Goal: Information Seeking & Learning: Compare options

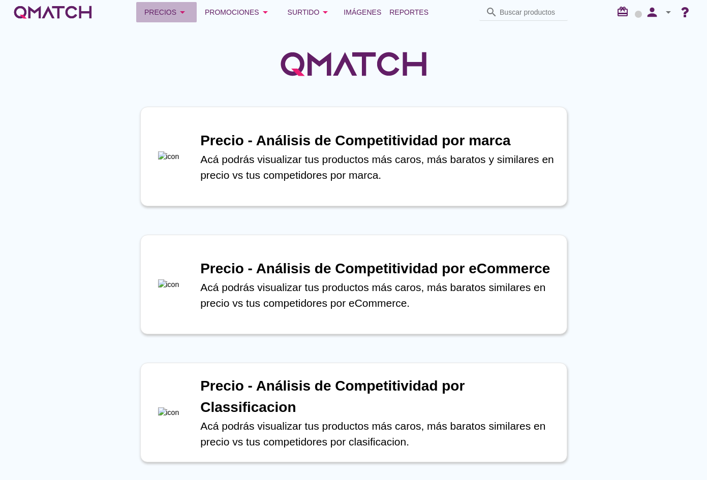
click at [173, 12] on div "Precios arrow_drop_down" at bounding box center [166, 12] width 44 height 12
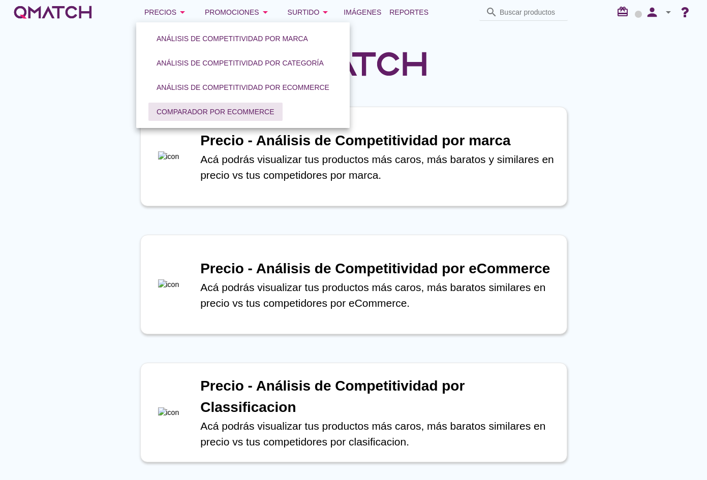
click at [197, 109] on div "Comparador por eCommerce" at bounding box center [216, 112] width 118 height 11
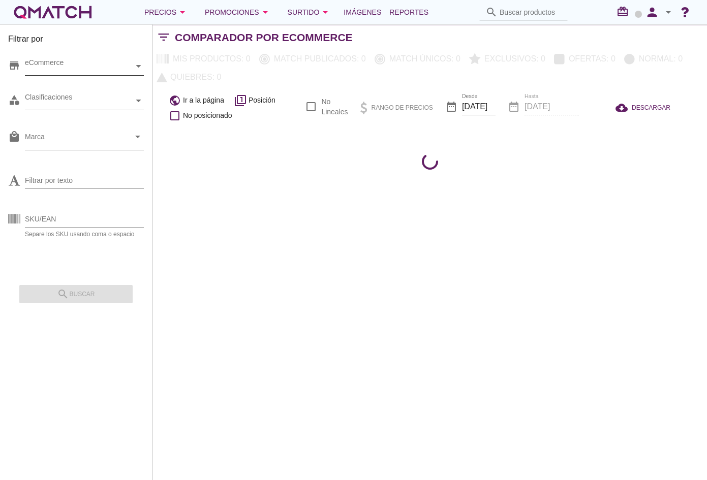
click at [49, 68] on div "eCommerce" at bounding box center [79, 66] width 109 height 11
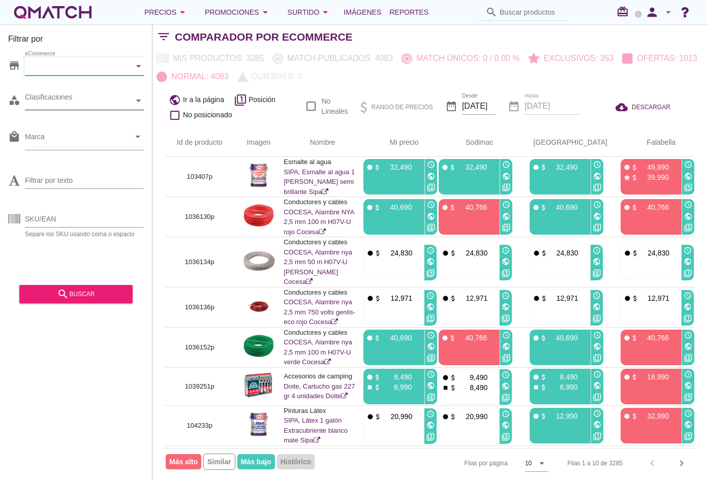
click at [104, 101] on div "Clasificaciones" at bounding box center [79, 101] width 109 height 11
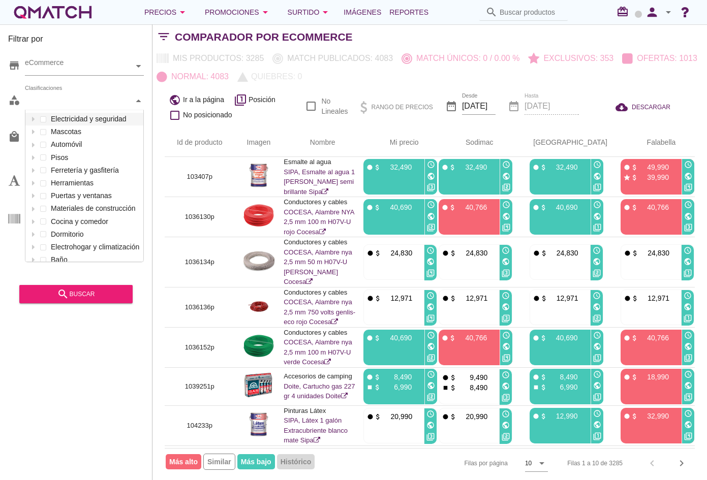
scroll to position [152, 118]
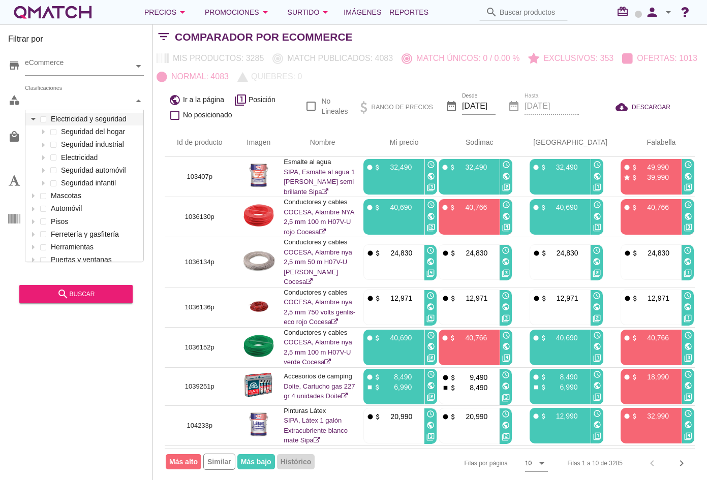
click at [34, 122] on div at bounding box center [33, 119] width 10 height 13
click at [45, 133] on icon at bounding box center [43, 132] width 5 height 5
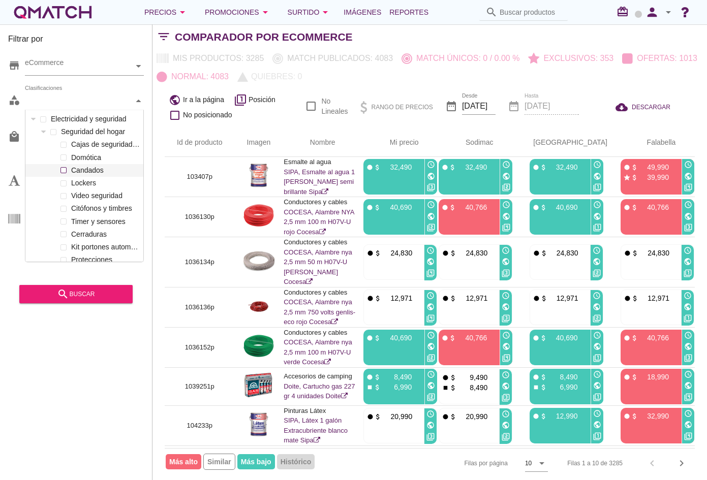
click at [78, 173] on label "Candados" at bounding box center [105, 170] width 72 height 13
click at [92, 292] on div "search buscar" at bounding box center [75, 294] width 97 height 12
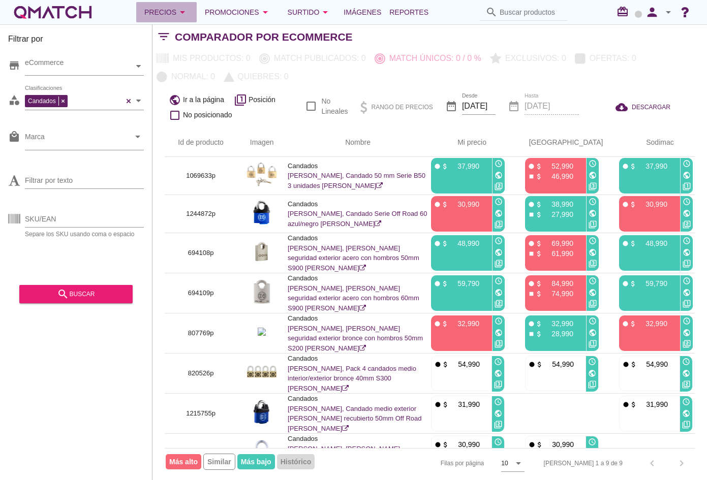
click at [168, 10] on div "Precios arrow_drop_down" at bounding box center [166, 12] width 44 height 12
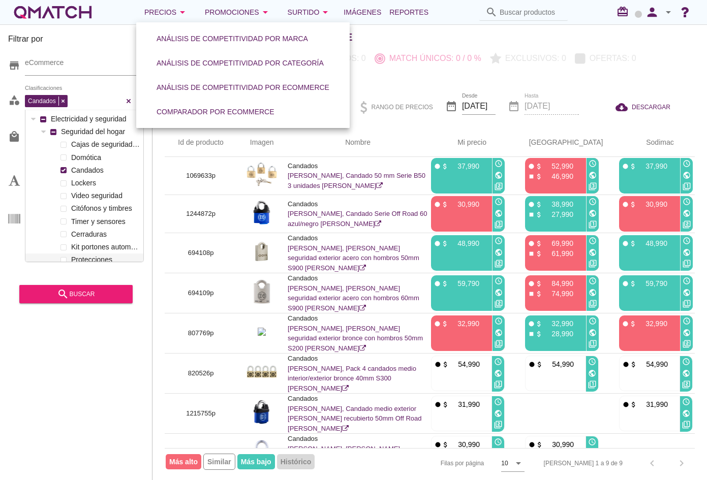
click at [109, 107] on div "Candados Clasificaciones" at bounding box center [74, 100] width 99 height 15
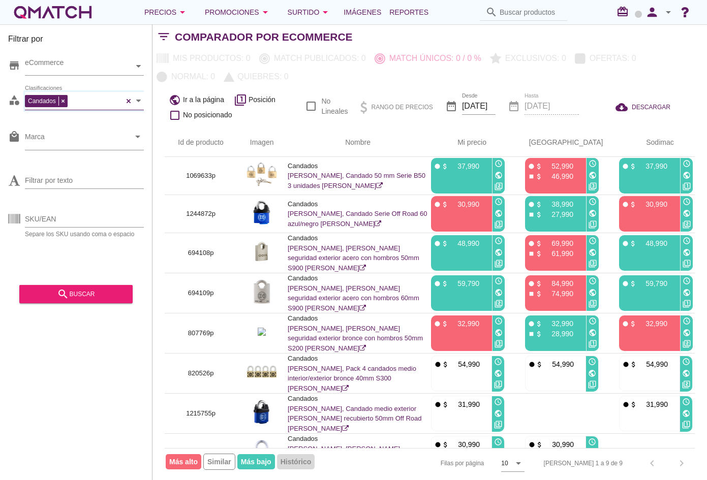
click at [105, 100] on div "Candados Clasificaciones" at bounding box center [74, 100] width 99 height 15
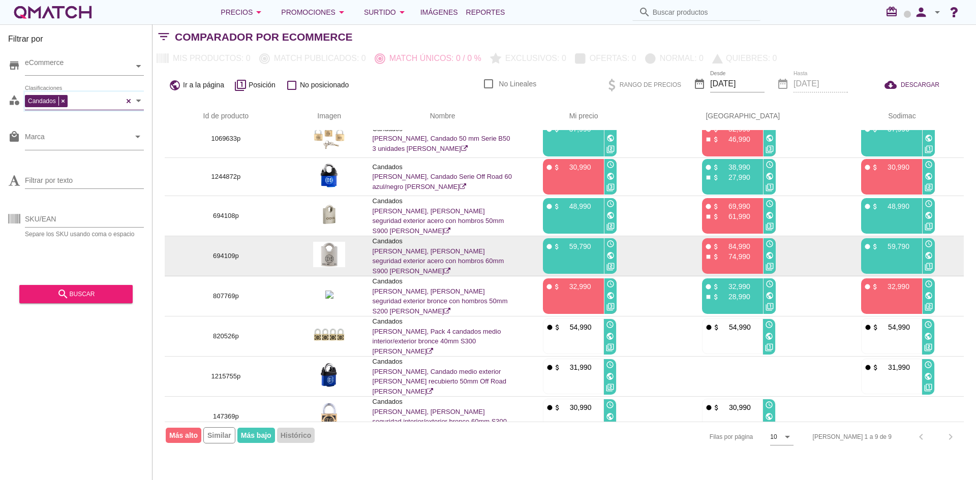
scroll to position [0, 0]
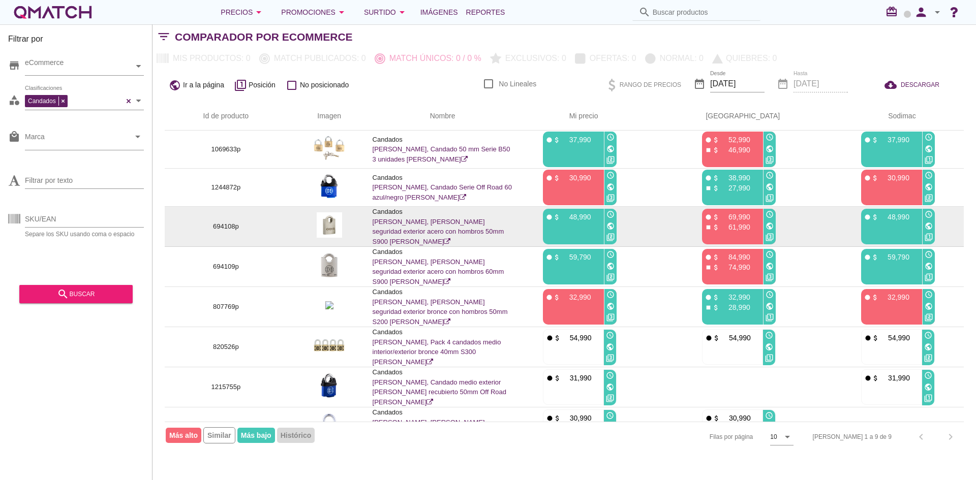
click at [707, 225] on icon "public" at bounding box center [770, 226] width 8 height 8
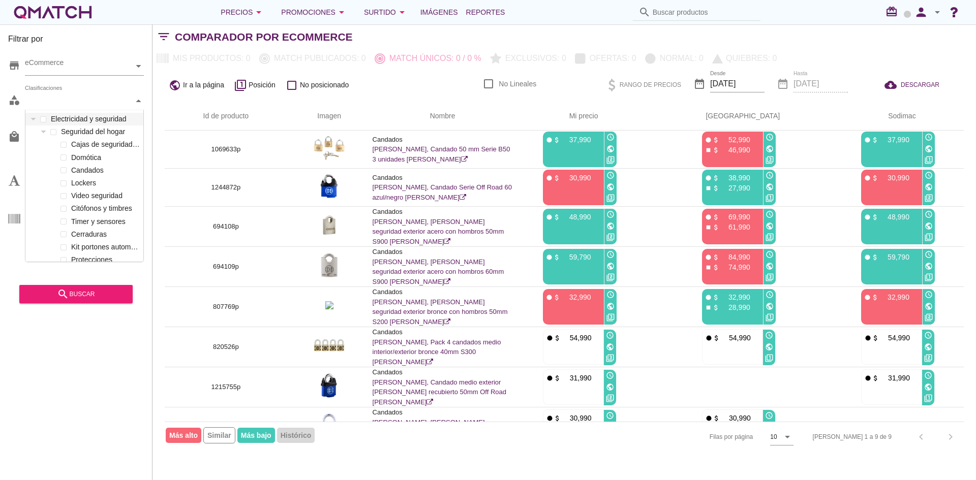
click at [61, 101] on span at bounding box center [58, 104] width 6 height 7
click at [83, 103] on div "Clasificaciones" at bounding box center [79, 101] width 109 height 11
click at [80, 169] on label "Puertas de seguridad" at bounding box center [105, 171] width 72 height 13
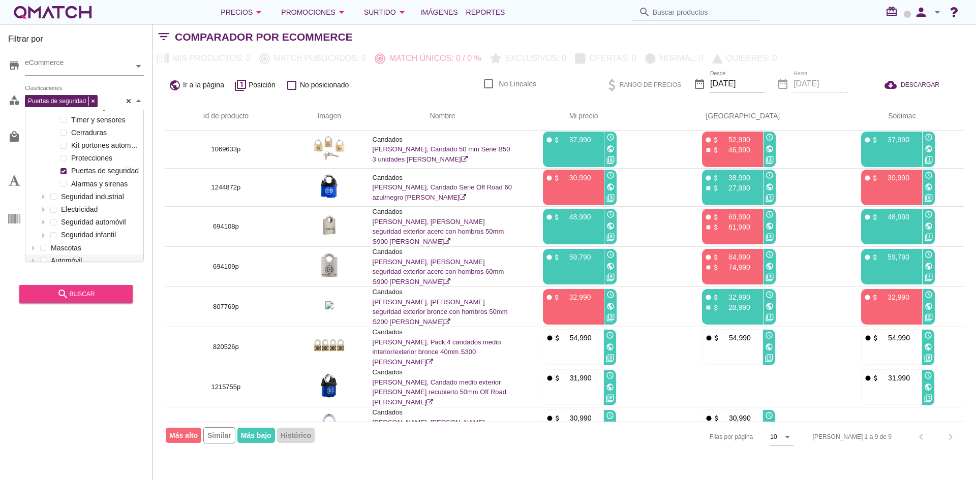
click at [85, 297] on div "search buscar" at bounding box center [75, 294] width 97 height 12
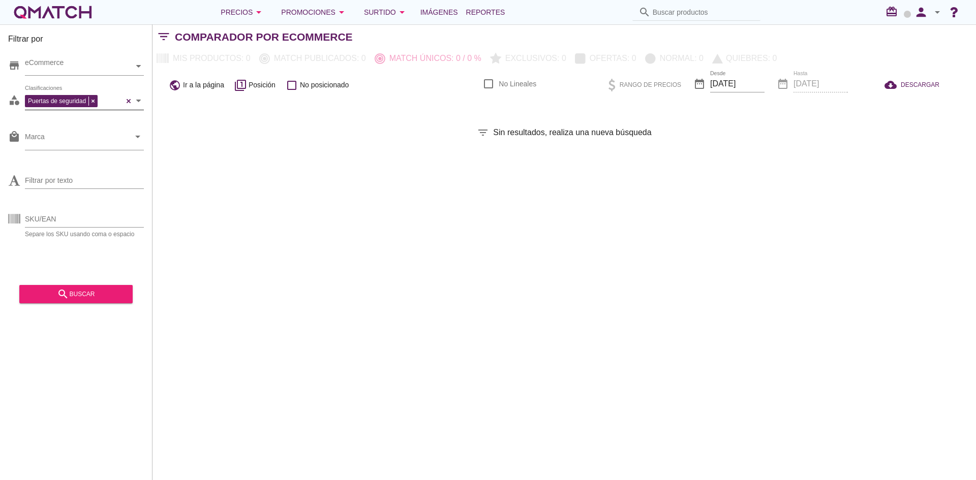
click at [120, 102] on div "Puertas de seguridad Clasificaciones" at bounding box center [74, 100] width 99 height 15
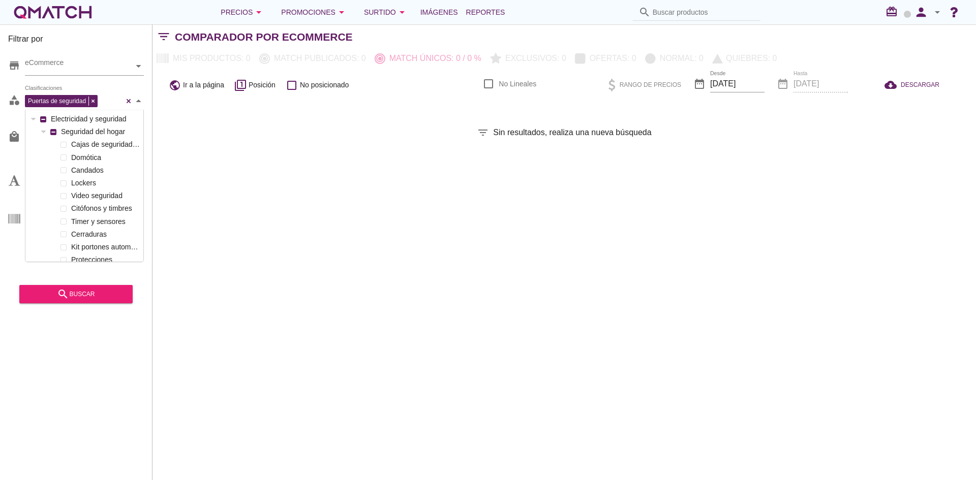
scroll to position [152, 118]
click at [83, 171] on label "Puertas de seguridad" at bounding box center [105, 171] width 72 height 13
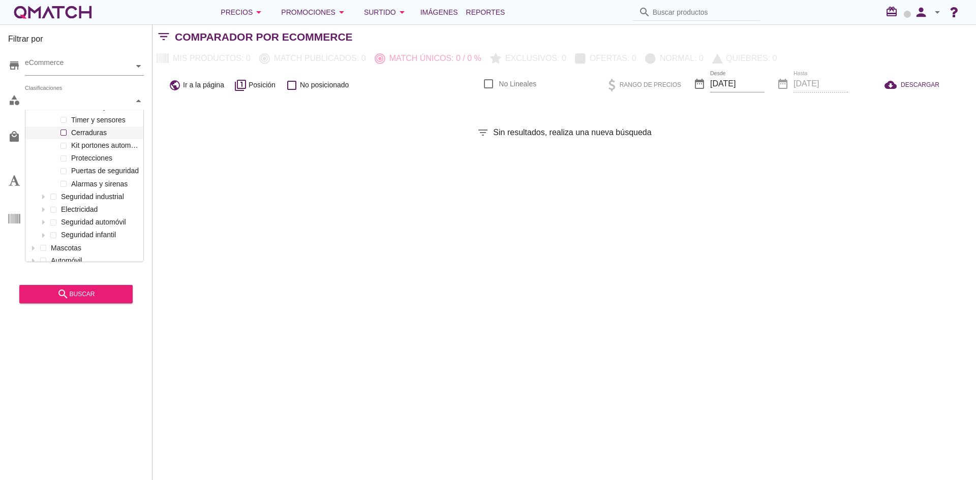
click at [87, 133] on label "Cerraduras" at bounding box center [105, 133] width 72 height 13
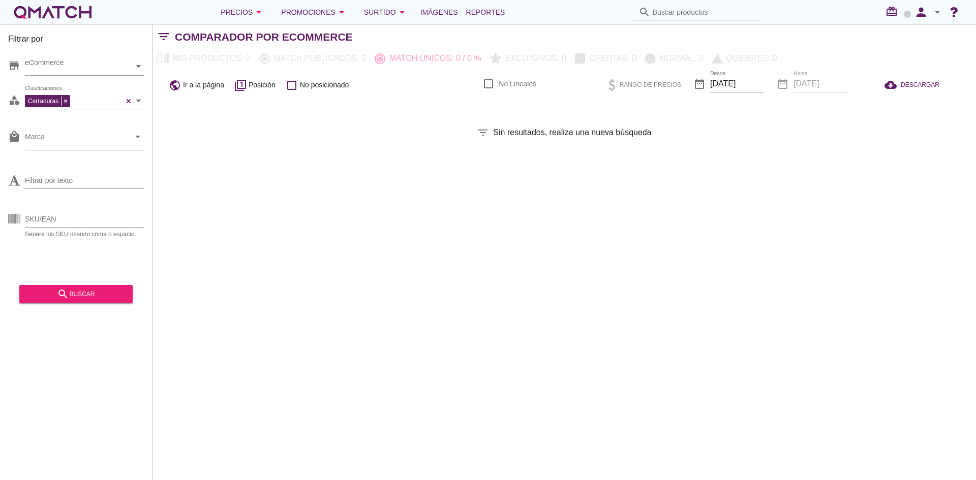
click at [68, 279] on div "search buscar" at bounding box center [75, 290] width 113 height 25
click at [64, 299] on icon "search" at bounding box center [63, 294] width 12 height 12
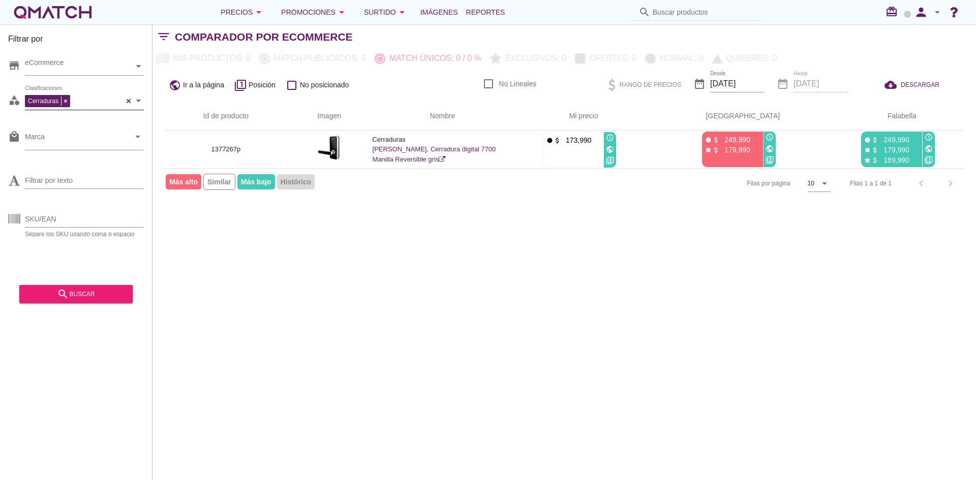
click at [96, 98] on div "Cerraduras Clasificaciones" at bounding box center [74, 100] width 99 height 15
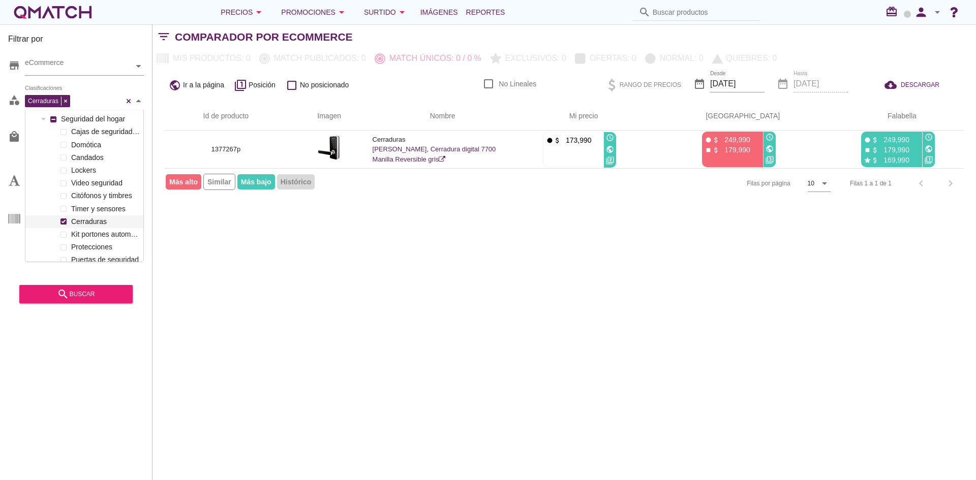
scroll to position [0, 0]
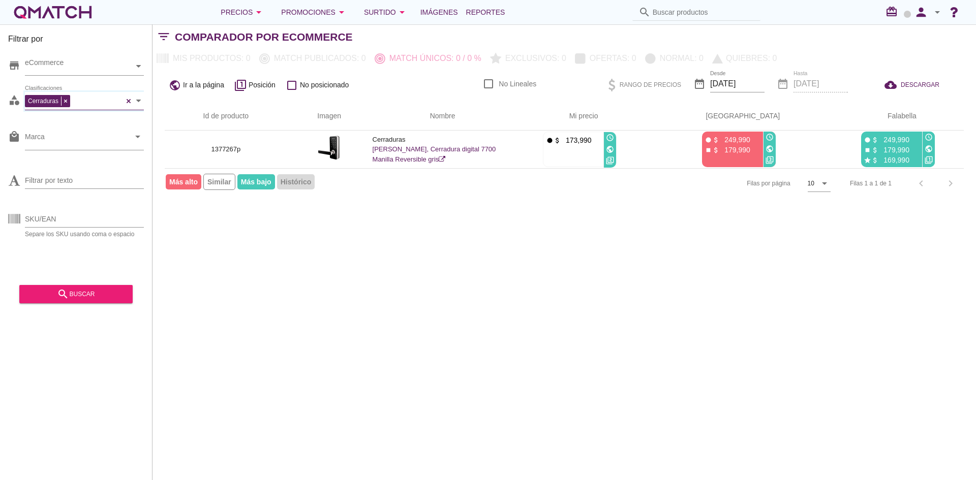
click at [83, 102] on div "Cerraduras Clasificaciones" at bounding box center [74, 100] width 99 height 15
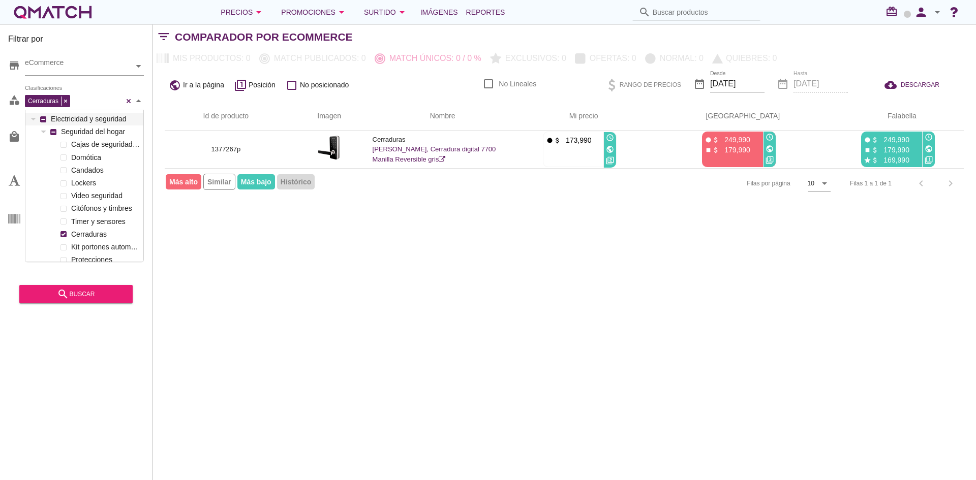
scroll to position [152, 118]
click at [83, 102] on div "Cerraduras Clasificaciones" at bounding box center [74, 100] width 99 height 15
click at [286, 264] on div "Filtrar por store eCommerce category Cerraduras Clasificaciones Electricidad y …" at bounding box center [565, 252] width 824 height 456
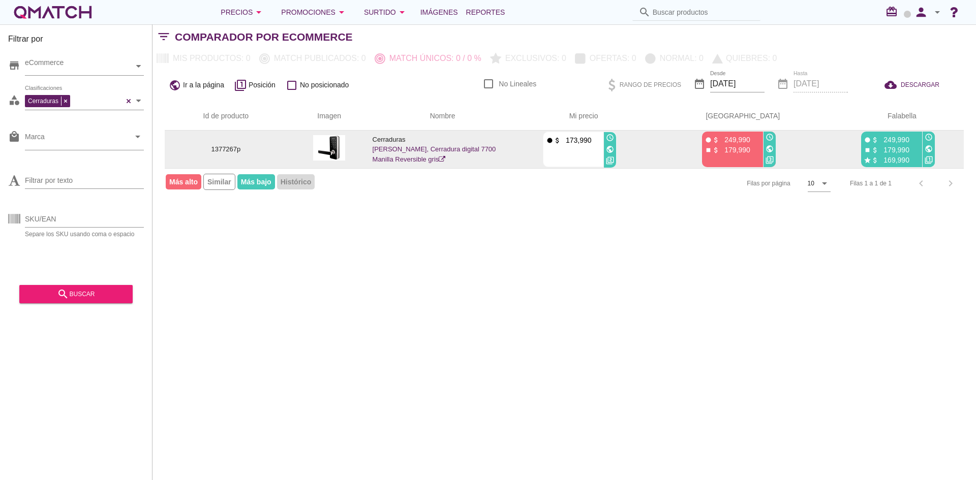
click at [707, 148] on icon "public" at bounding box center [770, 149] width 8 height 8
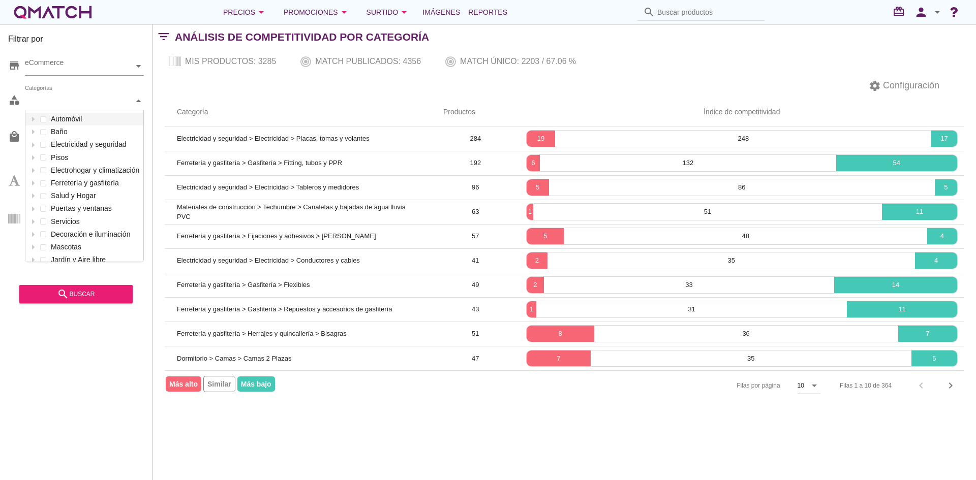
click at [90, 107] on div "Categorías" at bounding box center [79, 101] width 109 height 18
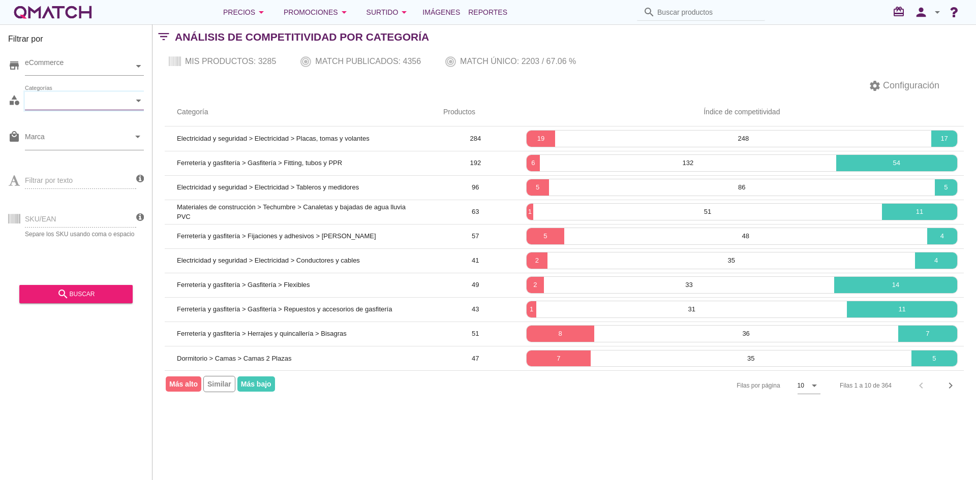
click at [68, 98] on div "Categorías" at bounding box center [79, 101] width 109 height 11
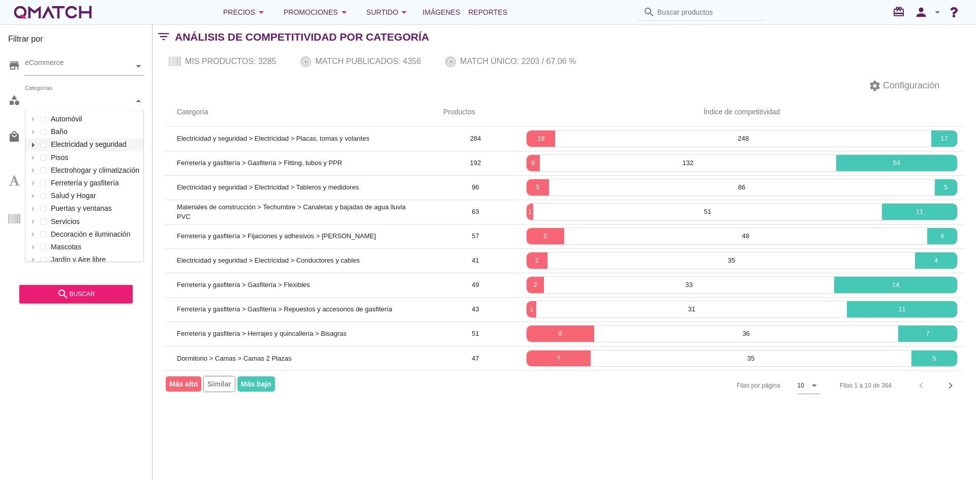
click at [32, 143] on icon at bounding box center [33, 145] width 5 height 5
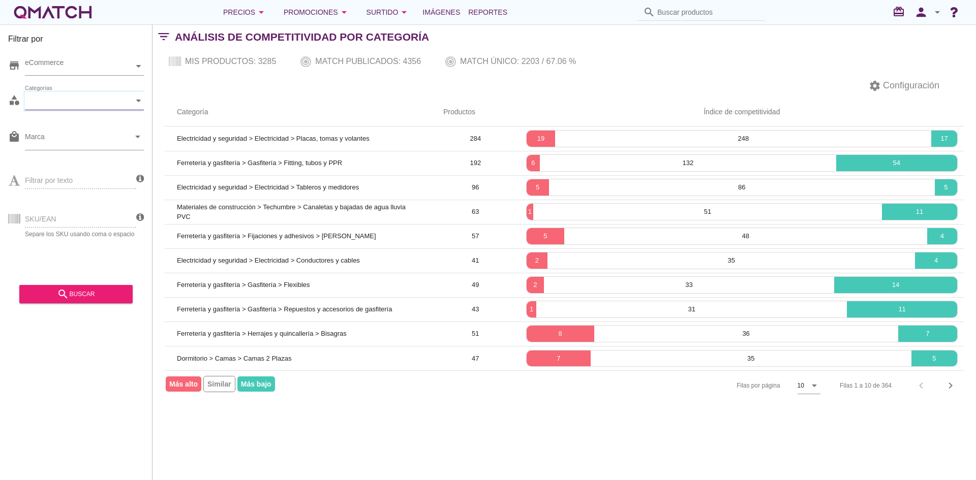
click at [86, 101] on div "Categorías" at bounding box center [79, 101] width 109 height 11
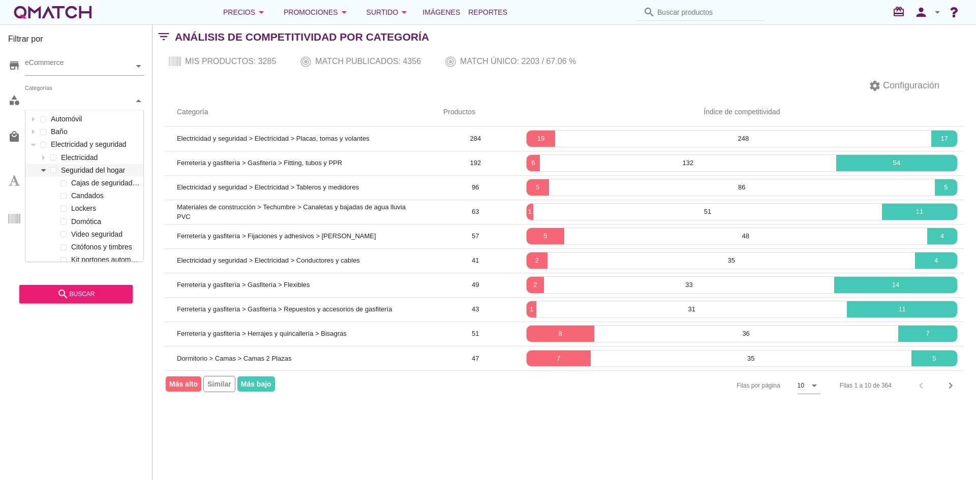
click at [47, 172] on div at bounding box center [43, 170] width 10 height 13
click at [87, 198] on label "Candados" at bounding box center [105, 196] width 72 height 13
click at [100, 292] on div "search buscar" at bounding box center [75, 294] width 97 height 12
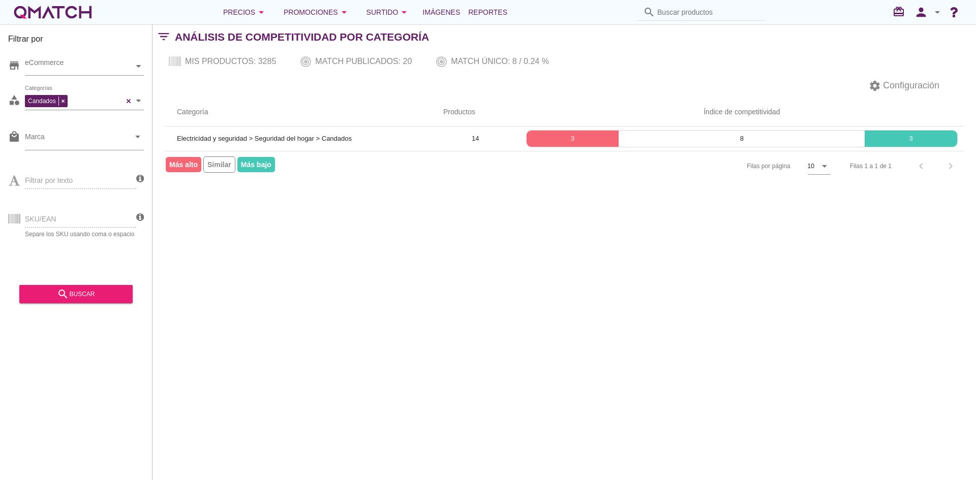
click at [585, 217] on div "Filtrar por store eCommerce category Candados Categorías local_mall Marca arrow…" at bounding box center [565, 252] width 824 height 456
click at [707, 87] on span "Configuración" at bounding box center [910, 86] width 58 height 14
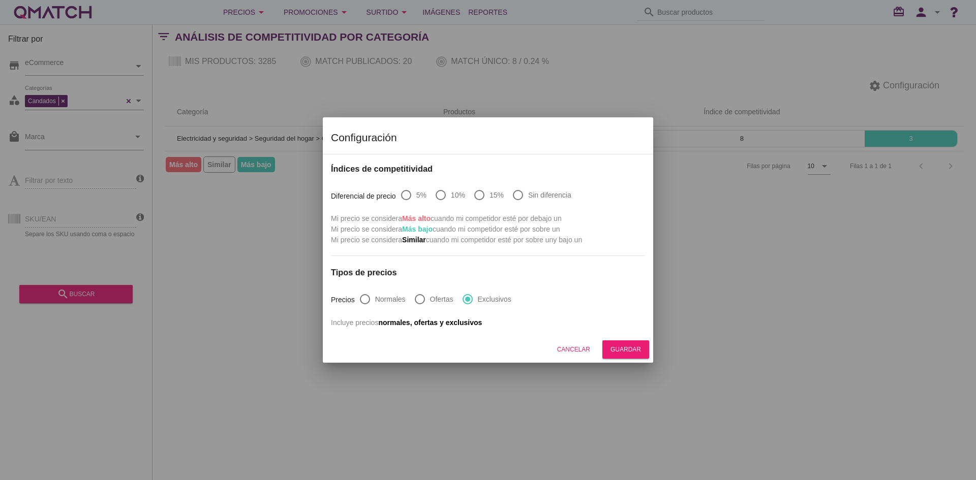
click at [530, 198] on label "Sin diferencia" at bounding box center [549, 195] width 43 height 10
radio input "true"
click at [625, 353] on div "Guardar" at bounding box center [626, 349] width 31 height 9
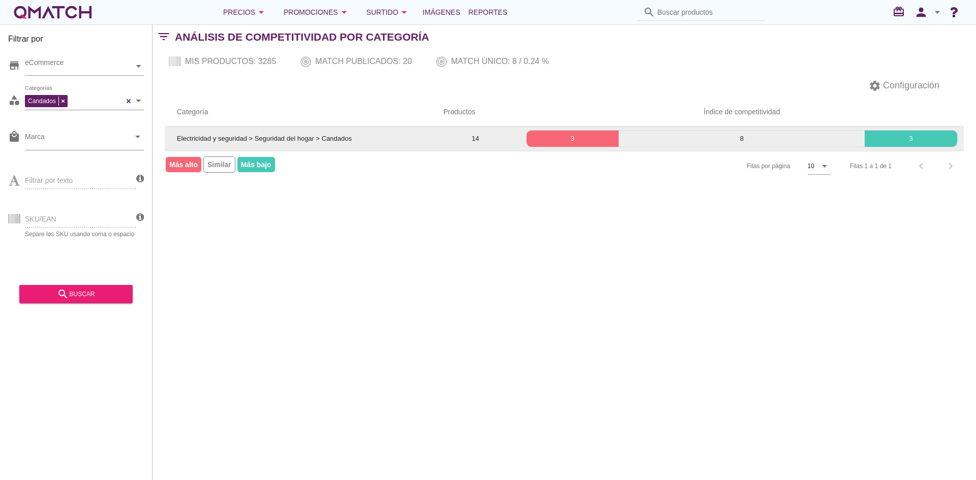
click at [707, 143] on p "8" at bounding box center [742, 139] width 246 height 10
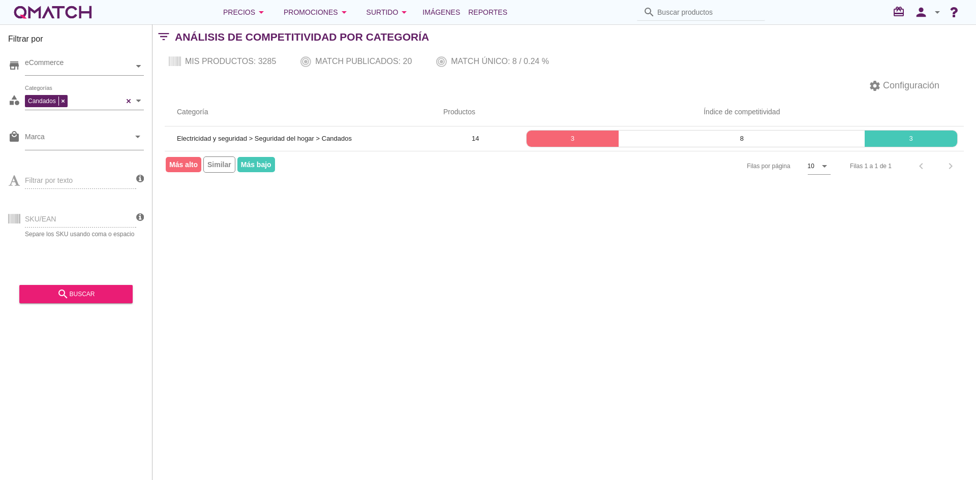
click at [305, 254] on div "Filtrar por store eCommerce category Candados Categorías local_mall Marca arrow…" at bounding box center [565, 252] width 824 height 456
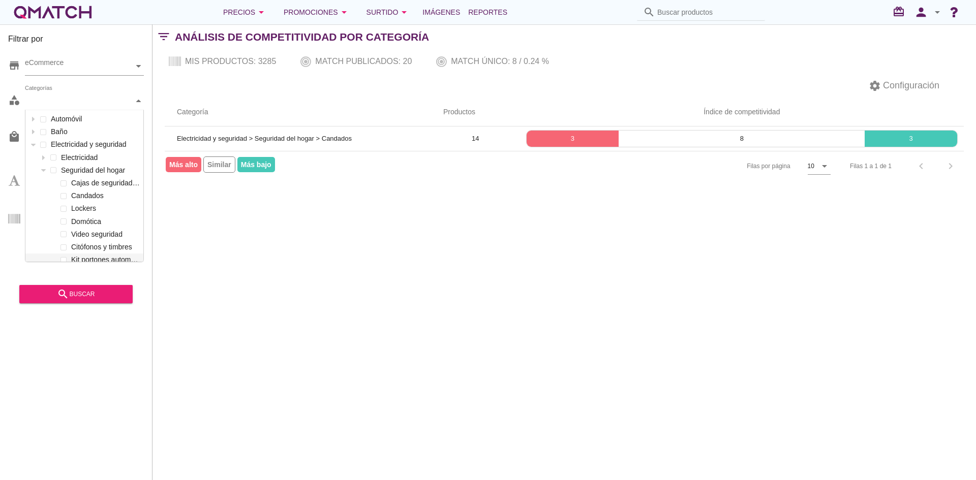
click at [66, 100] on div "Candados Categorías" at bounding box center [79, 101] width 109 height 11
click at [93, 221] on label "Cerraduras" at bounding box center [105, 222] width 72 height 13
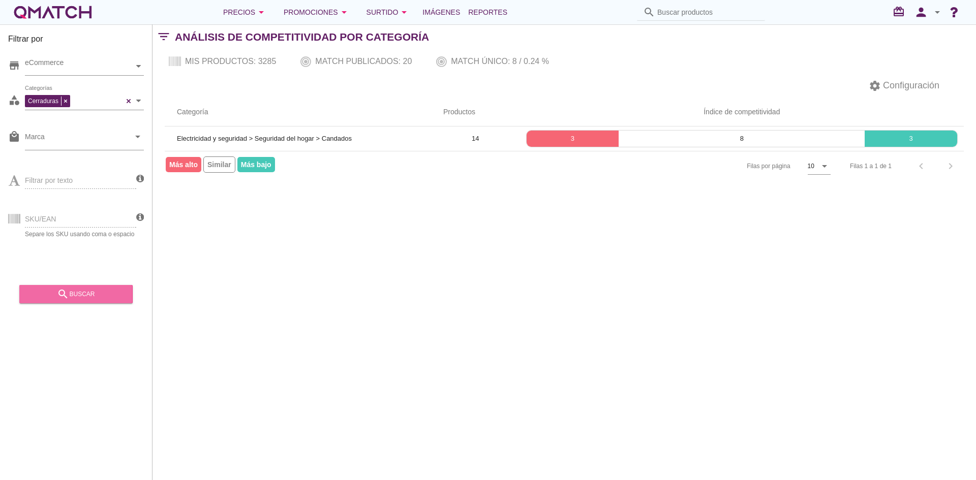
click at [94, 299] on div "search buscar" at bounding box center [75, 294] width 97 height 12
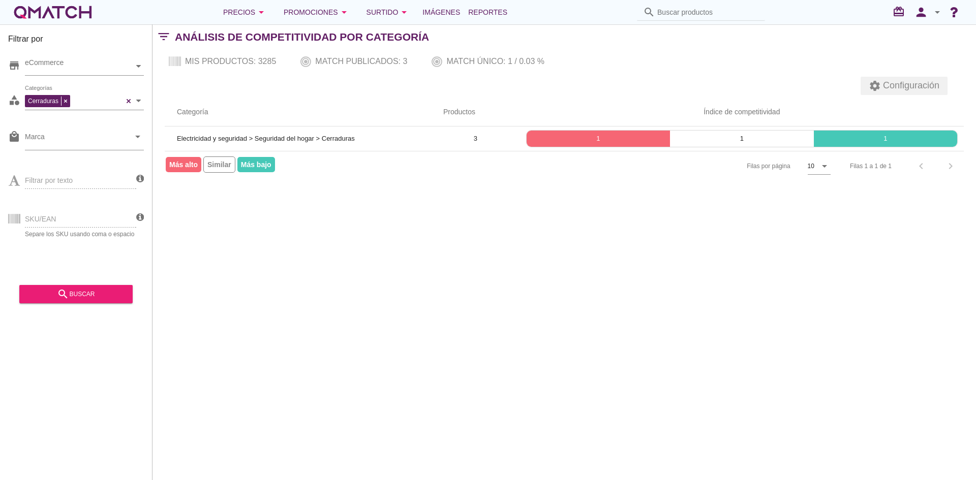
click at [707, 82] on span "Configuración" at bounding box center [910, 86] width 58 height 14
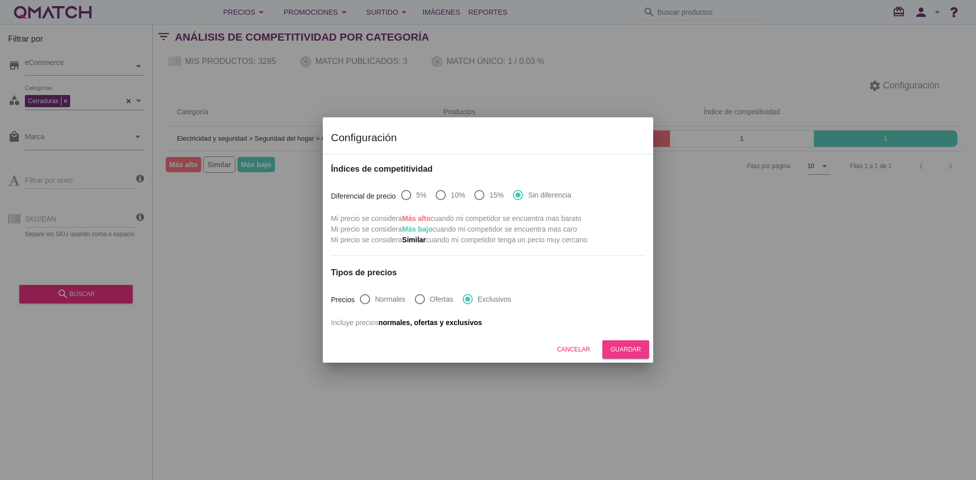
click at [630, 349] on div "Guardar" at bounding box center [626, 349] width 31 height 9
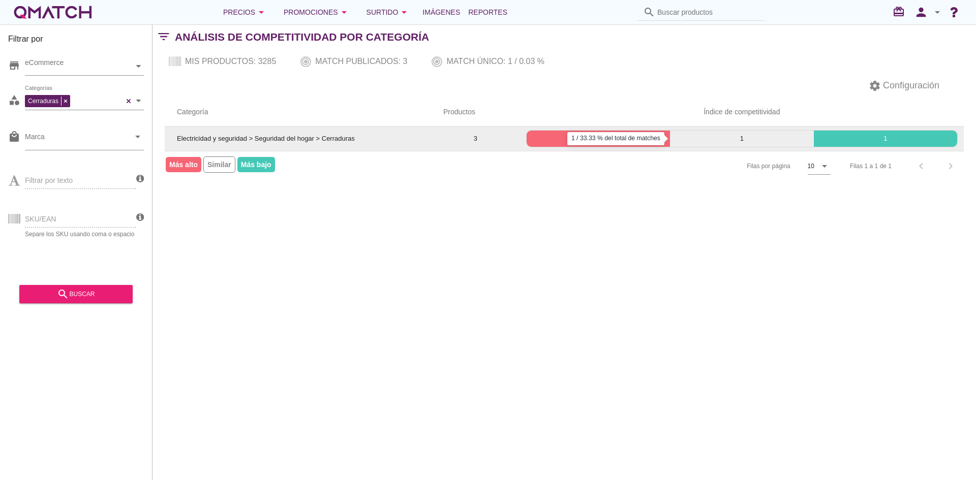
click at [707, 133] on div "1" at bounding box center [741, 139] width 143 height 16
click at [587, 137] on p "1" at bounding box center [598, 139] width 143 height 10
click at [707, 138] on p "1" at bounding box center [885, 139] width 143 height 10
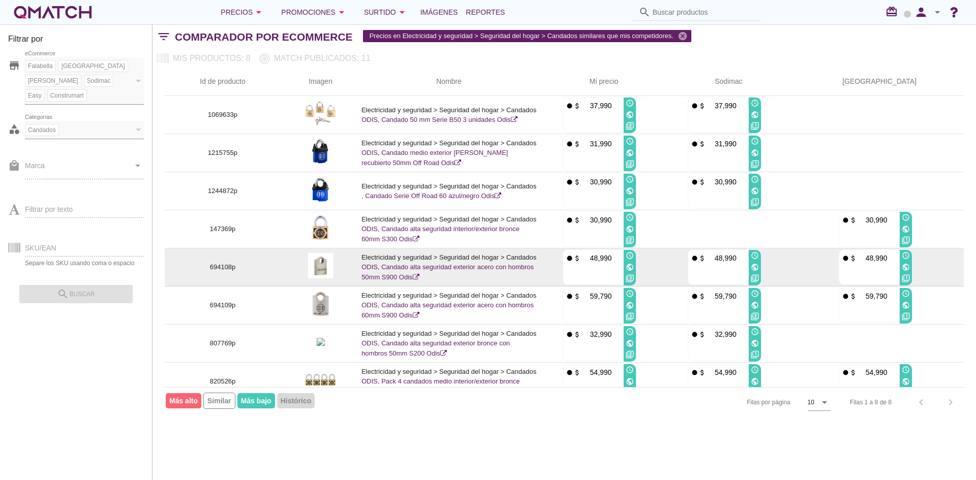
click at [910, 267] on icon "public" at bounding box center [906, 267] width 8 height 8
click at [231, 268] on p "694108p" at bounding box center [223, 267] width 92 height 10
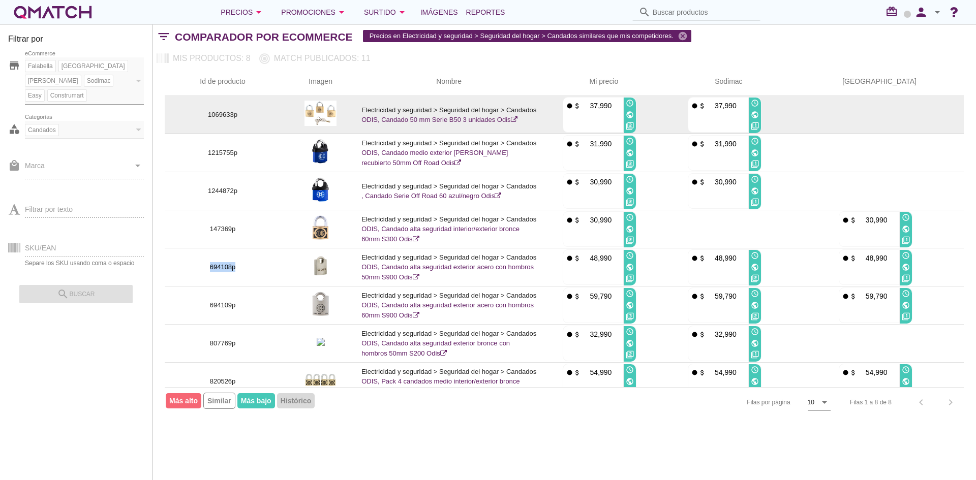
copy p "694108p"
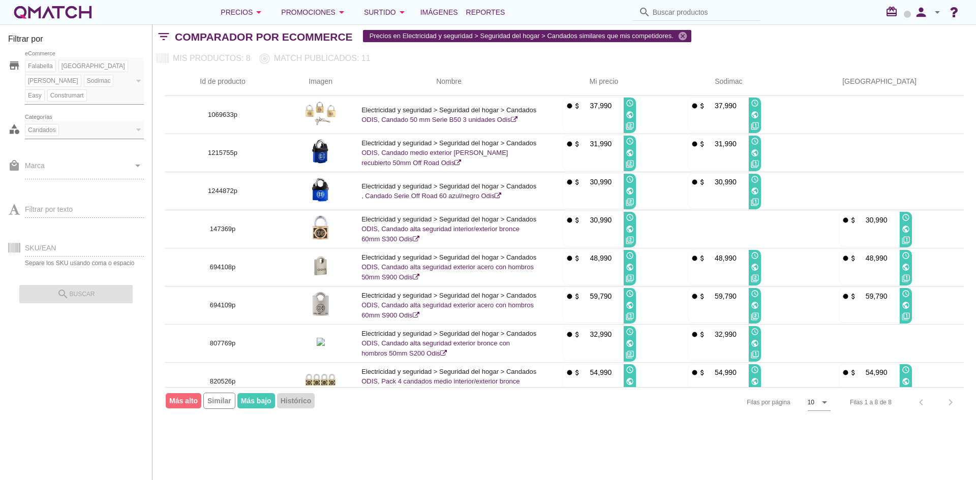
click at [364, 438] on div "Filtrar por store Falabella Paris Ripley Sodimac Easy Construmart eCommerce cat…" at bounding box center [565, 252] width 824 height 456
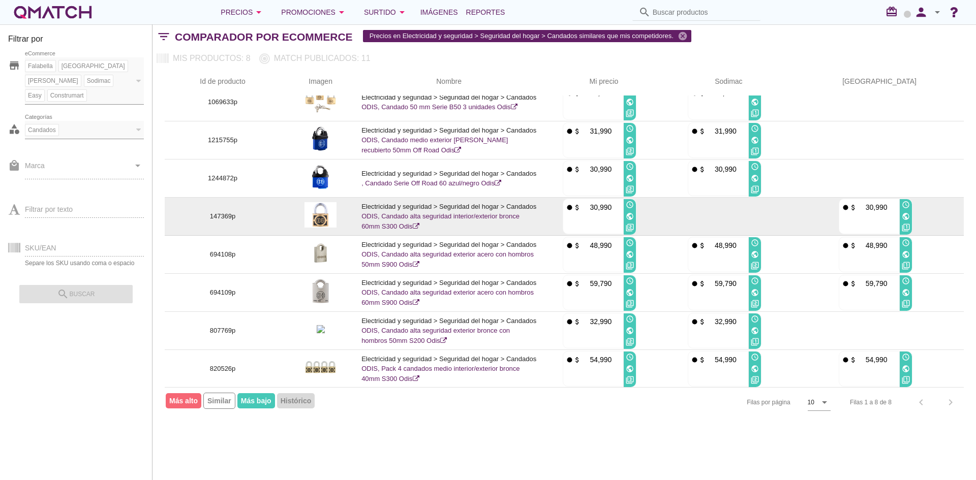
scroll to position [13, 0]
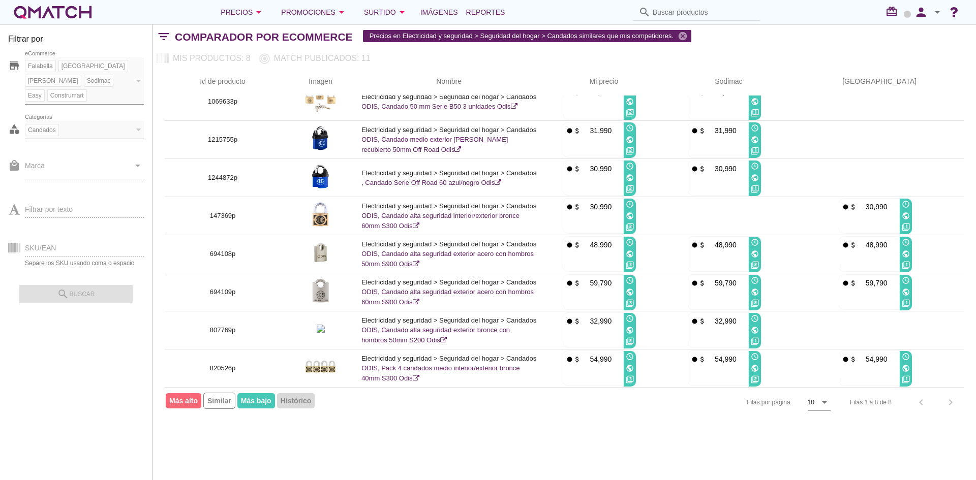
click at [406, 434] on div "Filtrar por store Falabella Paris Ripley Sodimac Easy Construmart eCommerce cat…" at bounding box center [565, 252] width 824 height 456
click at [357, 448] on div "Filtrar por store Falabella Paris Ripley Sodimac Easy Construmart eCommerce cat…" at bounding box center [565, 252] width 824 height 456
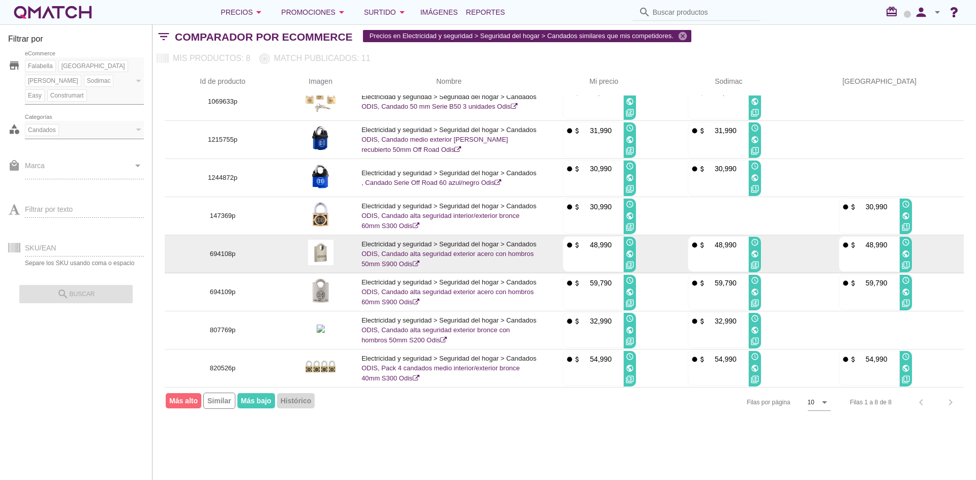
click at [207, 254] on p "694108p" at bounding box center [223, 254] width 92 height 10
click at [234, 256] on p "694108p" at bounding box center [223, 254] width 92 height 10
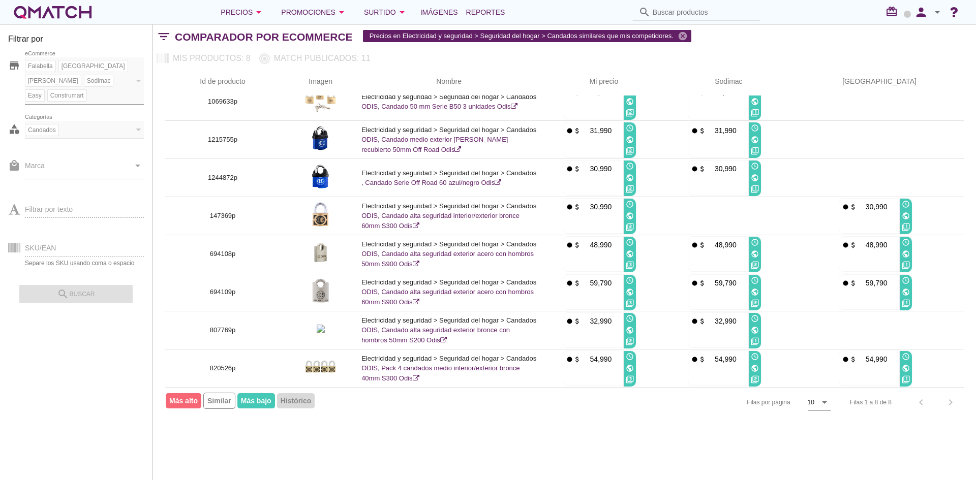
click at [357, 449] on div "Filtrar por store Falabella Paris Ripley Sodimac Easy Construmart eCommerce cat…" at bounding box center [565, 252] width 824 height 456
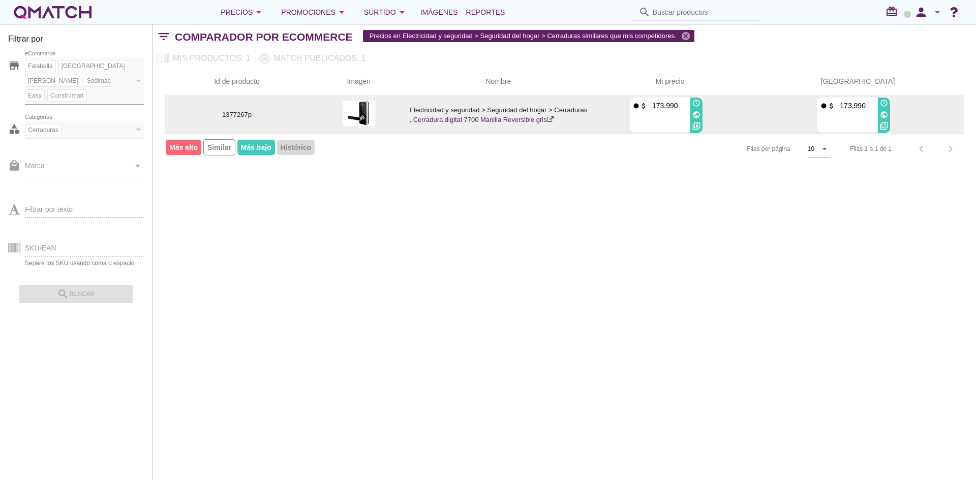
click at [888, 113] on icon "public" at bounding box center [884, 115] width 8 height 8
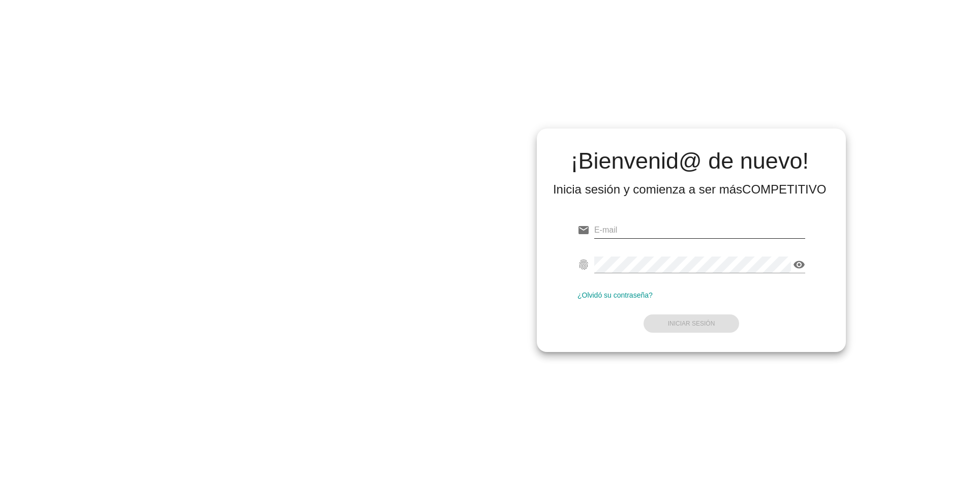
type input "[EMAIL_ADDRESS][DOMAIN_NAME]"
click at [654, 227] on input "[EMAIL_ADDRESS][DOMAIN_NAME]" at bounding box center [699, 230] width 211 height 16
click at [726, 322] on button "Iniciar Sesión" at bounding box center [692, 324] width 96 height 18
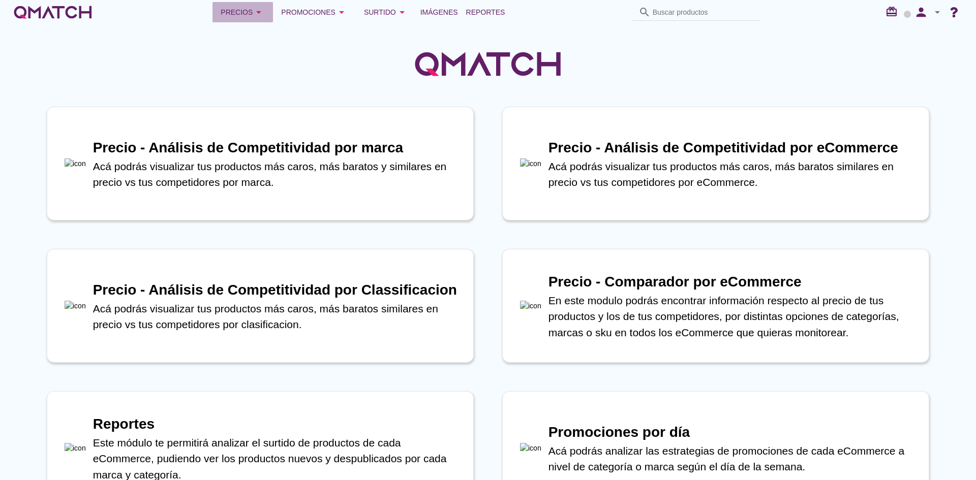
click at [234, 8] on div "Precios arrow_drop_down" at bounding box center [243, 12] width 44 height 12
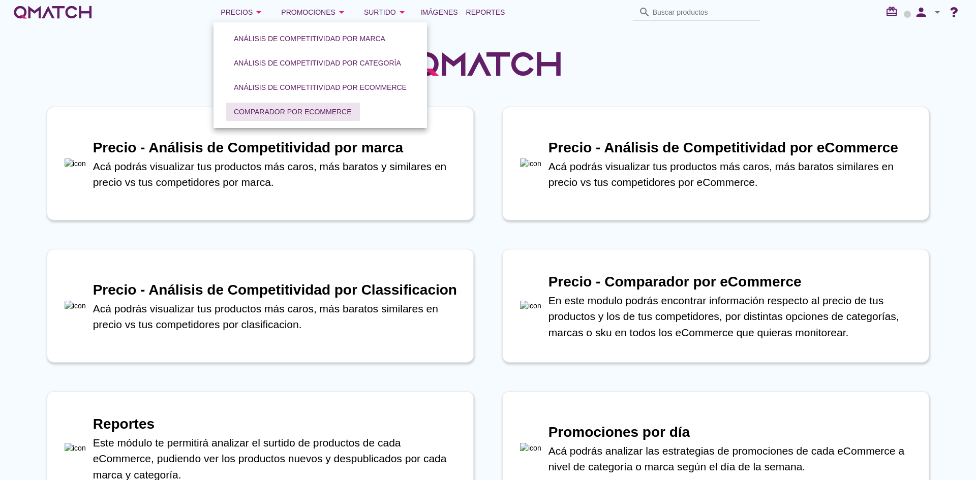
click at [280, 109] on div "Comparador por eCommerce" at bounding box center [293, 112] width 118 height 11
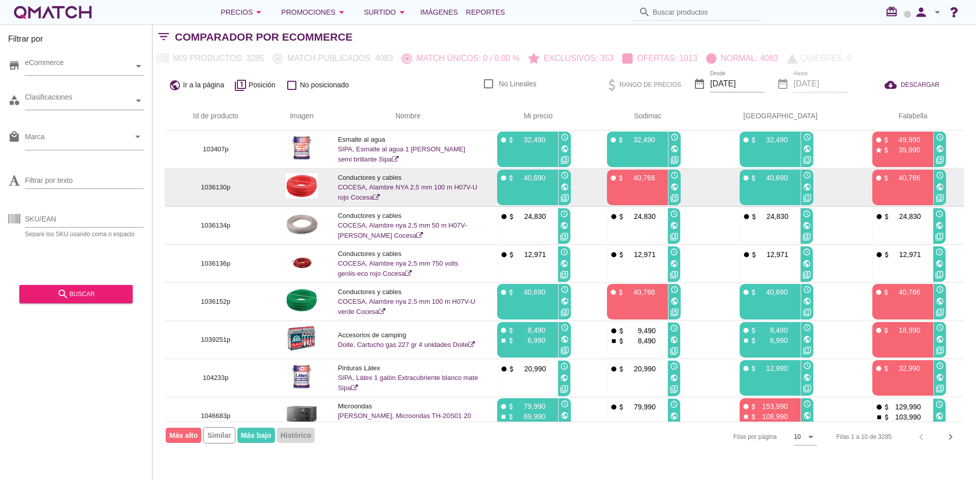
click at [216, 189] on p "1036130p" at bounding box center [216, 188] width 78 height 10
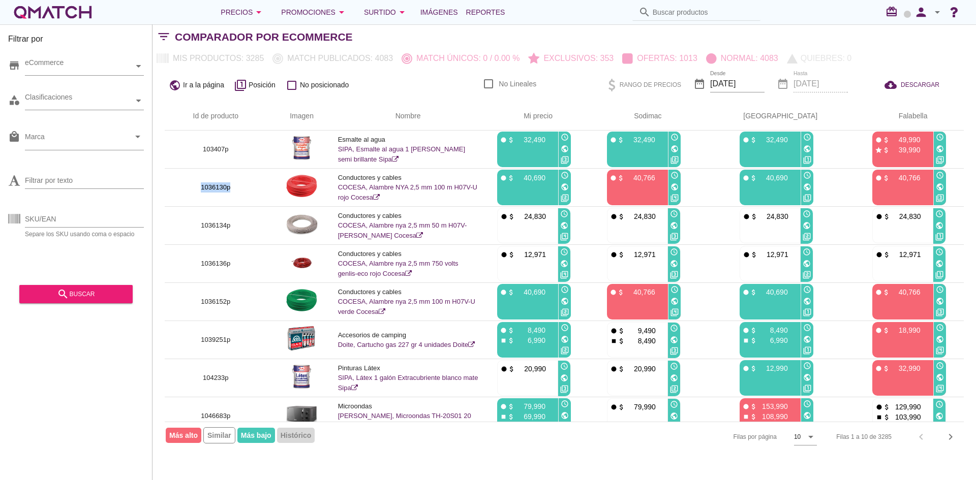
copy p "1036130p"
click at [672, 16] on input "Buscar productos" at bounding box center [704, 12] width 102 height 16
paste input "1036130p"
type input "1036130p"
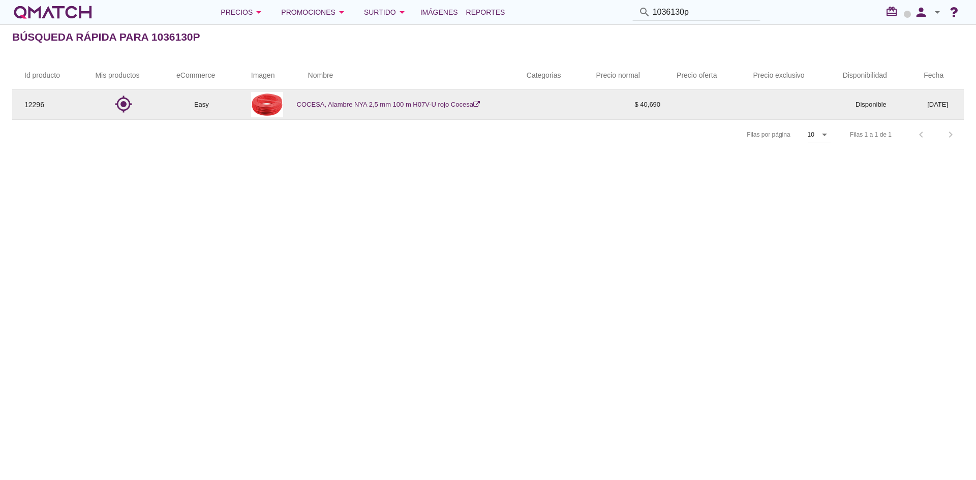
click at [423, 107] on link "COCESA, Alambre NYA 2,5 mm 100 m H07V-U rojo Cocesa" at bounding box center [388, 105] width 183 height 8
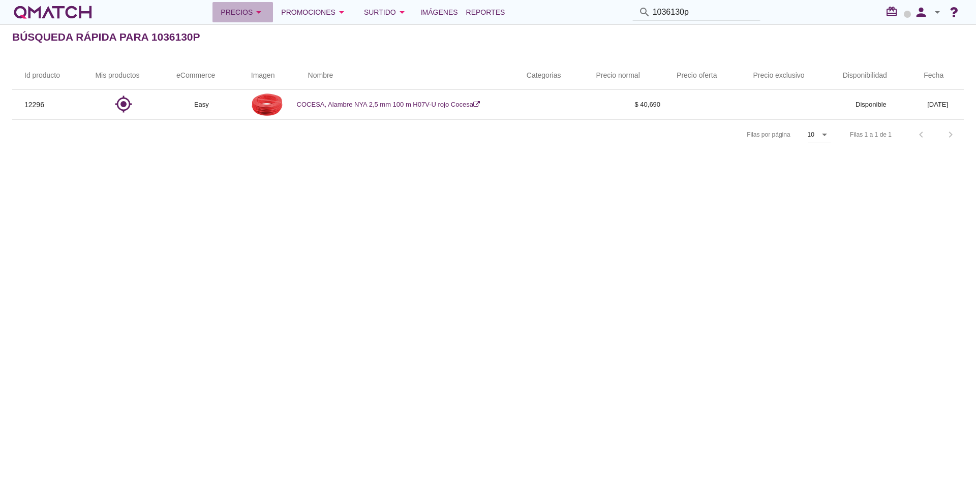
click at [259, 14] on icon "arrow_drop_down" at bounding box center [259, 12] width 12 height 12
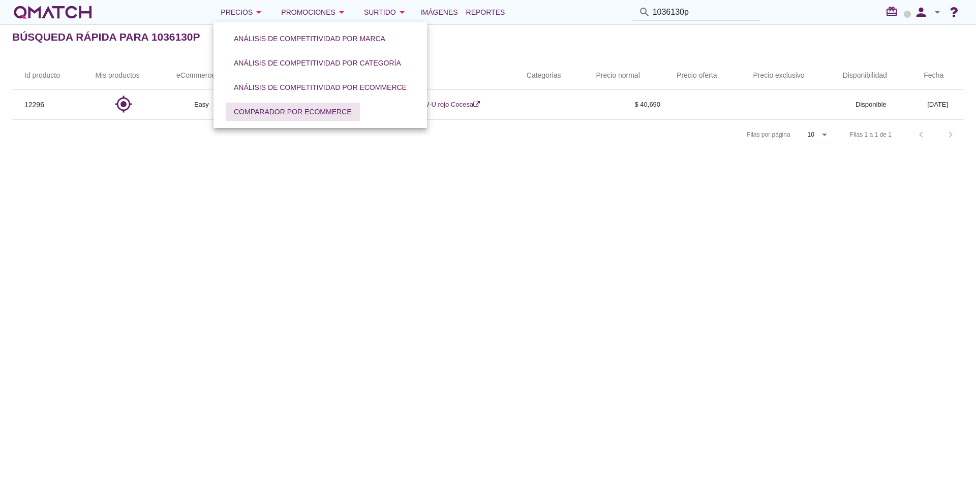
click at [253, 108] on div "Comparador por eCommerce" at bounding box center [293, 112] width 118 height 11
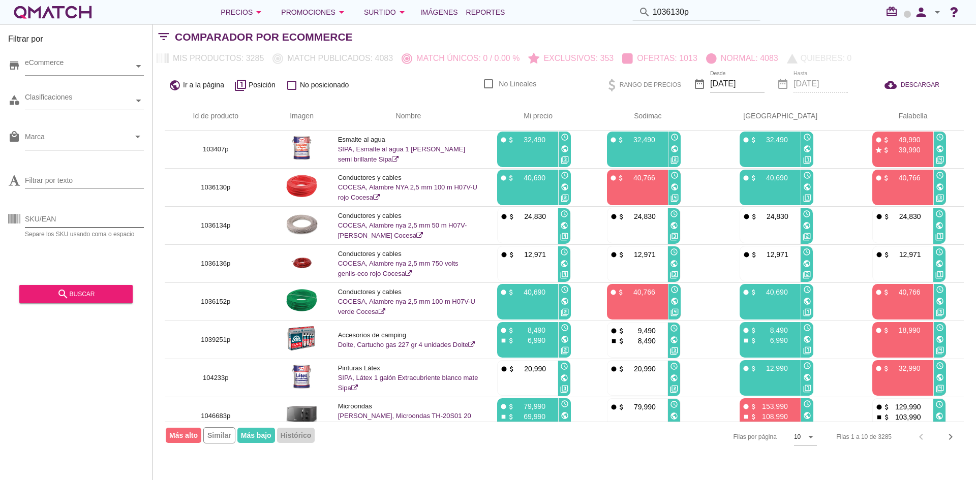
click at [58, 223] on input "SKU/EAN" at bounding box center [84, 219] width 119 height 16
paste input "1036130p"
type input "1036130p"
click at [56, 283] on div "search buscar" at bounding box center [75, 290] width 113 height 25
click at [55, 293] on div "search buscar" at bounding box center [75, 294] width 97 height 12
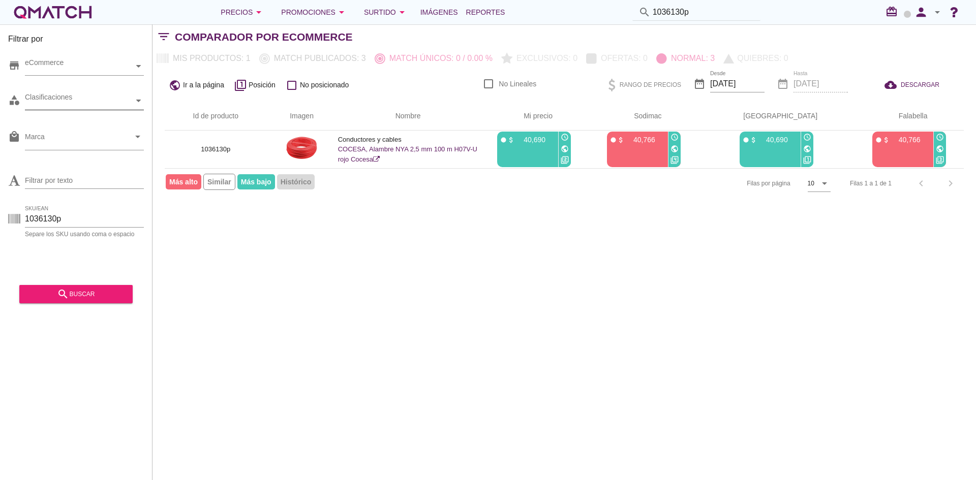
click at [103, 100] on div "Clasificaciones" at bounding box center [79, 101] width 109 height 11
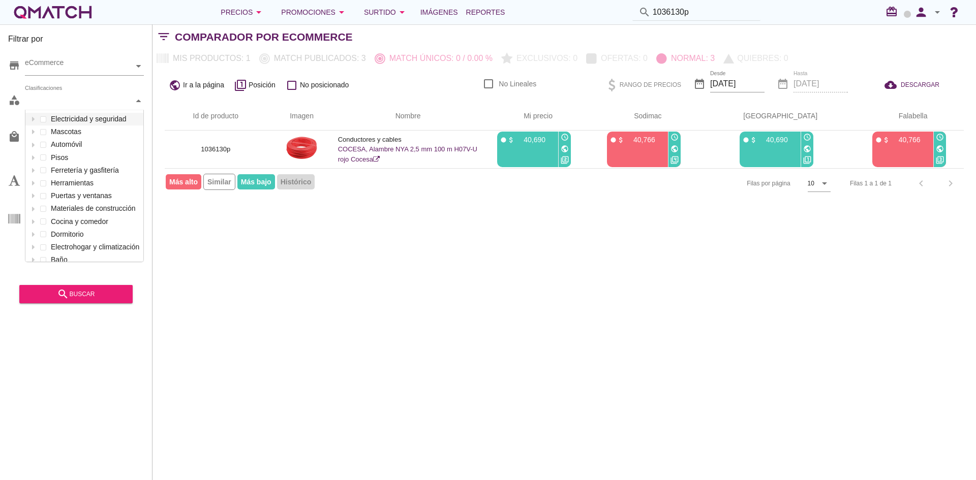
scroll to position [152, 118]
click at [33, 119] on icon at bounding box center [33, 119] width 3 height 5
click at [45, 133] on icon at bounding box center [43, 132] width 5 height 5
click at [93, 171] on label "Candados" at bounding box center [105, 170] width 72 height 13
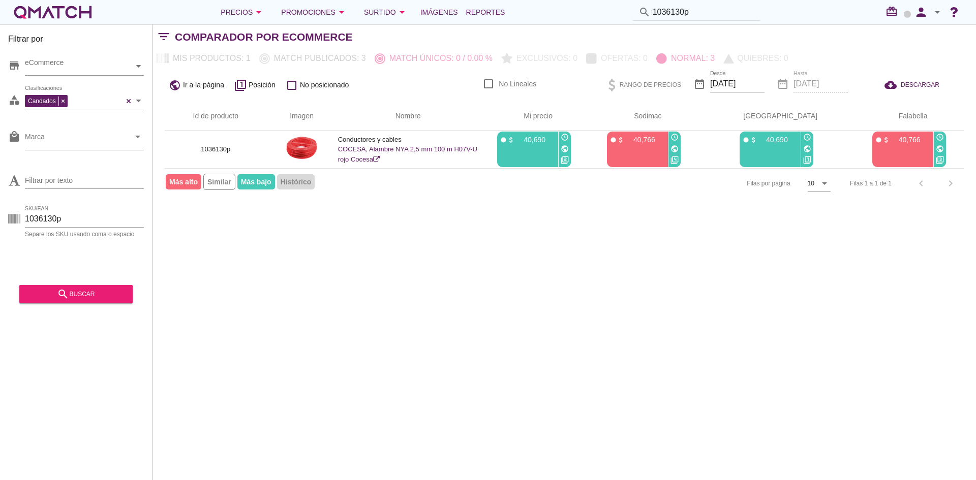
click at [168, 302] on div "Filtrar por store eCommerce category Candados Clasificaciones local_mall Marca …" at bounding box center [565, 252] width 824 height 456
click at [46, 222] on input "1036130p" at bounding box center [84, 219] width 119 height 16
click at [45, 222] on input "1036130p" at bounding box center [84, 219] width 119 height 16
click at [61, 290] on icon "search" at bounding box center [63, 294] width 12 height 12
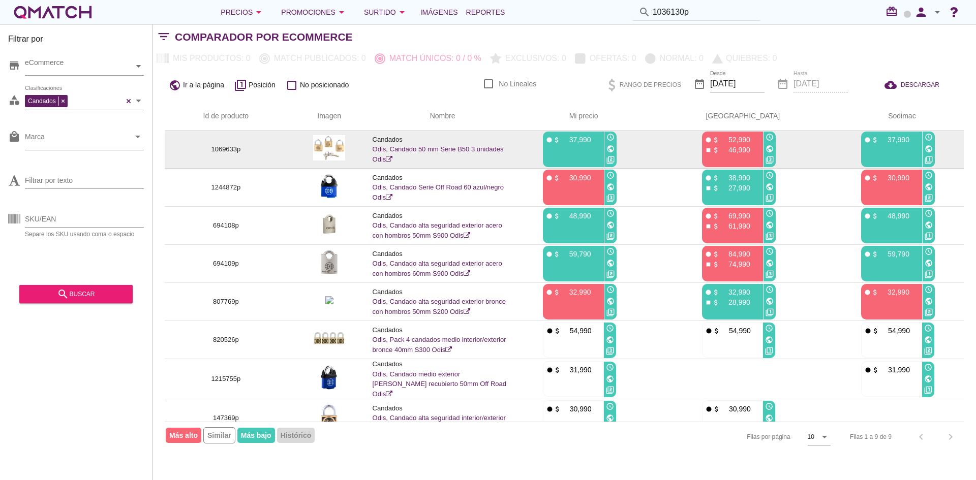
click at [234, 149] on p "1069633p" at bounding box center [226, 149] width 98 height 10
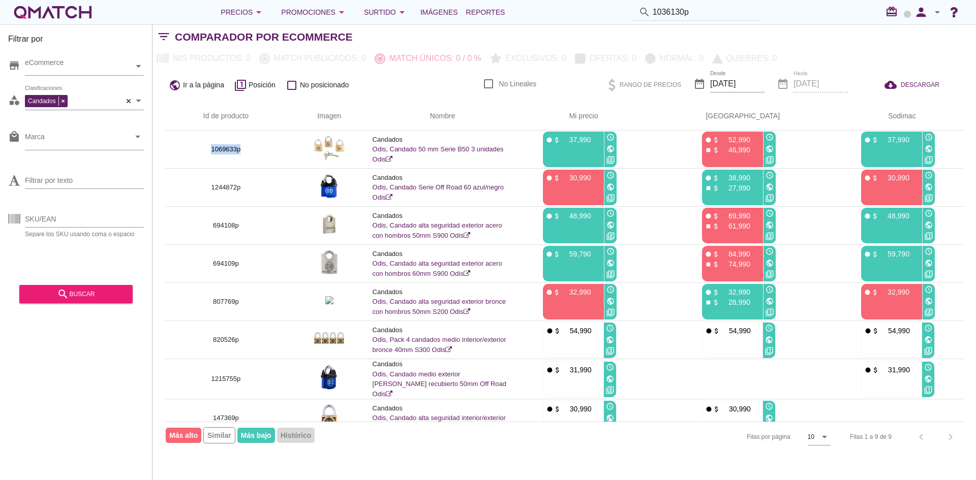
copy p "1069633p"
click at [62, 219] on input "SKU/EAN" at bounding box center [84, 219] width 119 height 16
paste input "1069633p"
type input "1069633p"
click at [49, 308] on div "Filtrar por store eCommerce category Candados Clasificaciones local_mall Marca …" at bounding box center [76, 252] width 153 height 456
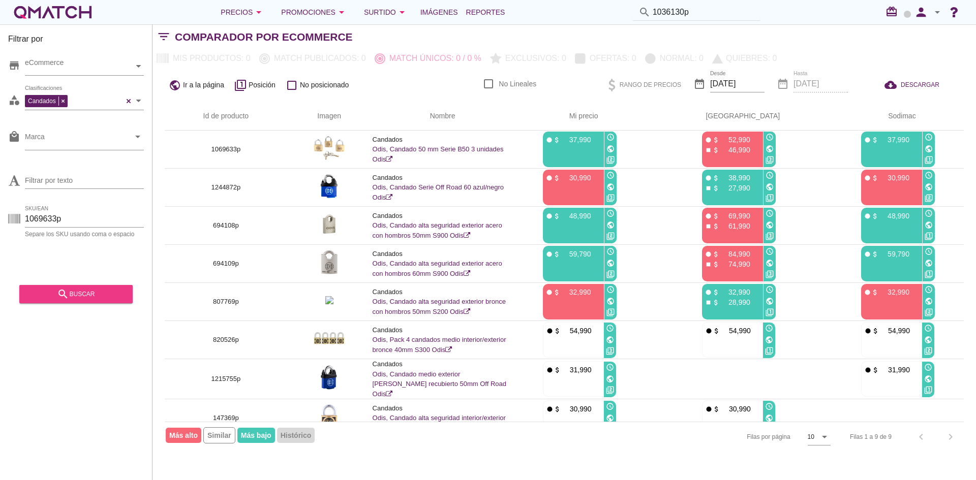
click at [64, 293] on icon "search" at bounding box center [63, 294] width 12 height 12
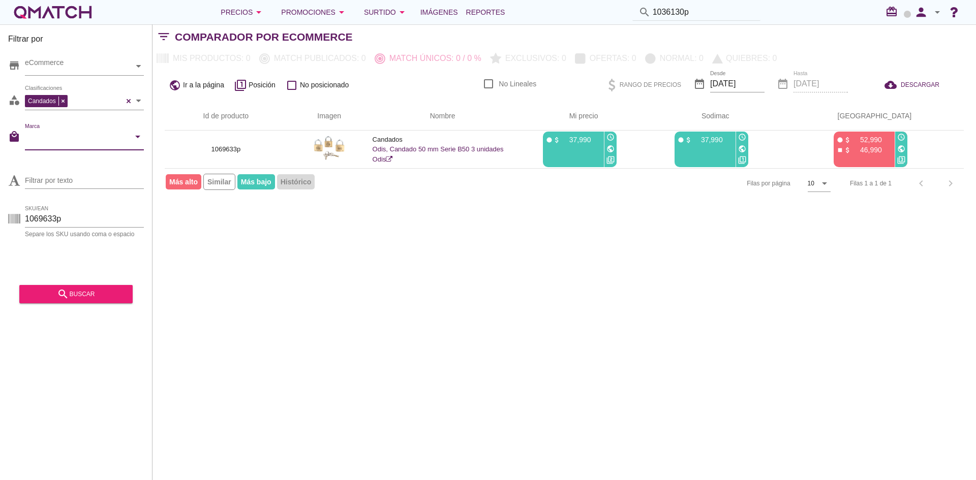
click at [76, 143] on input "Marca" at bounding box center [77, 139] width 105 height 16
click at [52, 211] on input "1069633p" at bounding box center [84, 219] width 119 height 16
click at [46, 216] on input "1069633p" at bounding box center [84, 219] width 119 height 16
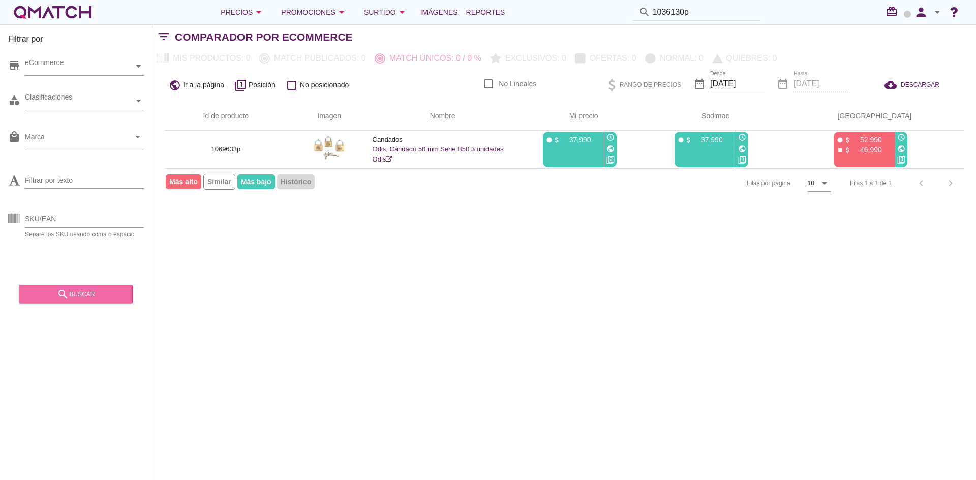
click at [77, 289] on div "search buscar" at bounding box center [75, 294] width 97 height 12
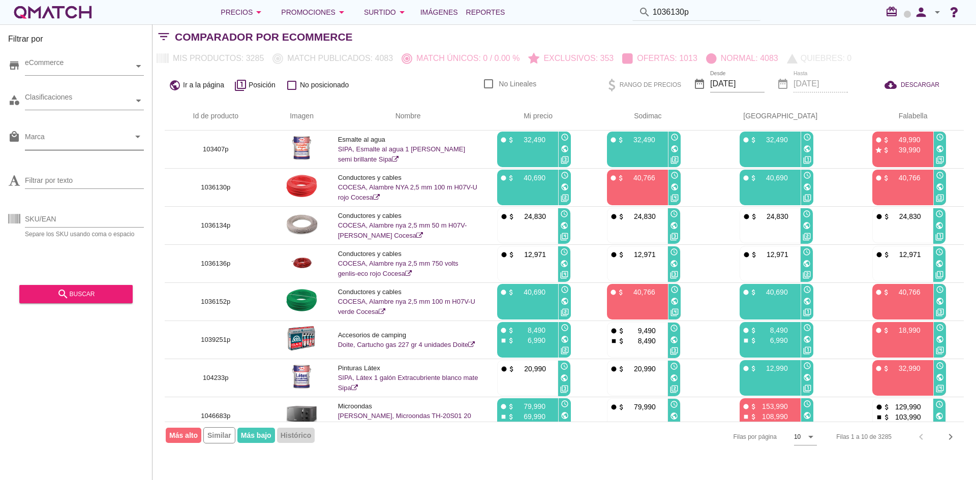
click at [77, 145] on input "Marca" at bounding box center [77, 139] width 105 height 16
click at [109, 142] on input "Marca" at bounding box center [77, 139] width 105 height 16
click at [88, 139] on input "Marca" at bounding box center [77, 139] width 105 height 16
click at [157, 132] on div "Id de producto Imagen Nombre arrow_upward Mi precio arrow_upward Sodimac arrow_…" at bounding box center [565, 277] width 824 height 350
click at [128, 134] on input "Marca" at bounding box center [77, 139] width 105 height 16
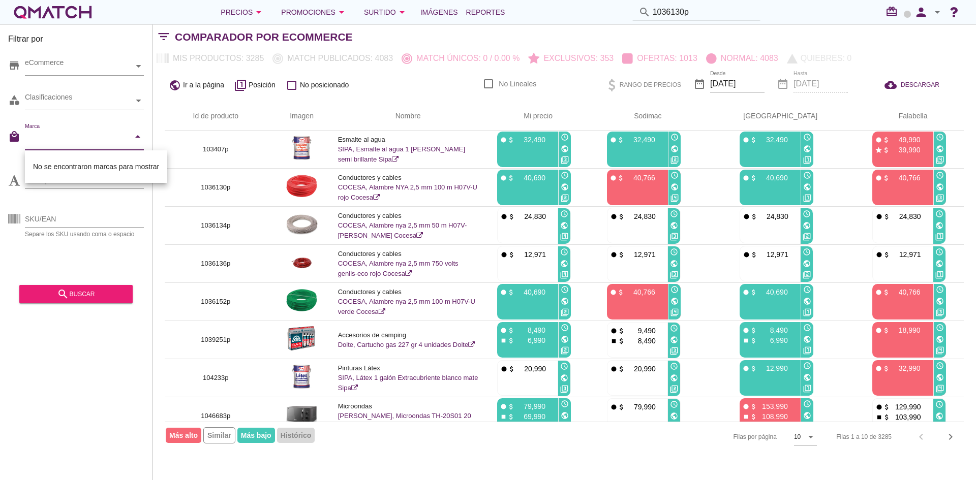
click at [160, 133] on div "Id de producto Imagen Nombre arrow_upward Mi precio arrow_upward Sodimac arrow_…" at bounding box center [565, 277] width 824 height 350
click at [137, 133] on icon "arrow_drop_down" at bounding box center [138, 137] width 12 height 12
click at [151, 132] on div "Filtrar por store eCommerce category Clasificaciones local_mall Marca arrow_dro…" at bounding box center [76, 252] width 153 height 456
click at [87, 138] on input "Marca" at bounding box center [77, 139] width 105 height 16
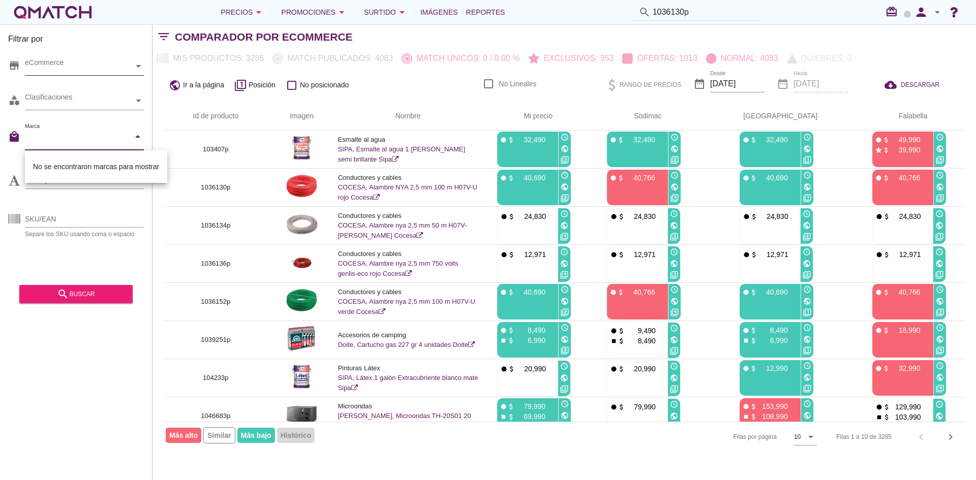
click at [96, 68] on div "eCommerce" at bounding box center [79, 66] width 109 height 11
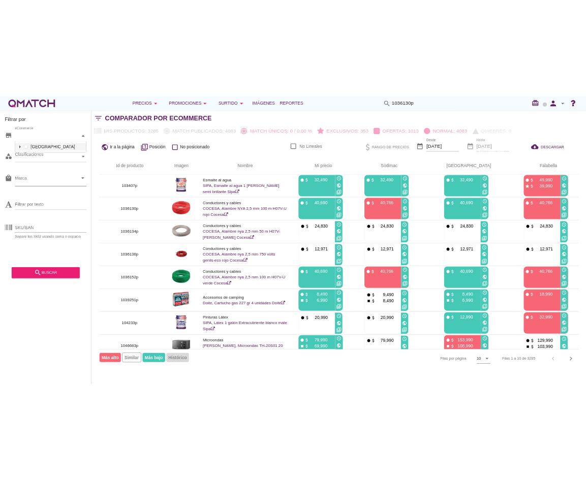
scroll to position [95, 118]
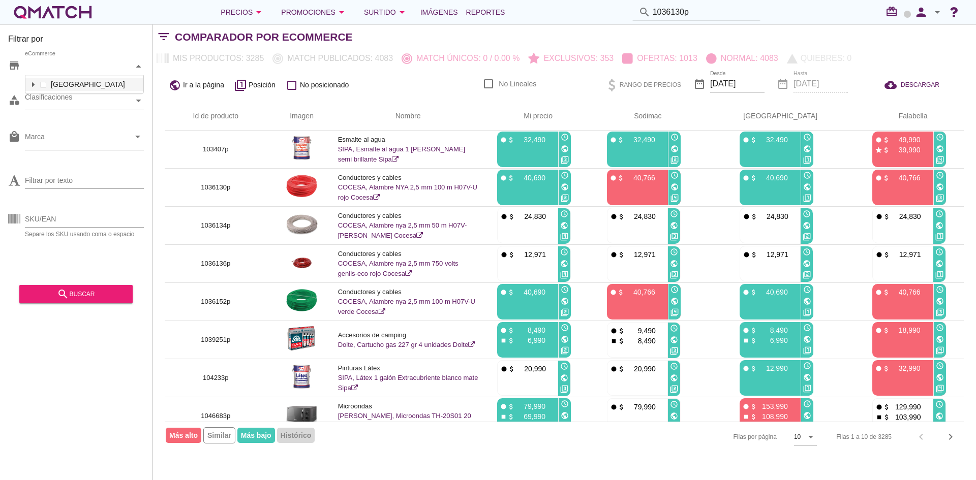
click at [36, 85] on div at bounding box center [33, 84] width 10 height 13
click at [70, 362] on div "Filtrar por store eCommerce category Clasificaciones local_mall Marca arrow_dro…" at bounding box center [76, 252] width 153 height 456
click at [156, 155] on div "Id de producto Imagen Nombre arrow_upward Mi precio arrow_upward Sodimac arrow_…" at bounding box center [565, 277] width 824 height 350
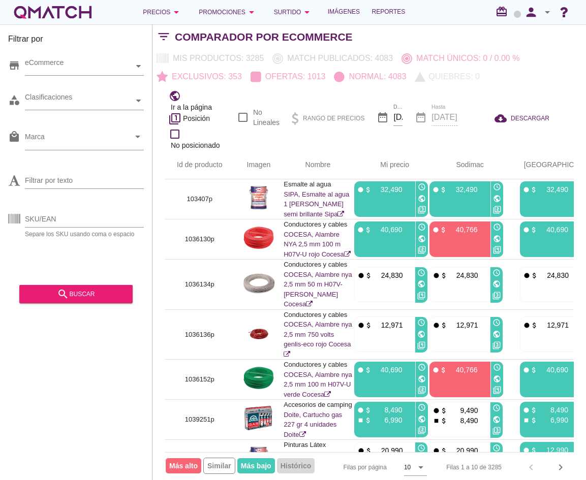
click at [101, 364] on div "Filtrar por store eCommerce category Clasificaciones local_mall Marca arrow_dro…" at bounding box center [76, 252] width 153 height 456
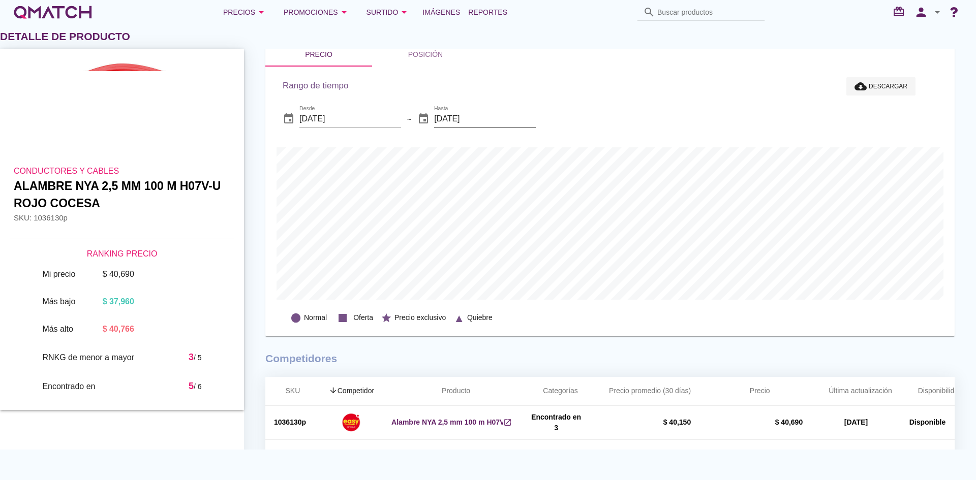
scroll to position [51, 0]
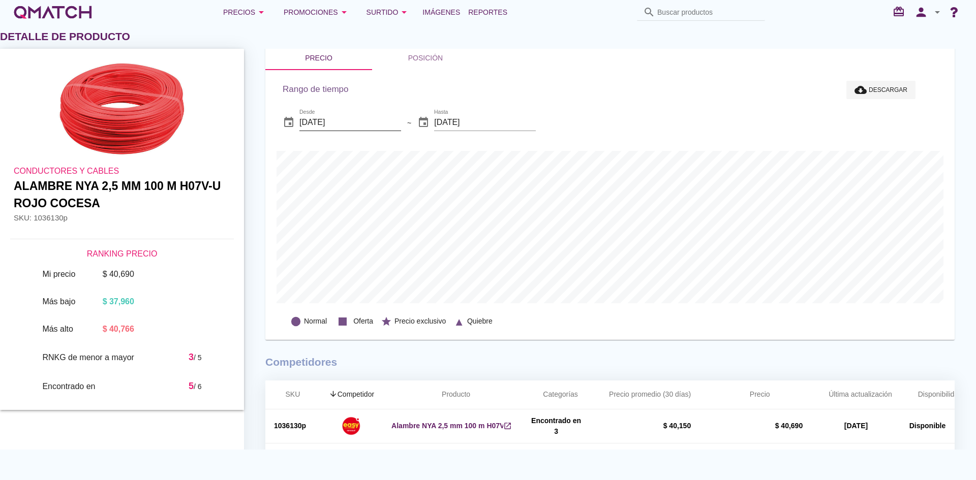
click at [344, 125] on input "[DATE]" at bounding box center [350, 122] width 102 height 16
click at [411, 256] on div "29" at bounding box center [415, 259] width 16 height 9
type input "[DATE]"
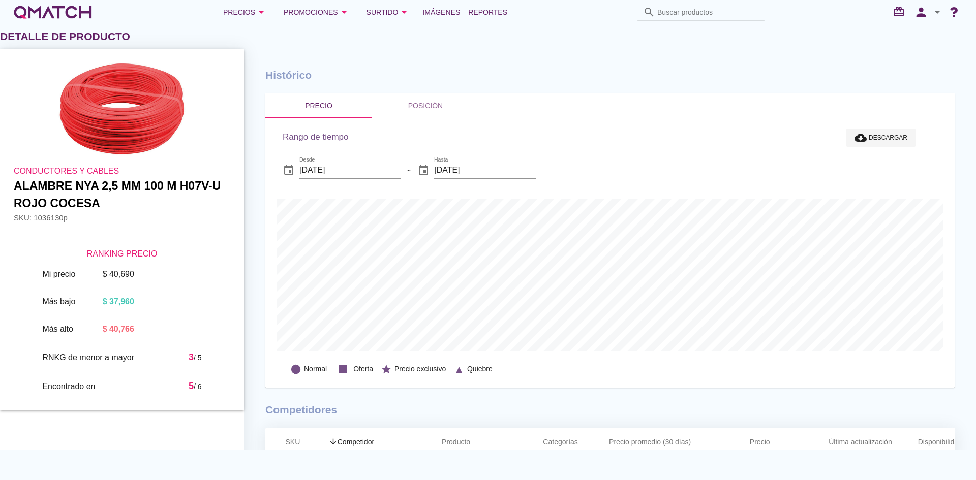
scroll to position [0, 0]
click at [239, 14] on div "Precios arrow_drop_down" at bounding box center [245, 12] width 44 height 12
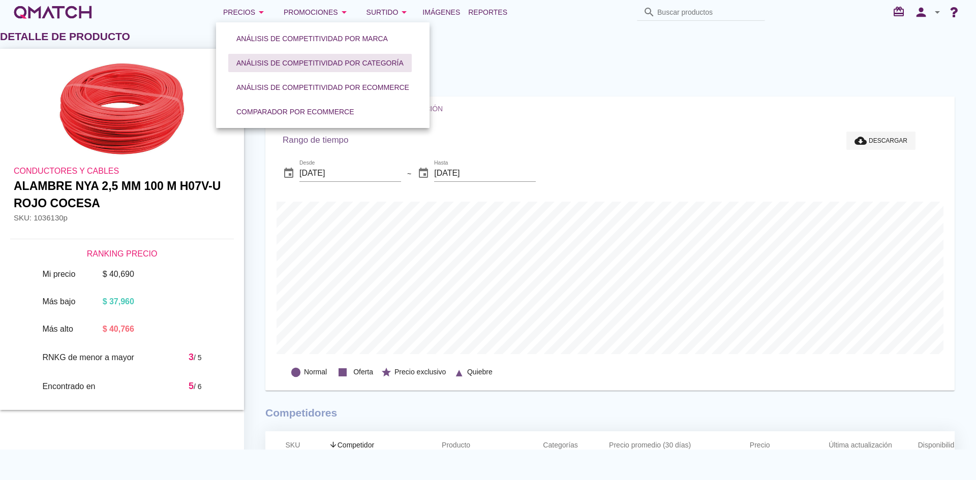
click at [301, 65] on div "Análisis de competitividad por categoría" at bounding box center [319, 63] width 167 height 11
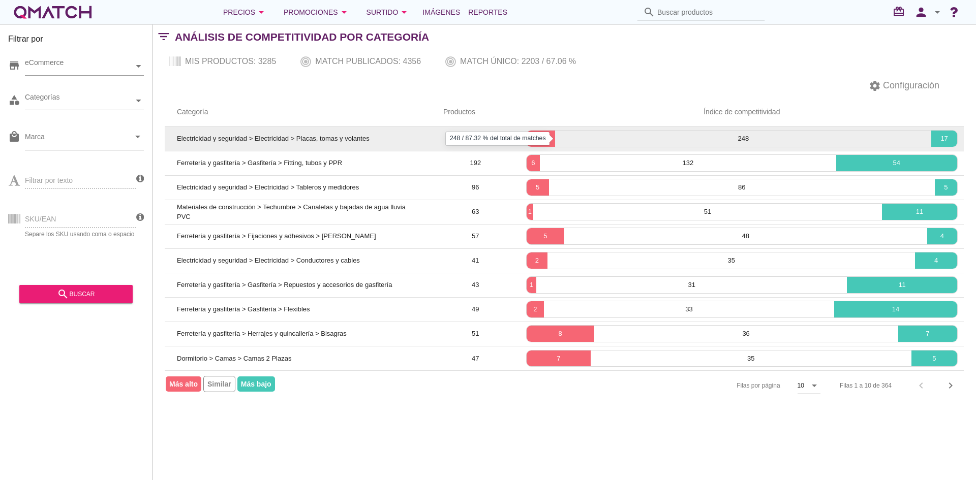
click at [598, 137] on p "248" at bounding box center [743, 139] width 376 height 10
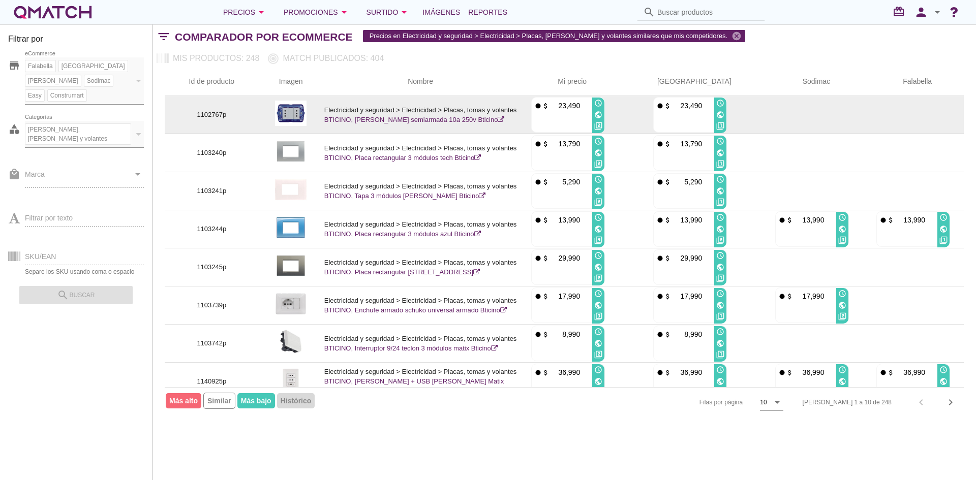
click at [468, 118] on link "BTICINO, [PERSON_NAME] semiarmada 10a 250v Bticino" at bounding box center [414, 120] width 180 height 8
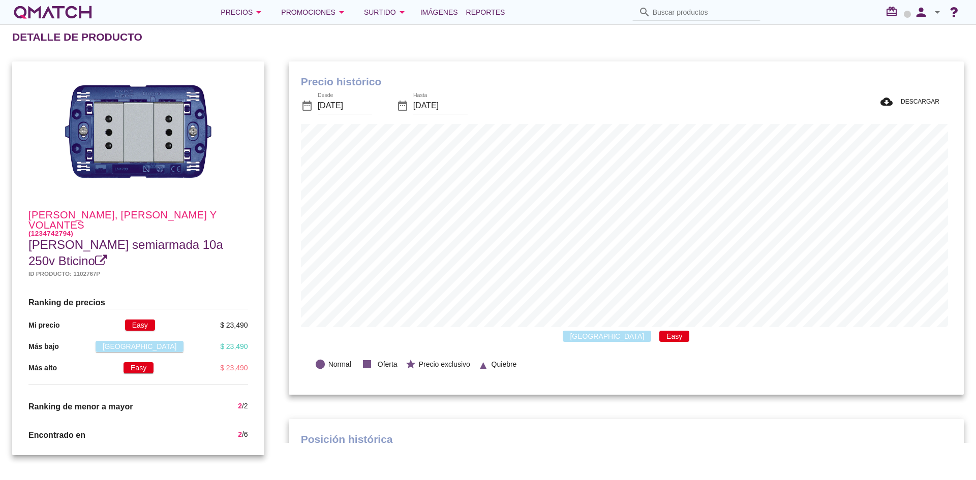
scroll to position [297, 672]
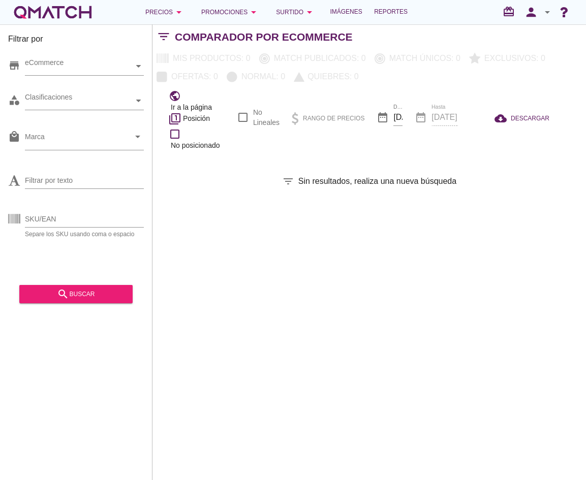
checkbox input "false"
click at [93, 135] on input "Marca" at bounding box center [77, 139] width 105 height 16
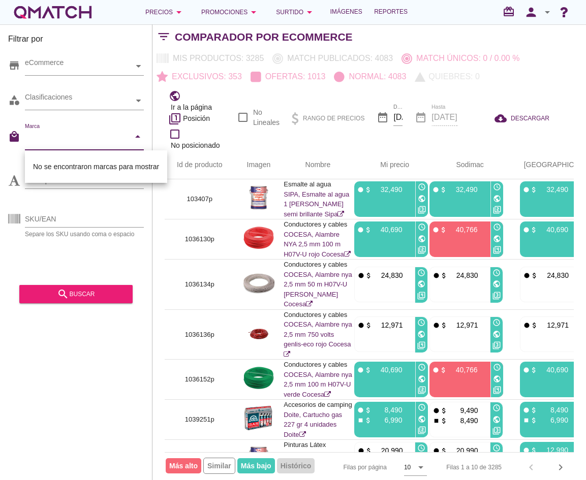
click at [110, 135] on input "Marca" at bounding box center [77, 139] width 105 height 16
click at [123, 137] on input "Marca" at bounding box center [77, 139] width 105 height 16
click at [137, 137] on icon "arrow_drop_down" at bounding box center [138, 137] width 12 height 12
click at [152, 150] on div at bounding box center [152, 252] width 1 height 456
click at [139, 144] on div "Marca arrow_drop_down" at bounding box center [84, 139] width 119 height 21
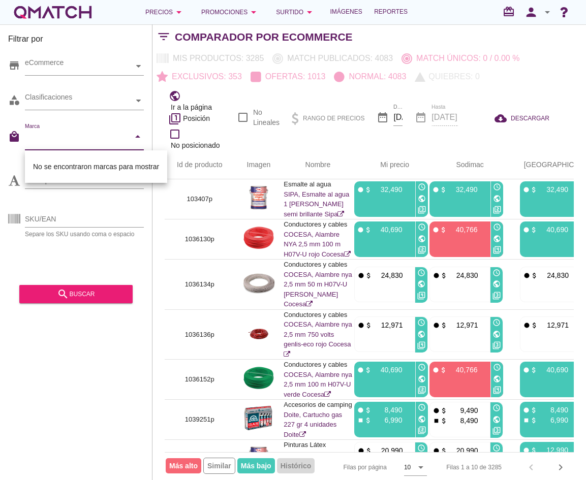
click at [94, 369] on div "Filtrar por store eCommerce category Clasificaciones local_mall Marca arrow_dro…" at bounding box center [76, 252] width 153 height 456
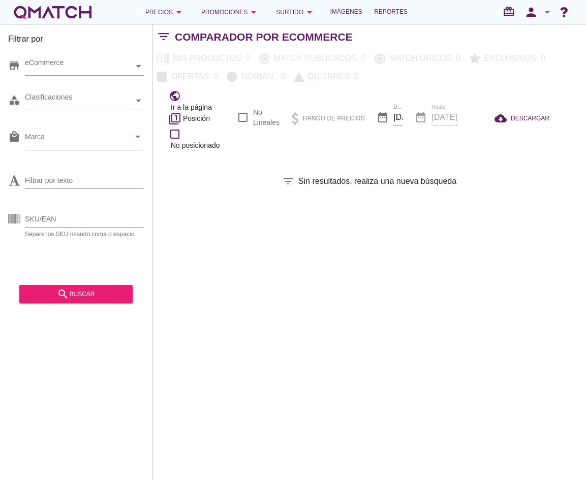
checkbox input "false"
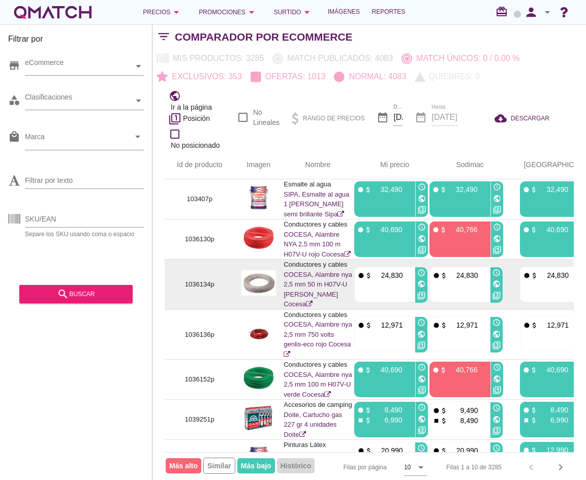
click at [372, 228] on div "fiber_manual_record attach_money 40,690" at bounding box center [383, 240] width 59 height 36
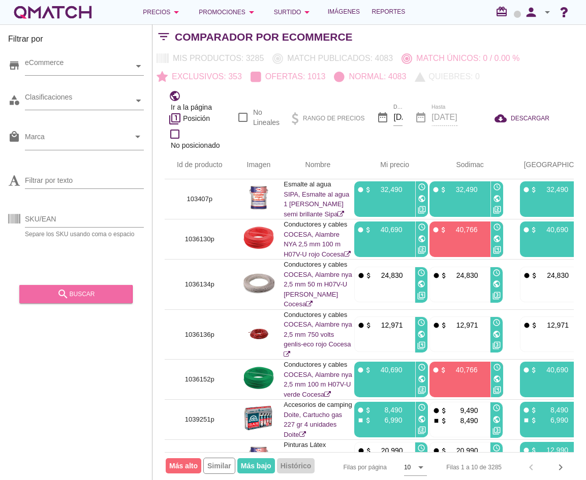
click at [106, 293] on div "search buscar" at bounding box center [75, 294] width 97 height 12
click at [98, 375] on div "Filtrar por store eCommerce category Clasificaciones local_mall Marca arrow_dro…" at bounding box center [76, 252] width 153 height 456
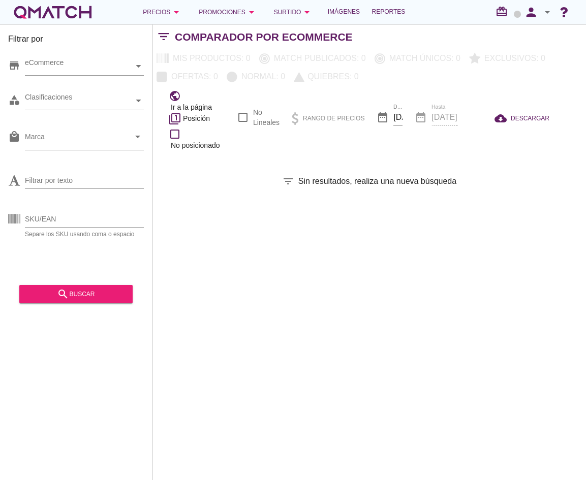
checkbox input "false"
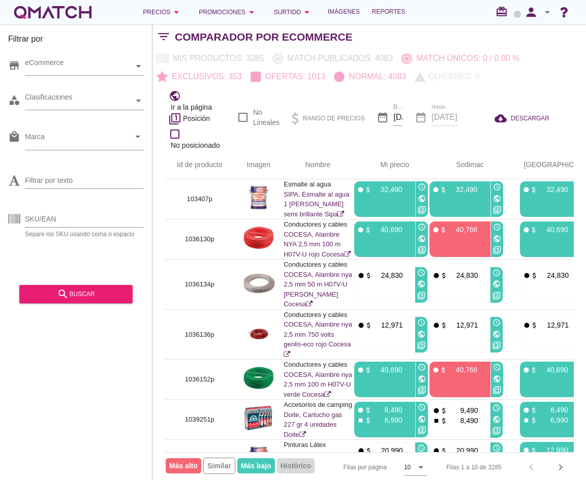
click at [88, 374] on div "Filtrar por store eCommerce category Clasificaciones local_mall Marca arrow_dro…" at bounding box center [76, 252] width 153 height 456
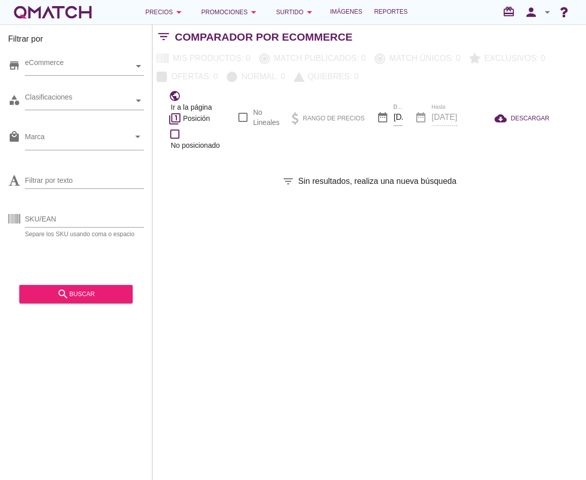
checkbox input "false"
click at [83, 142] on input "Marca" at bounding box center [77, 139] width 105 height 16
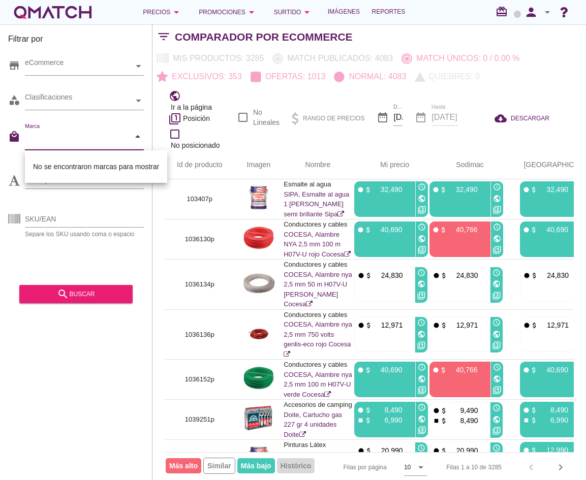
click at [71, 366] on div "Filtrar por store eCommerce category Clasificaciones local_mall Marca arrow_dro…" at bounding box center [76, 252] width 153 height 456
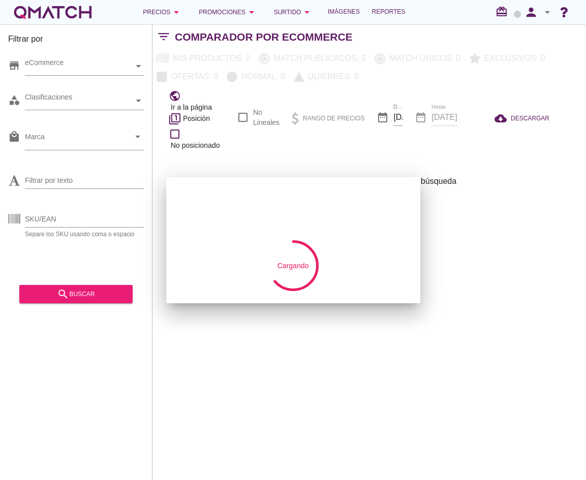
checkbox input "false"
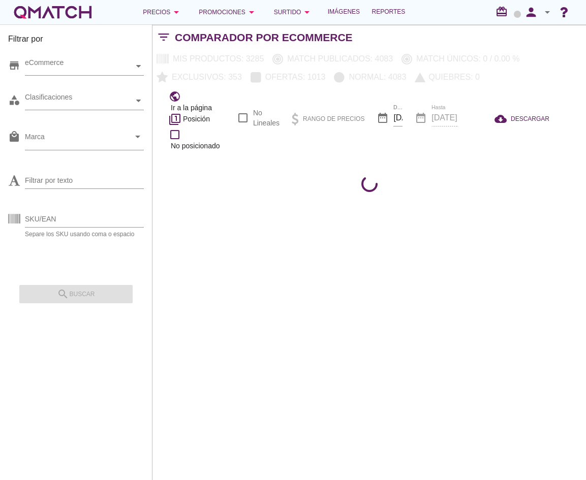
click at [125, 366] on div "Filtrar por store eCommerce category Clasificaciones local_mall Marca arrow_dro…" at bounding box center [76, 252] width 153 height 456
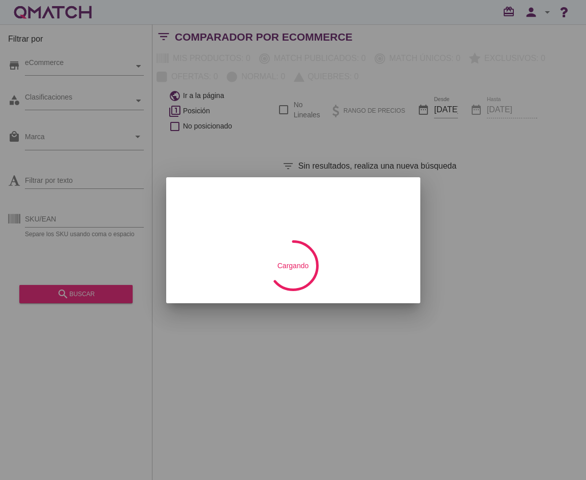
checkbox input "false"
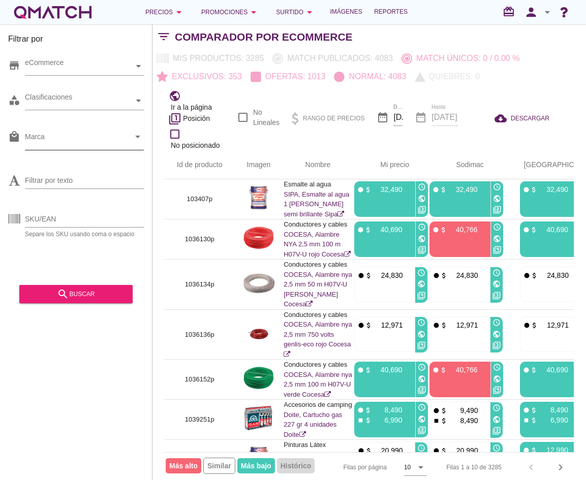
click at [49, 146] on input "Marca" at bounding box center [77, 139] width 105 height 16
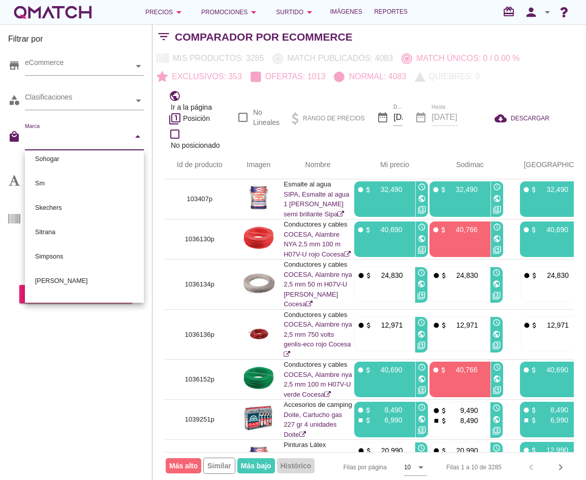
scroll to position [496, 0]
click at [58, 160] on div "Sohogar" at bounding box center [84, 158] width 103 height 24
click at [87, 395] on div "Filtrar por store eCommerce category Clasificaciones local_mall Marca Sohogar c…" at bounding box center [76, 252] width 153 height 456
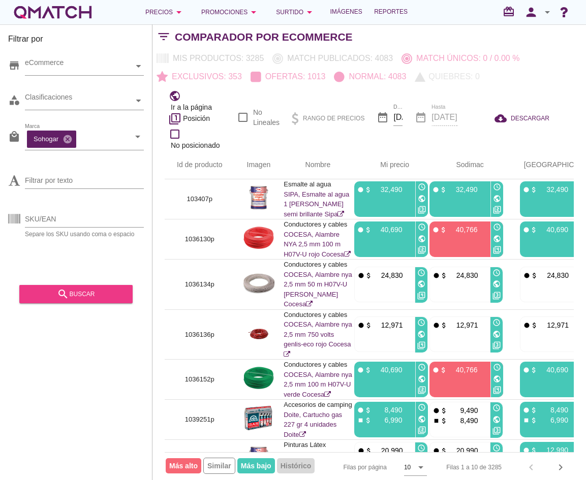
click at [70, 294] on div "search buscar" at bounding box center [75, 294] width 97 height 12
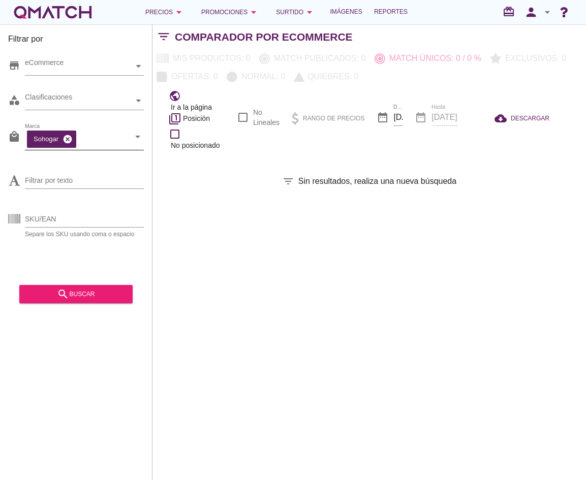
click at [68, 142] on icon "cancel" at bounding box center [68, 139] width 10 height 10
click at [124, 134] on input "Marca" at bounding box center [77, 139] width 105 height 16
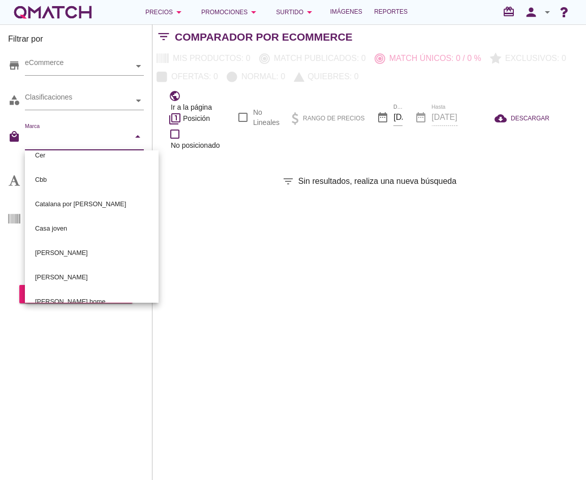
scroll to position [3272, 0]
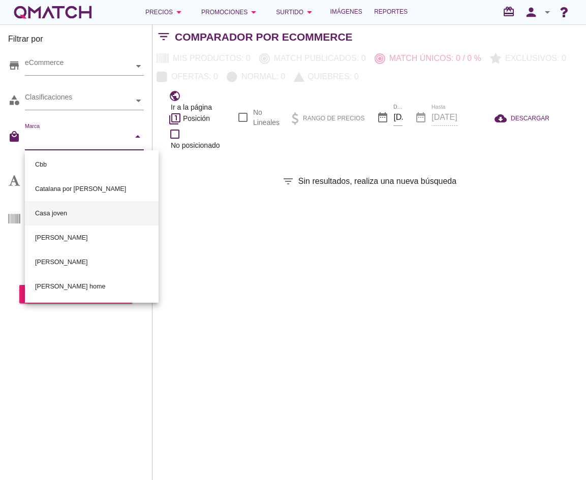
click at [60, 207] on div "Casa joven" at bounding box center [91, 213] width 117 height 24
click at [82, 378] on div "Filtrar por store eCommerce category Clasificaciones local_mall Marca Casa jove…" at bounding box center [76, 252] width 153 height 456
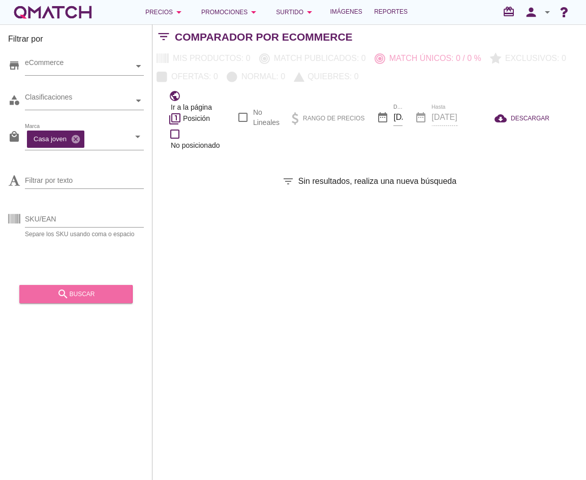
click at [58, 286] on button "search buscar" at bounding box center [75, 294] width 113 height 18
click at [78, 141] on icon "cancel" at bounding box center [76, 139] width 10 height 10
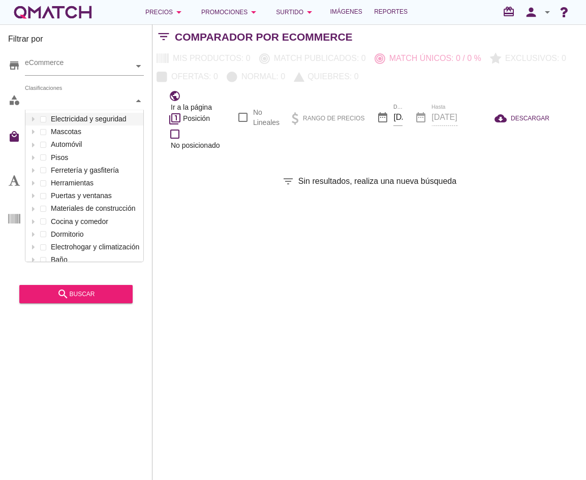
click at [66, 97] on div "Clasificaciones" at bounding box center [79, 101] width 109 height 11
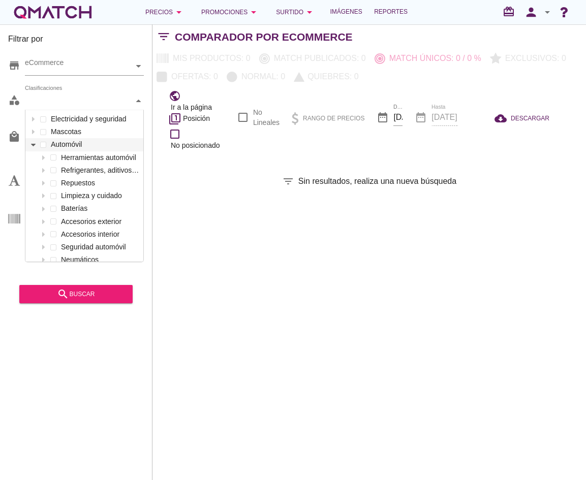
click at [31, 145] on icon at bounding box center [33, 145] width 5 height 5
click at [43, 156] on div at bounding box center [43, 158] width 10 height 13
click at [59, 175] on div at bounding box center [63, 170] width 10 height 13
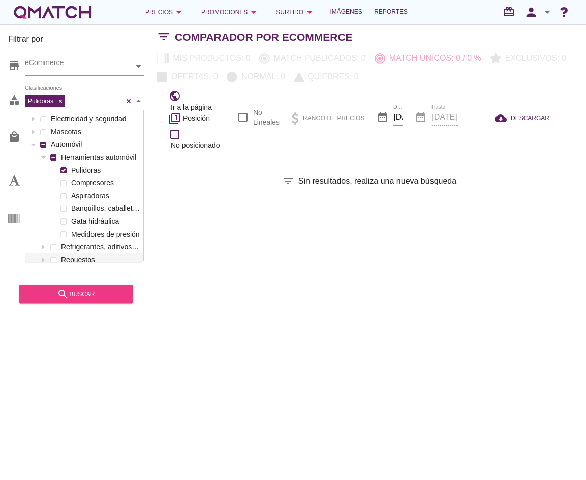
click at [78, 296] on div "search buscar" at bounding box center [75, 294] width 97 height 12
click at [136, 99] on div at bounding box center [139, 101] width 10 height 18
click at [77, 221] on label "Gata hidráulica" at bounding box center [105, 222] width 72 height 13
click at [81, 297] on div "search buscar" at bounding box center [75, 294] width 97 height 12
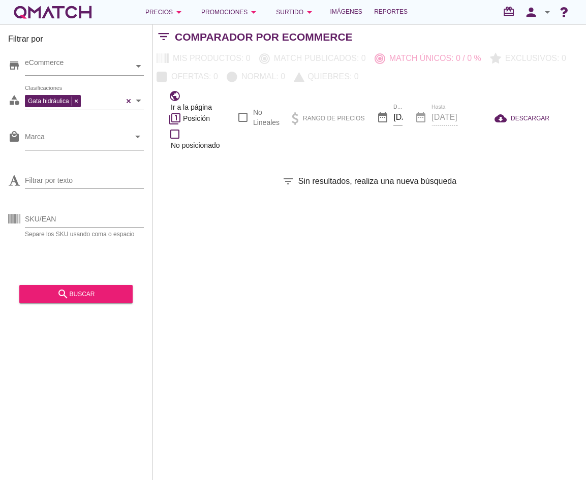
click at [347, 251] on div "Filtrar por store eCommerce category Gata hidráulica Clasificaciones local_mall…" at bounding box center [370, 252] width 434 height 456
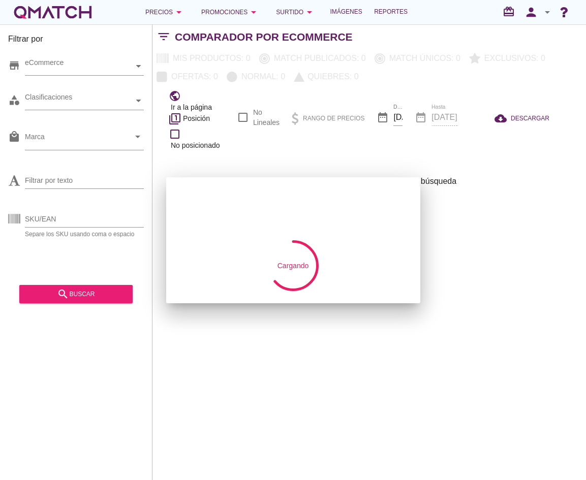
checkbox input "false"
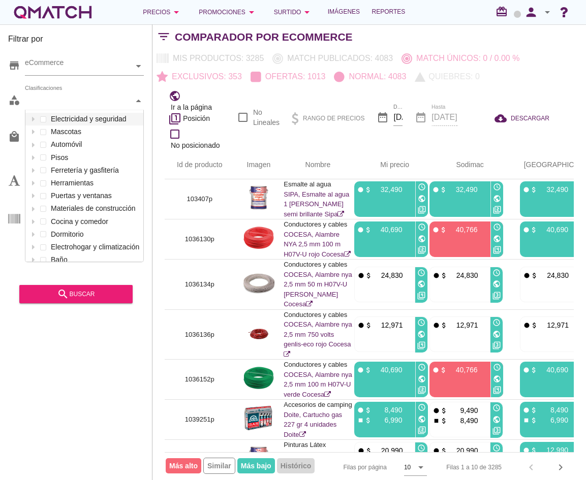
click at [140, 103] on div at bounding box center [139, 101] width 10 height 18
click at [35, 120] on div at bounding box center [33, 119] width 10 height 13
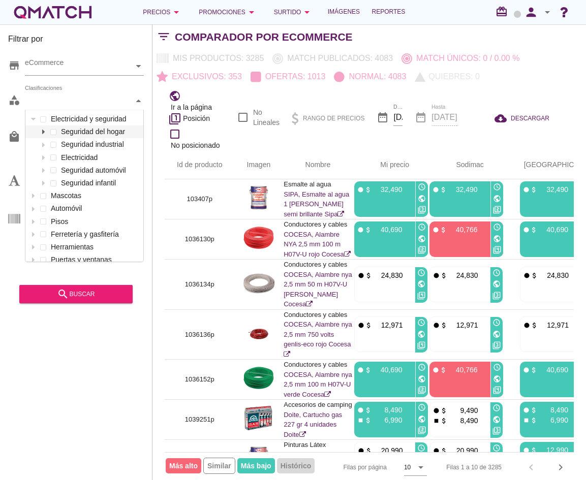
click at [46, 133] on div at bounding box center [43, 132] width 10 height 13
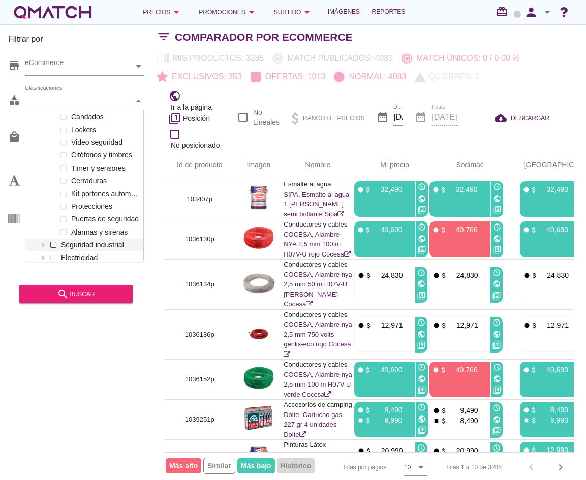
scroll to position [51, 0]
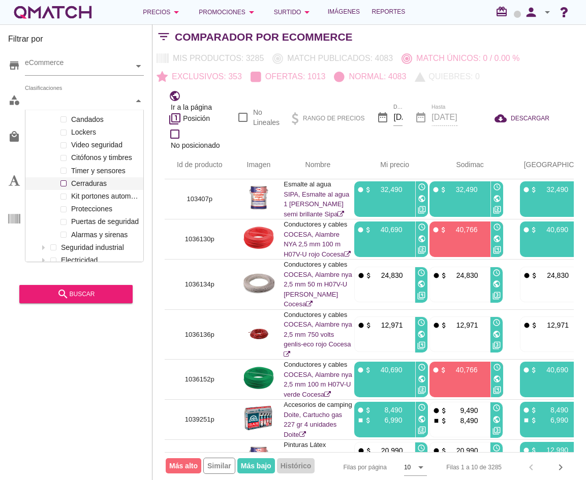
click at [87, 183] on label "Cerraduras" at bounding box center [105, 183] width 72 height 13
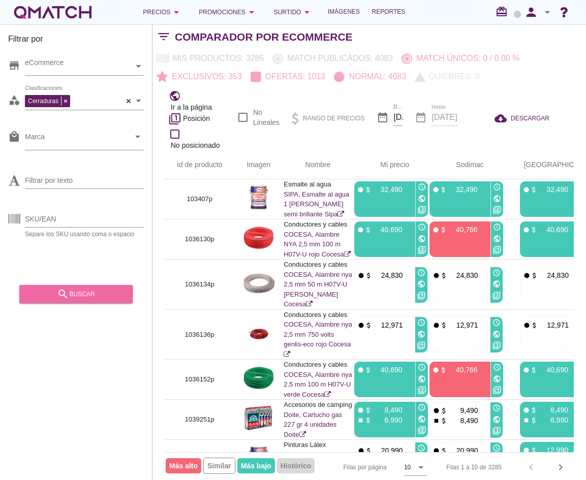
click at [95, 288] on div "search buscar" at bounding box center [75, 294] width 97 height 12
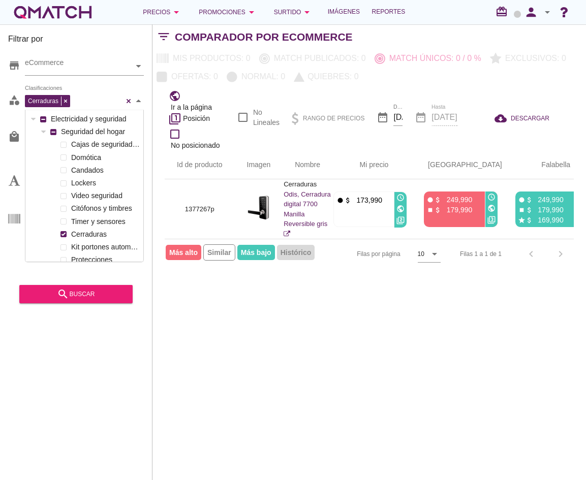
scroll to position [152, 118]
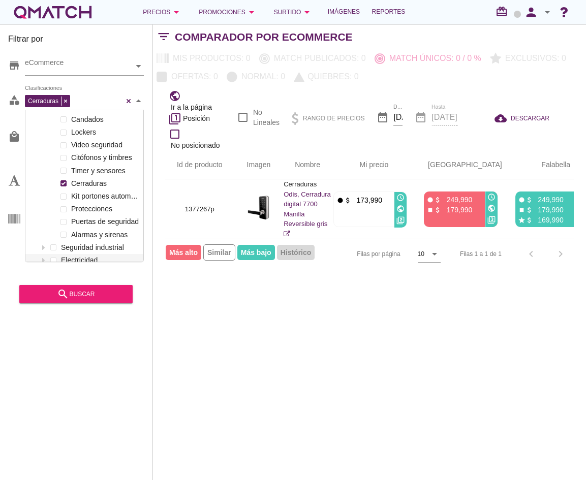
click at [140, 99] on icon at bounding box center [138, 101] width 5 height 5
click at [75, 180] on label "Cerraduras" at bounding box center [105, 183] width 72 height 13
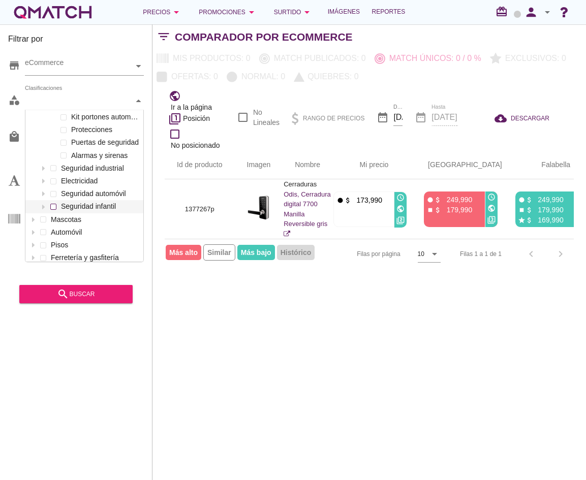
scroll to position [51, 0]
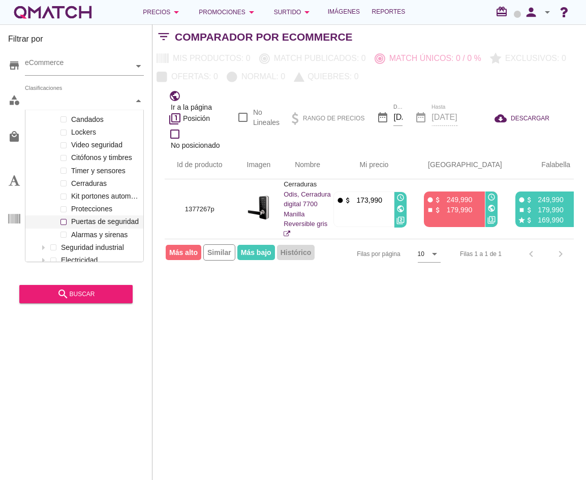
click at [87, 222] on label "Puertas de seguridad" at bounding box center [105, 222] width 72 height 13
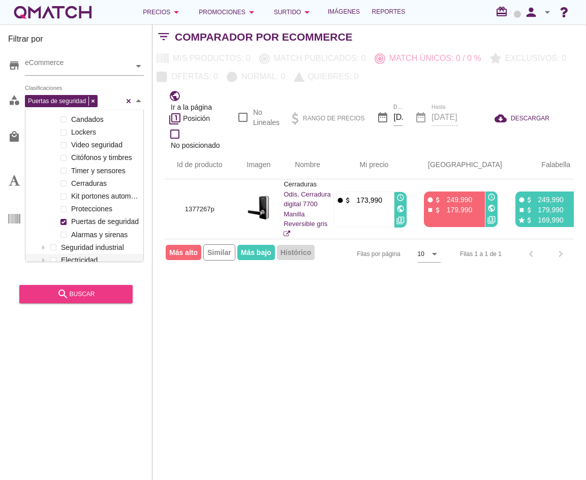
click at [92, 289] on div "search buscar" at bounding box center [75, 294] width 97 height 12
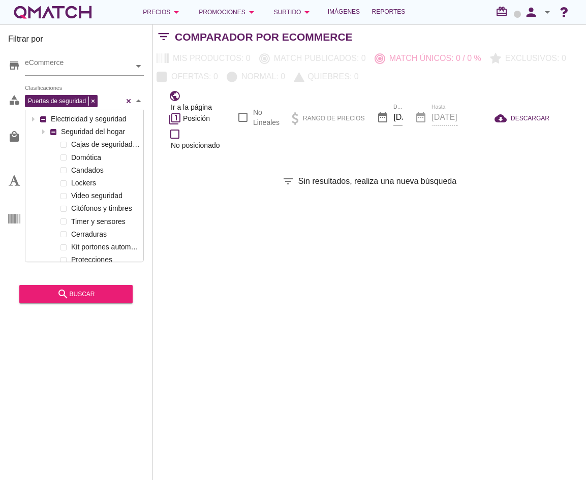
click at [113, 107] on div "Puertas de seguridad Clasificaciones" at bounding box center [74, 100] width 99 height 15
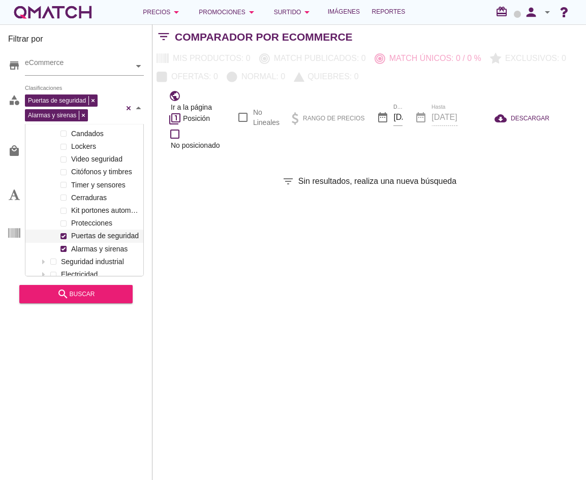
click at [98, 235] on div "Cajas de seguridad y guardallaves Domótica Candados Lockers Video seguridad Cit…" at bounding box center [84, 179] width 118 height 154
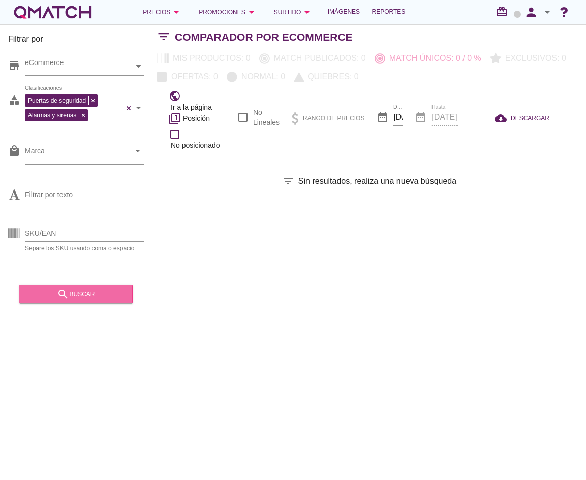
click at [79, 288] on div "search buscar" at bounding box center [75, 294] width 97 height 12
click at [269, 291] on div "Filtrar por store eCommerce category Puertas de seguridad Alarmas y sirenas Cla…" at bounding box center [370, 252] width 434 height 456
click at [82, 117] on div "Puertas de seguridad Alarmas y sirenas Clasificaciones" at bounding box center [84, 108] width 119 height 33
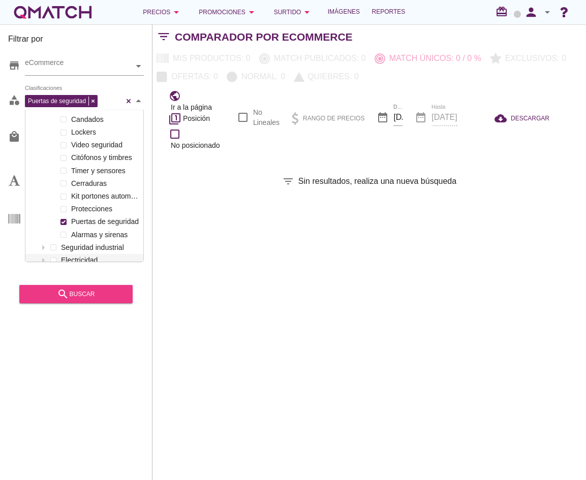
click at [76, 297] on div "search buscar" at bounding box center [75, 294] width 97 height 12
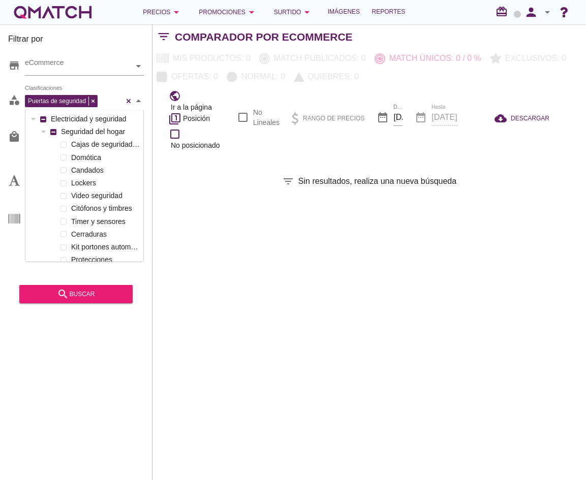
click at [110, 105] on div "Puertas de seguridad Clasificaciones" at bounding box center [74, 100] width 99 height 15
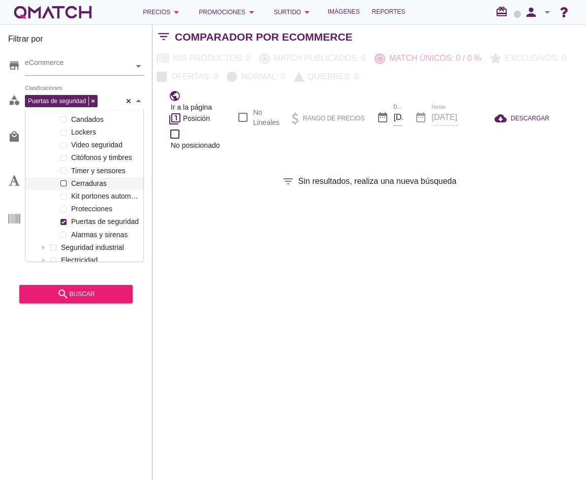
scroll to position [0, 0]
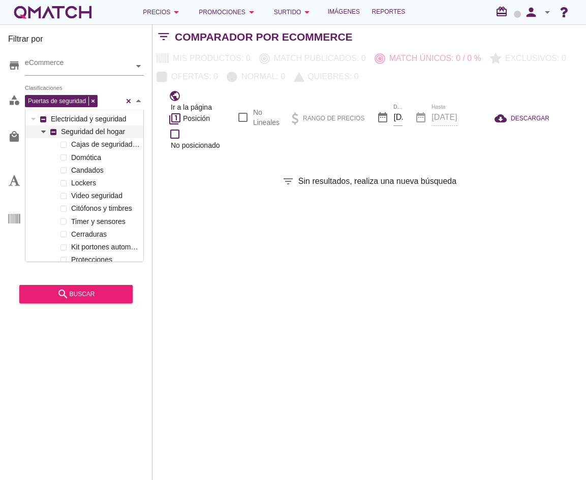
click at [43, 134] on icon at bounding box center [43, 132] width 5 height 5
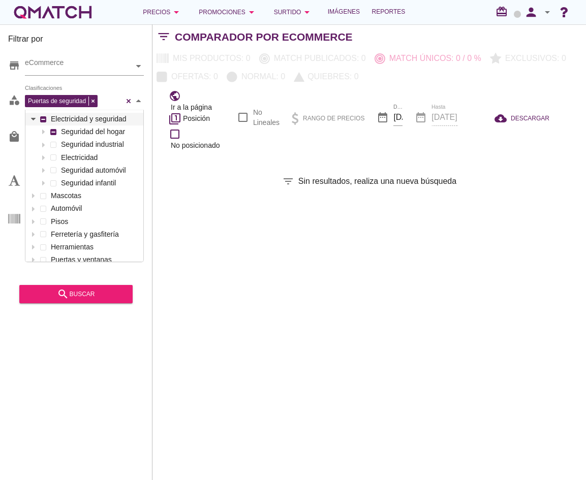
click at [31, 120] on icon at bounding box center [33, 119] width 5 height 5
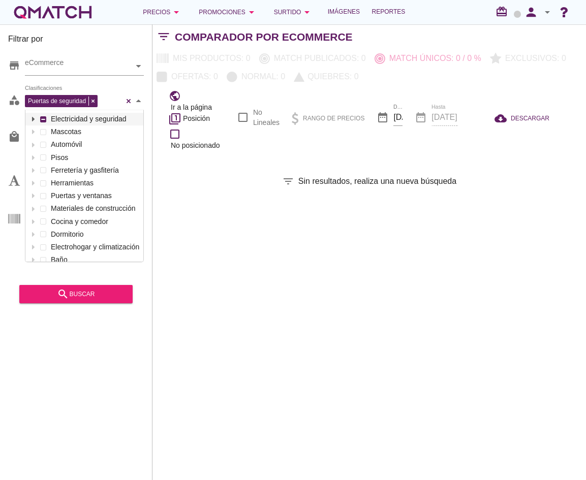
click at [34, 117] on icon at bounding box center [33, 119] width 5 height 5
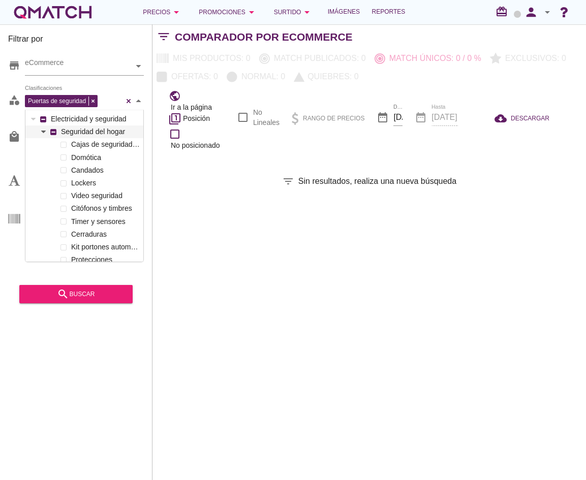
click at [44, 135] on div at bounding box center [43, 132] width 10 height 13
click at [45, 135] on div at bounding box center [43, 132] width 10 height 13
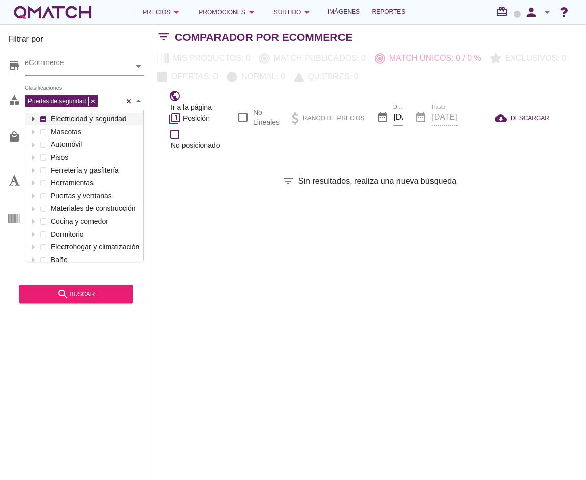
click at [32, 120] on icon at bounding box center [33, 119] width 5 height 5
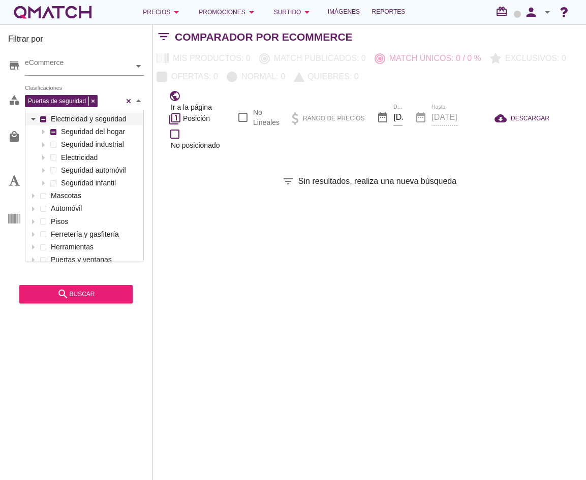
click at [32, 120] on icon at bounding box center [33, 119] width 5 height 5
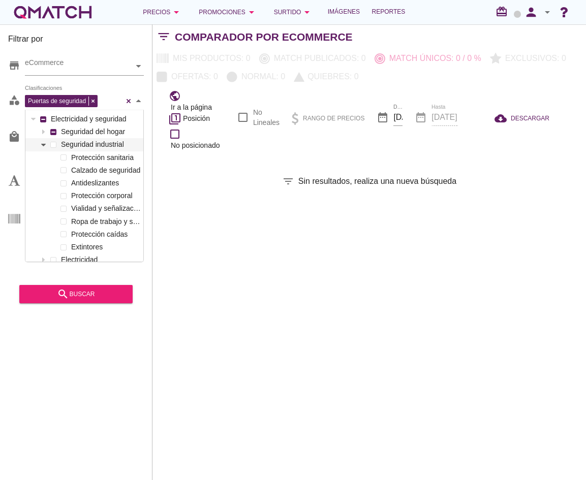
click at [43, 144] on icon at bounding box center [43, 144] width 5 height 3
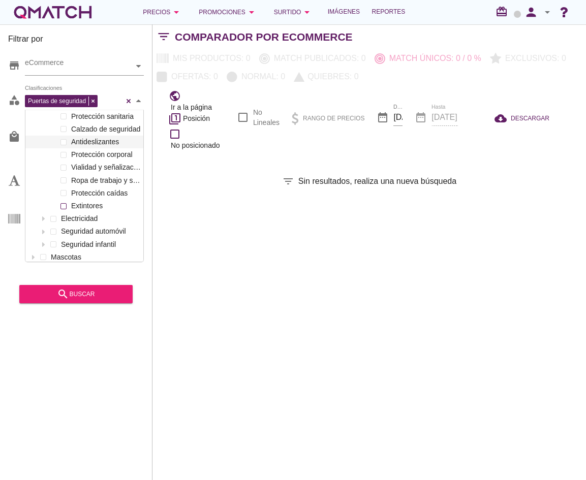
scroll to position [203, 0]
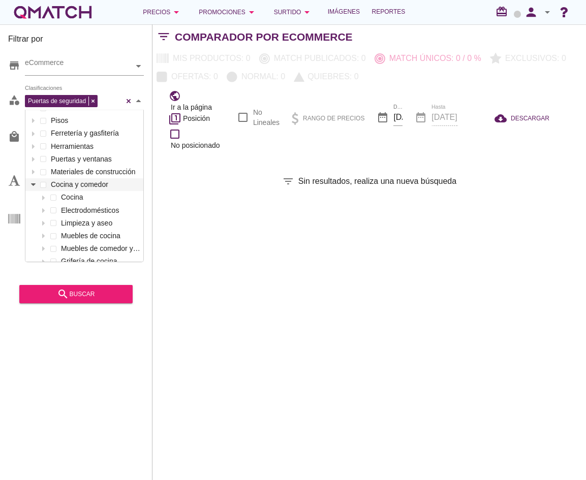
click at [35, 186] on icon at bounding box center [33, 185] width 5 height 5
click at [44, 201] on div at bounding box center [43, 197] width 10 height 13
click at [80, 210] on div "Cocina Microondas Campanas y extractores Cocinas a gas Hornos empotrables Encim…" at bounding box center [84, 268] width 118 height 154
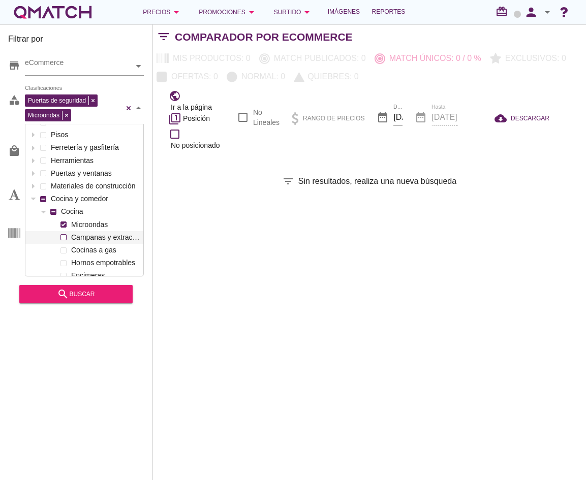
click at [79, 239] on div "Microondas Campanas y extractores Cocinas a gas Hornos empotrables Encimeras La…" at bounding box center [84, 289] width 118 height 141
click at [89, 102] on div "Puertas de seguridad" at bounding box center [62, 99] width 53 height 10
click at [96, 295] on div "search buscar" at bounding box center [75, 294] width 97 height 12
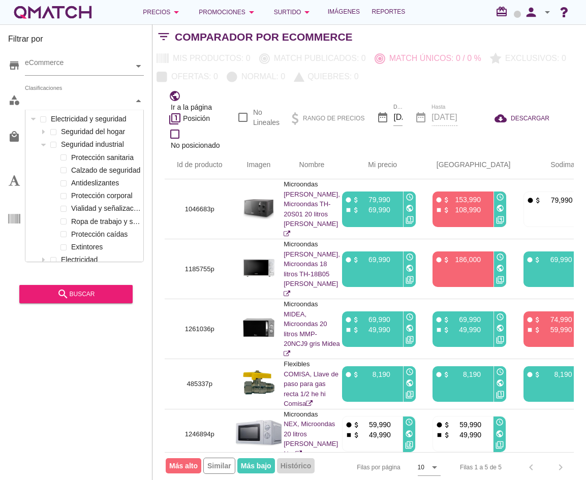
click at [136, 97] on div at bounding box center [139, 101] width 10 height 18
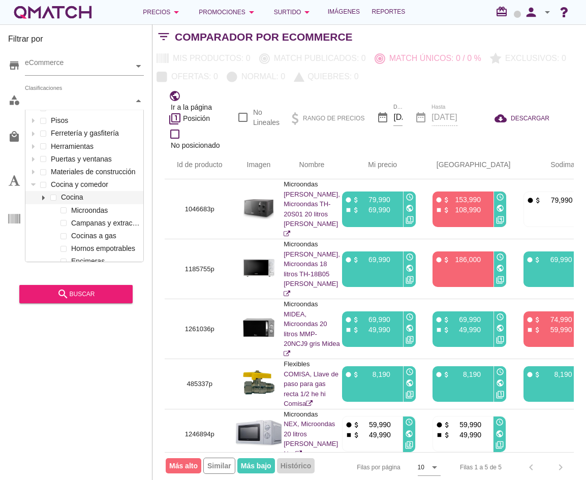
click at [44, 196] on icon at bounding box center [43, 198] width 5 height 5
click at [34, 184] on icon at bounding box center [33, 185] width 5 height 5
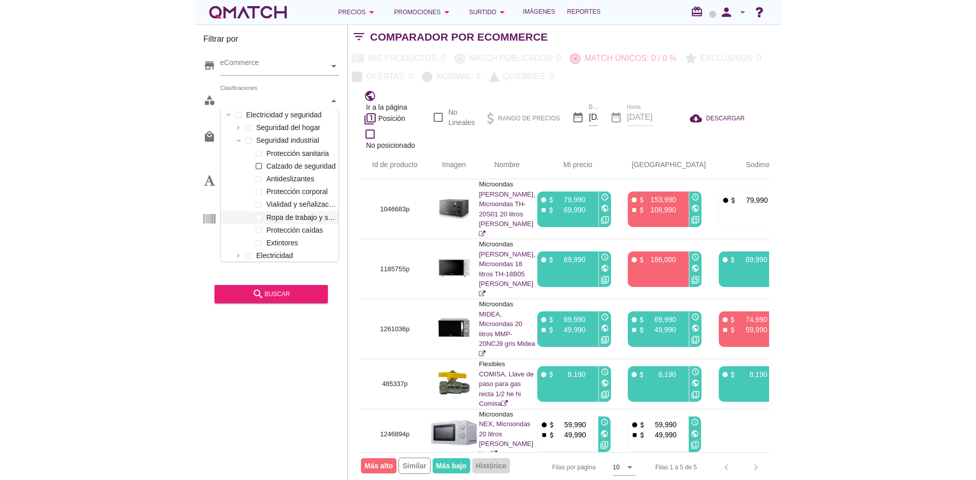
scroll to position [0, 0]
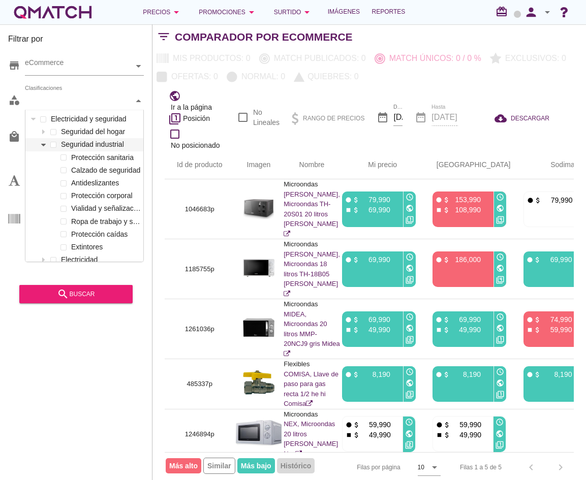
click at [43, 143] on icon at bounding box center [43, 145] width 5 height 5
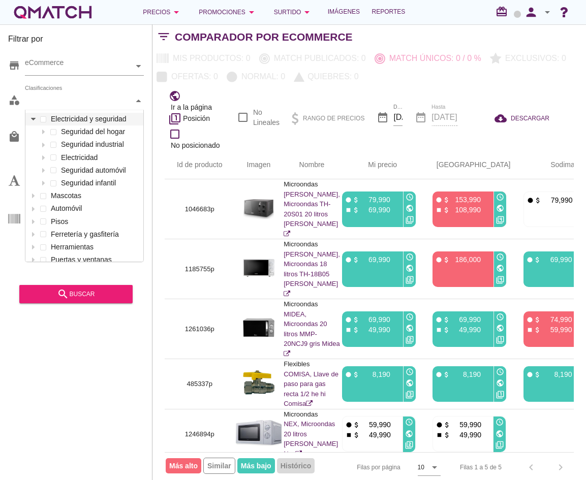
click at [33, 118] on icon at bounding box center [33, 119] width 5 height 3
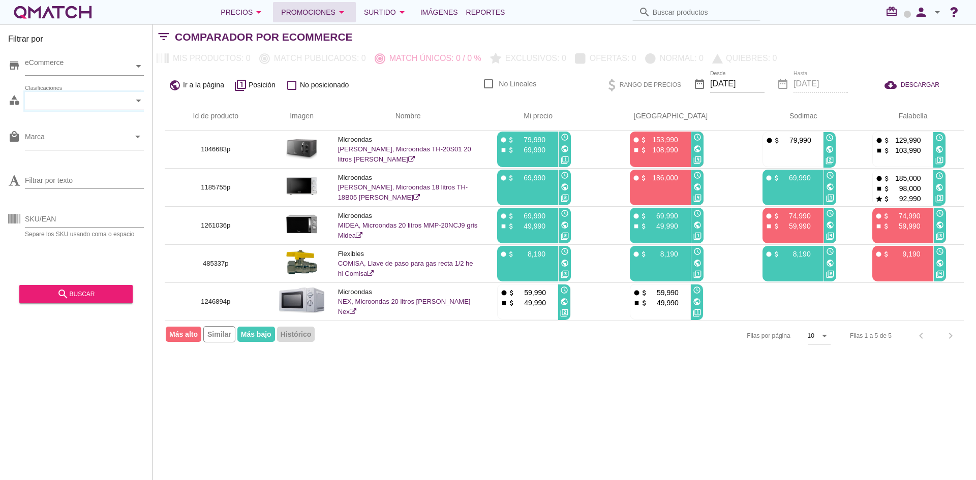
click at [288, 9] on div "Promociones arrow_drop_down" at bounding box center [314, 12] width 67 height 12
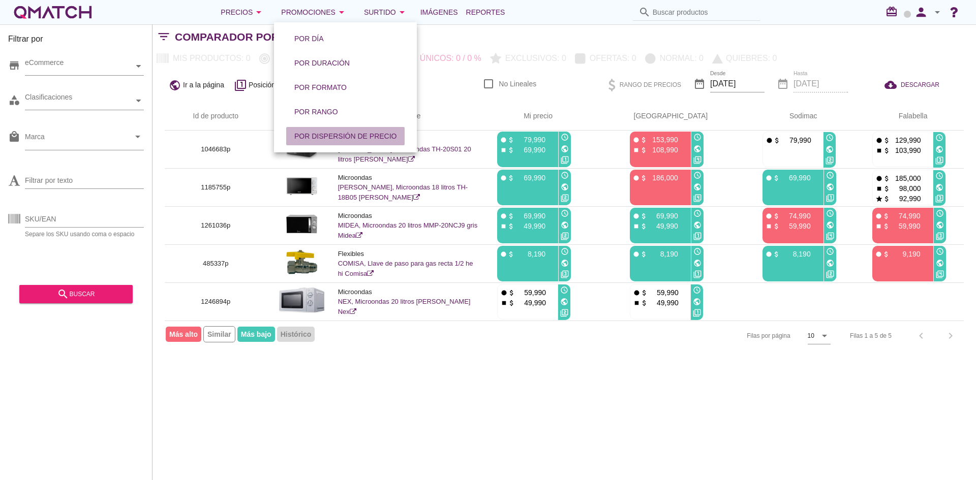
click at [313, 136] on div "Por dispersión de precio" at bounding box center [345, 136] width 102 height 11
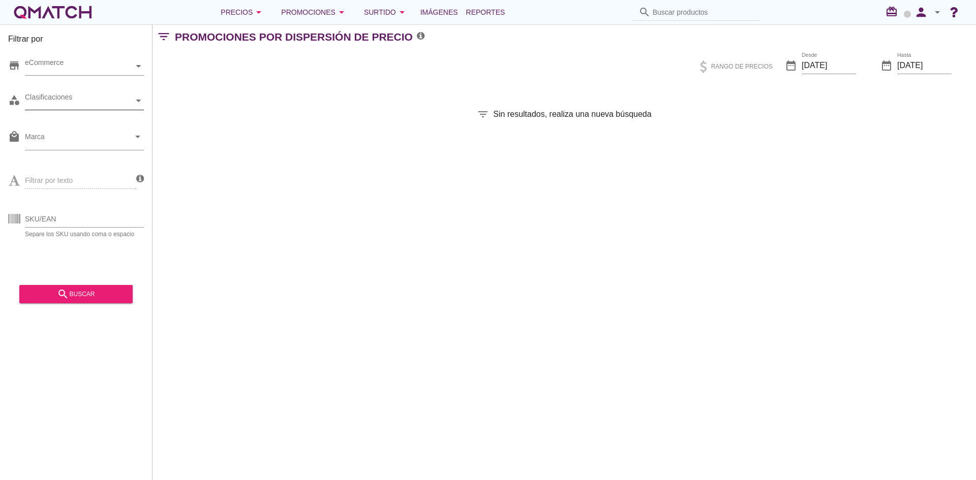
click at [110, 104] on div "Clasificaciones" at bounding box center [79, 101] width 109 height 11
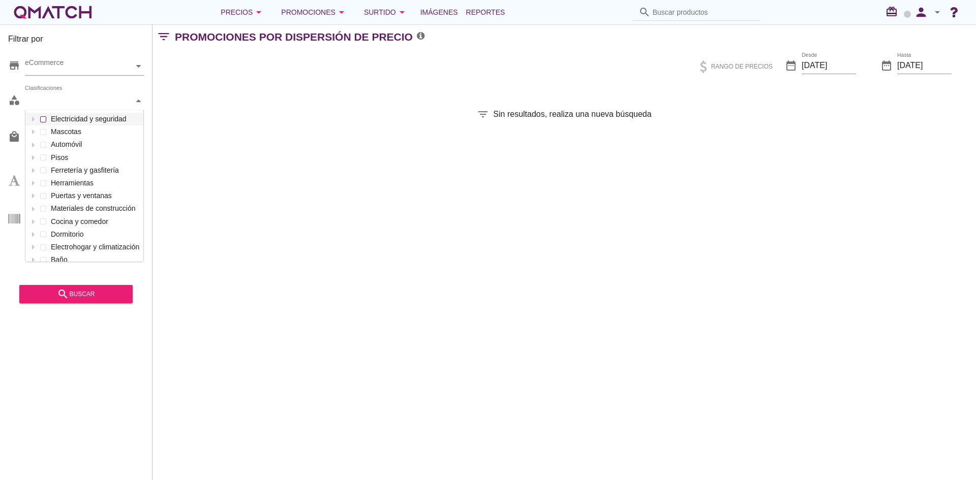
scroll to position [152, 118]
click at [36, 118] on div at bounding box center [33, 119] width 10 height 13
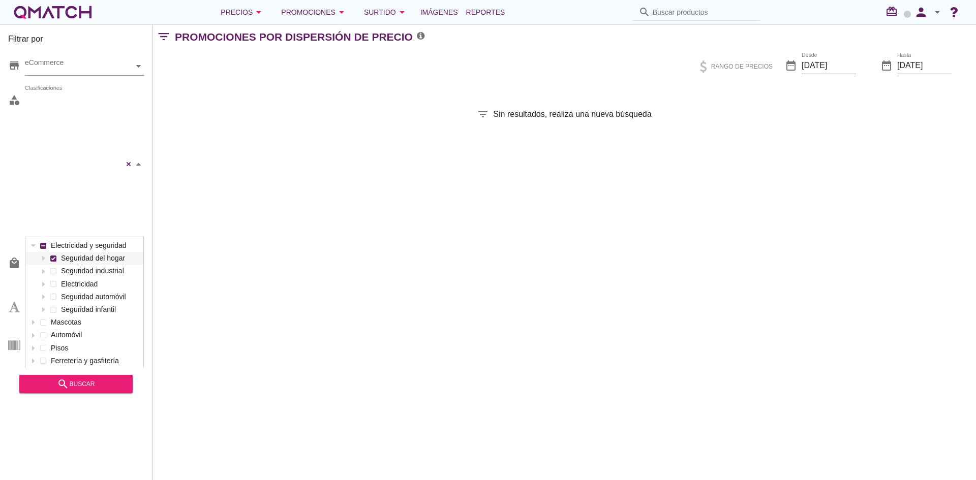
click at [64, 133] on div "Cajas de seguridad y guardallaves Domótica Candados Lockers Video seguridad Cit…" at bounding box center [84, 164] width 119 height 145
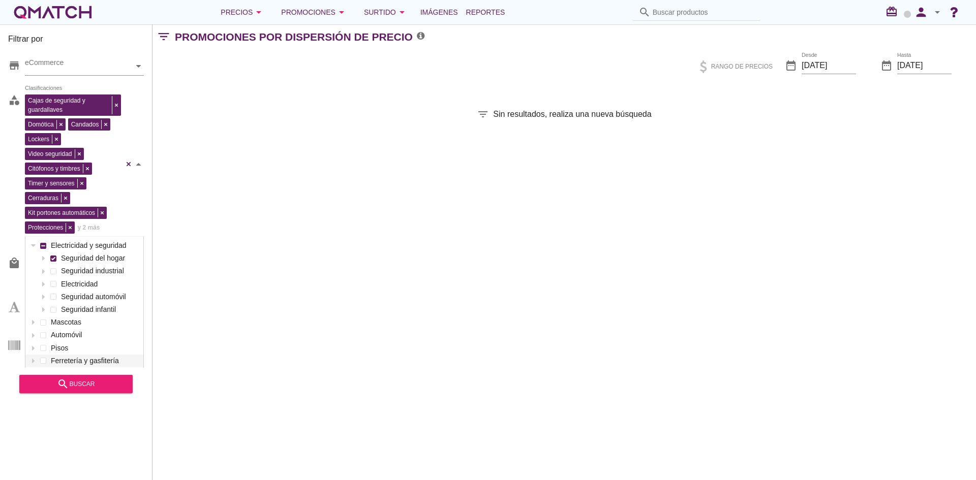
click at [73, 402] on div "Filtrar por store eCommerce category Cajas de seguridad y guardallaves Domótica…" at bounding box center [76, 252] width 153 height 456
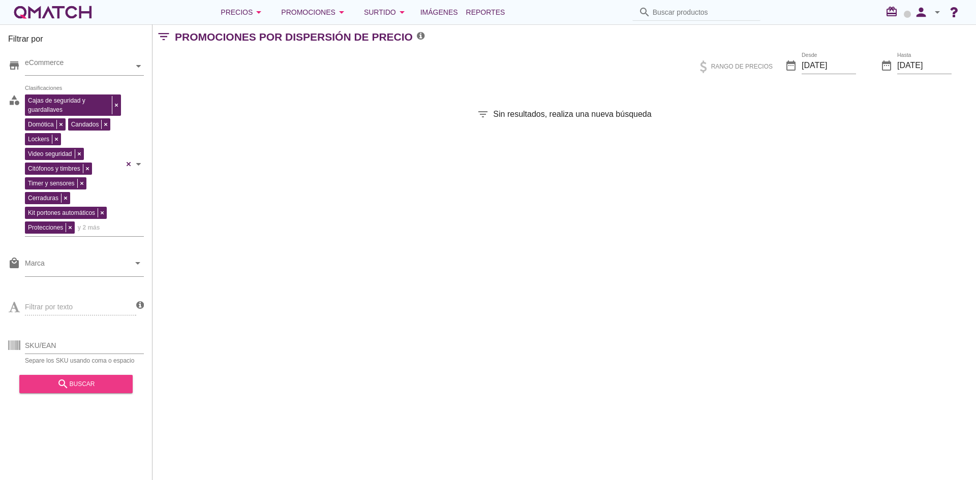
click at [78, 390] on div "search buscar" at bounding box center [75, 384] width 97 height 12
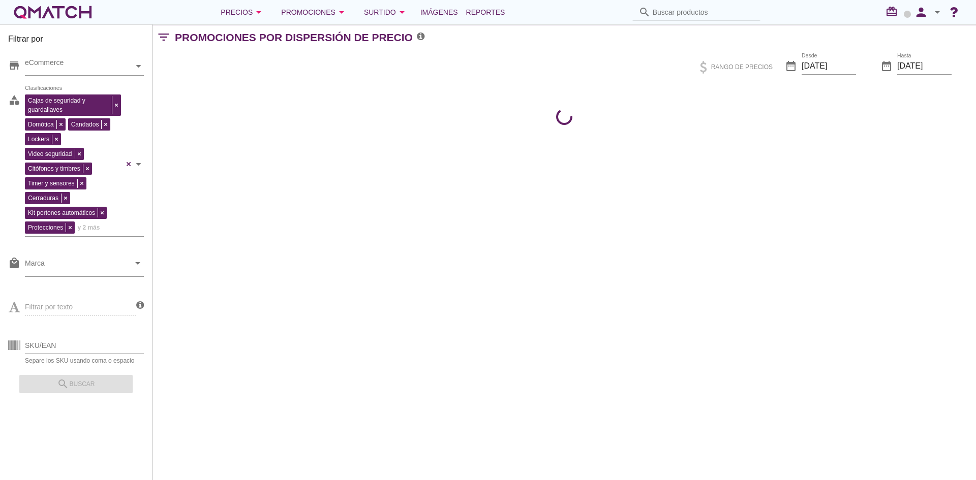
click at [351, 244] on div "Filtrar por store eCommerce category Cajas de seguridad y guardallaves Domótica…" at bounding box center [565, 252] width 824 height 456
click at [351, 245] on div "Filtrar por store eCommerce category Cajas de seguridad y guardallaves Domótica…" at bounding box center [565, 252] width 824 height 456
click at [377, 9] on div "Surtido arrow_drop_down" at bounding box center [386, 12] width 44 height 12
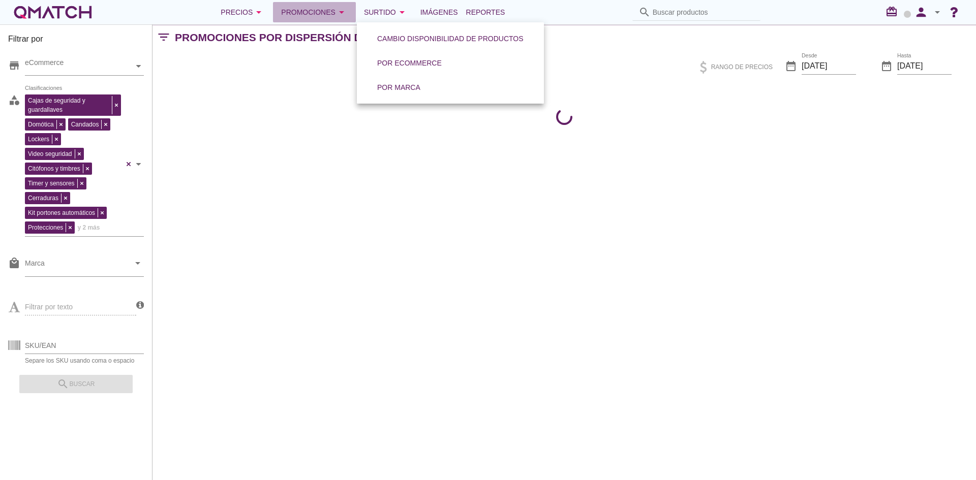
click at [307, 4] on button "Promociones arrow_drop_down" at bounding box center [314, 12] width 83 height 20
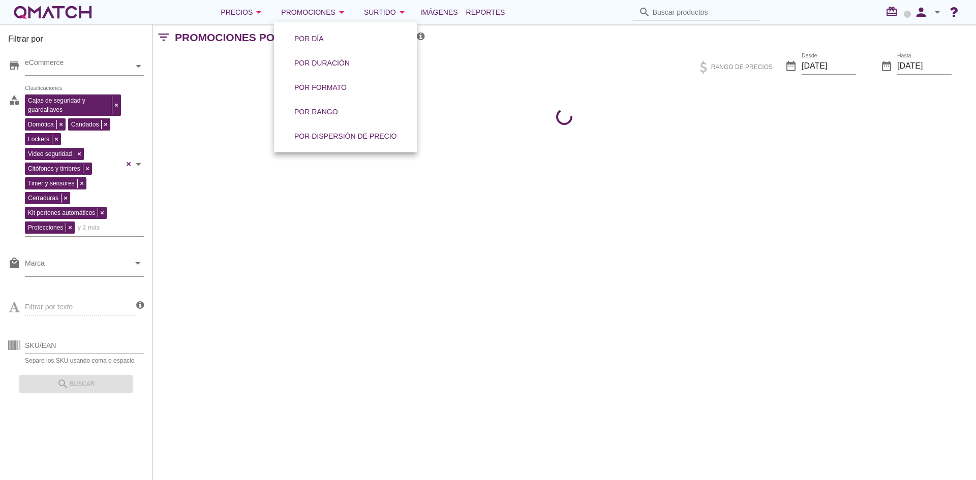
click at [510, 188] on div "Filtrar por store eCommerce category Cajas de seguridad y guardallaves Domótica…" at bounding box center [565, 252] width 824 height 456
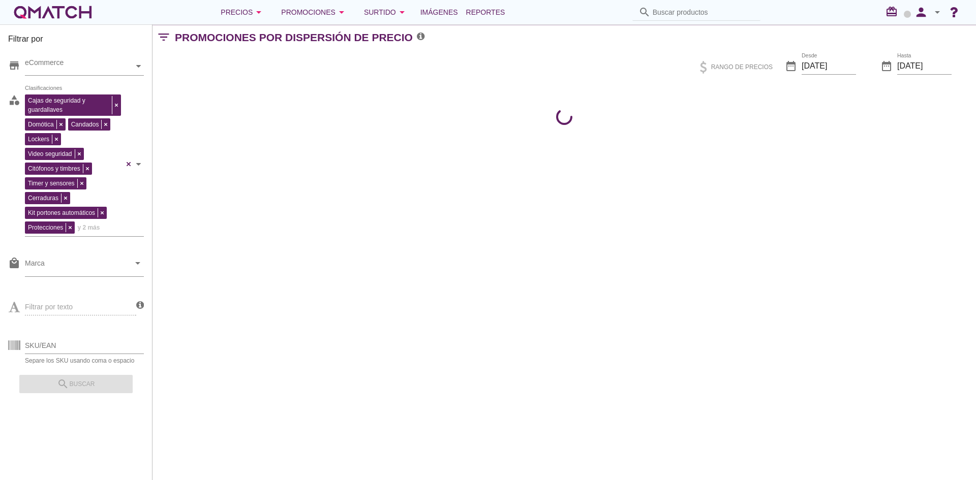
click at [586, 189] on div "Filtrar por store eCommerce category Cajas de seguridad y guardallaves Domótica…" at bounding box center [565, 252] width 824 height 456
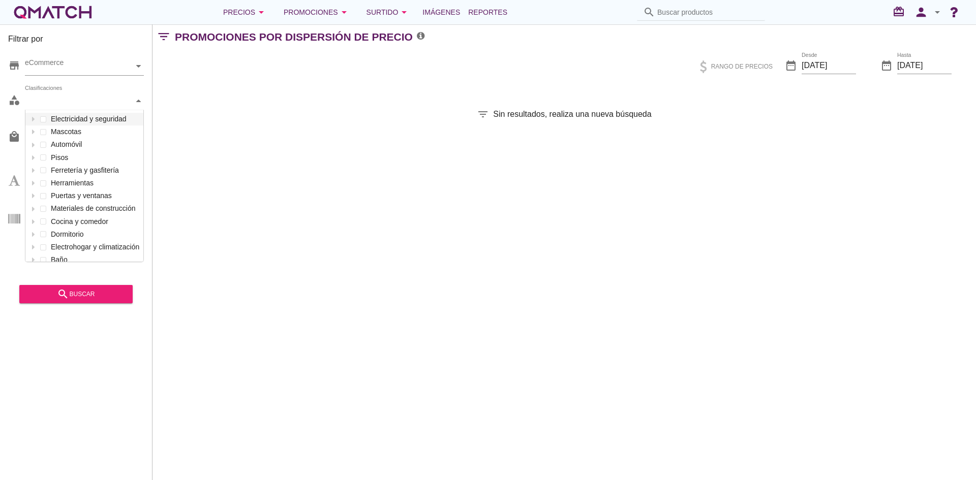
click at [80, 100] on div "Clasificaciones" at bounding box center [79, 101] width 109 height 11
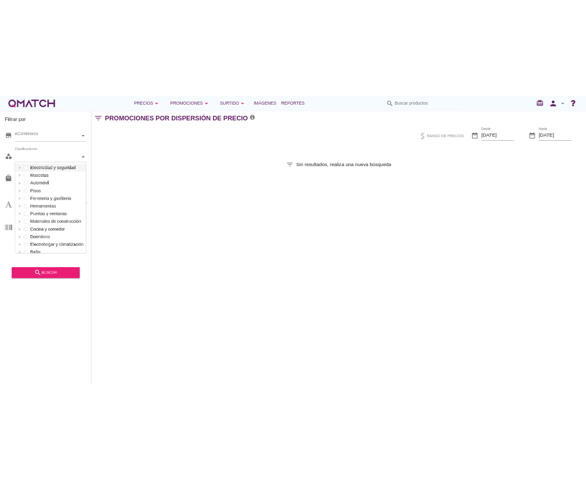
scroll to position [152, 118]
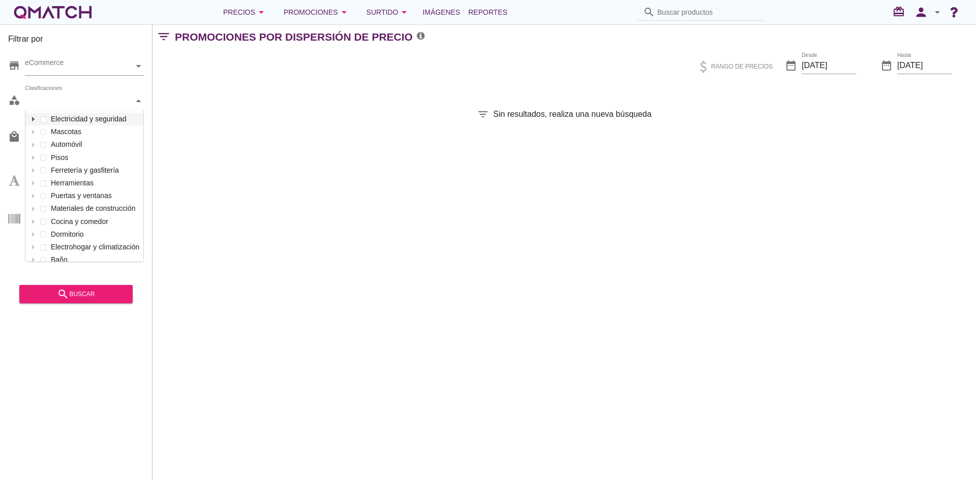
click at [33, 117] on icon at bounding box center [33, 119] width 5 height 5
click at [42, 130] on icon at bounding box center [43, 132] width 5 height 5
click at [77, 156] on label "Domótica" at bounding box center [105, 158] width 72 height 13
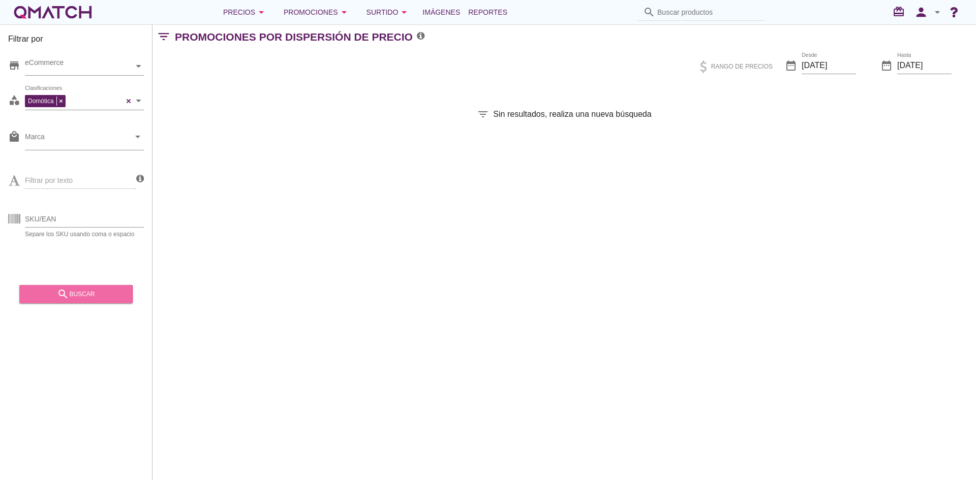
click at [92, 293] on div "search buscar" at bounding box center [75, 294] width 97 height 12
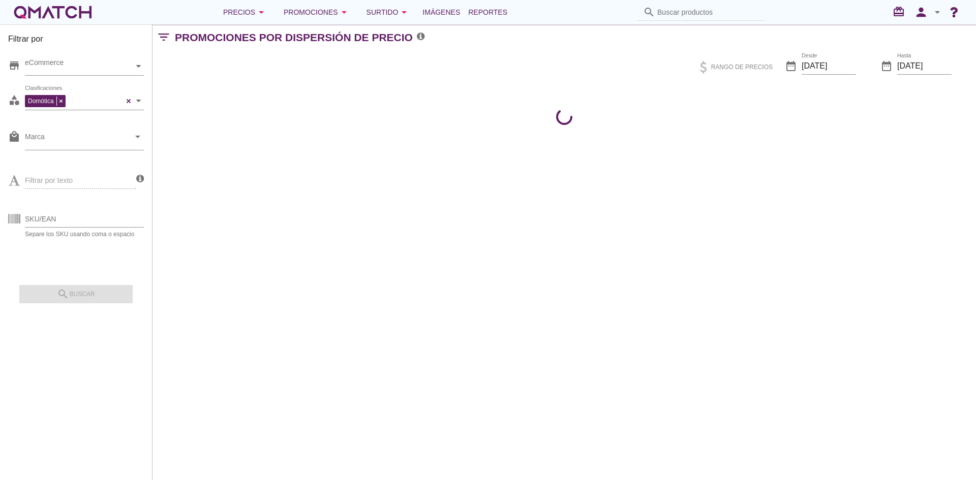
click at [655, 254] on div "Filtrar por store eCommerce category Domótica Clasificaciones local_mall Marca …" at bounding box center [565, 252] width 824 height 456
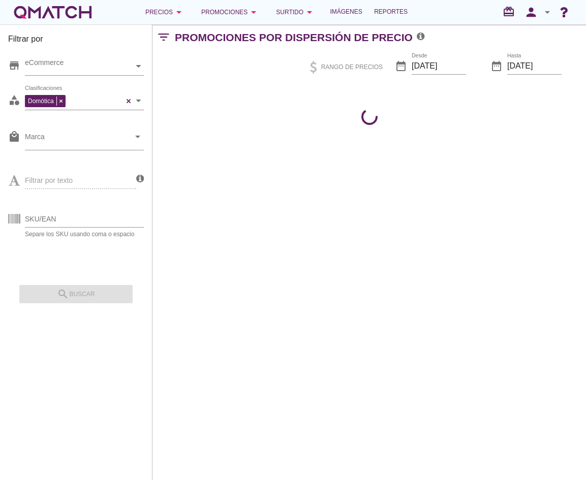
click at [359, 204] on div "Filtrar por store eCommerce category Domótica Clasificaciones local_mall Marca …" at bounding box center [370, 252] width 434 height 456
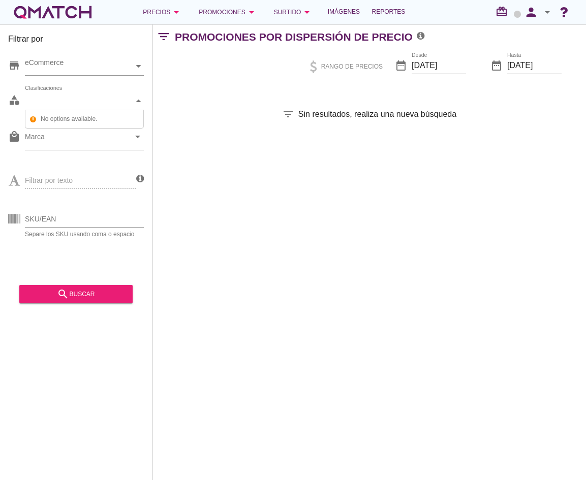
click at [104, 104] on div "Clasificaciones" at bounding box center [79, 101] width 109 height 11
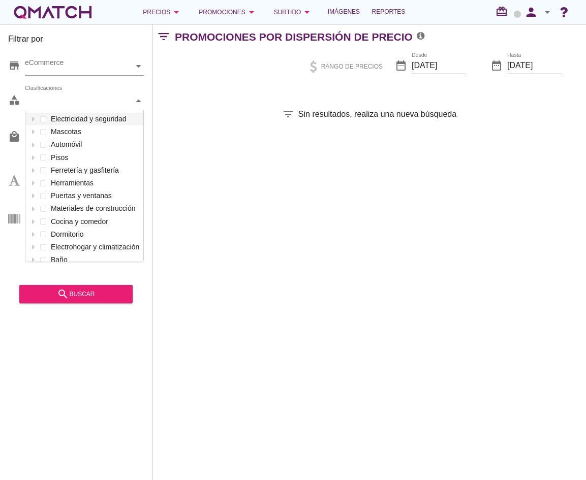
scroll to position [152, 118]
click at [29, 117] on div at bounding box center [33, 119] width 10 height 13
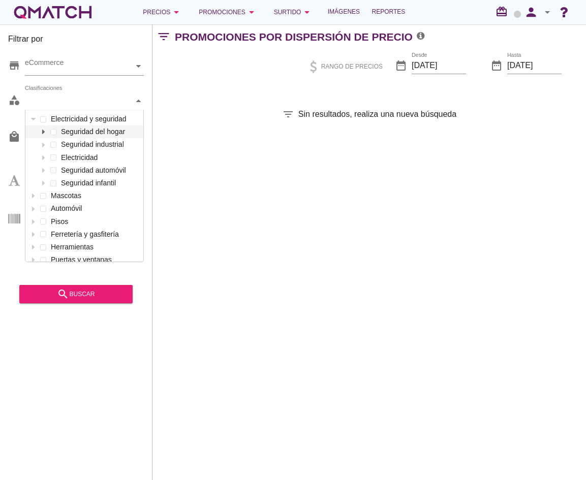
click at [41, 131] on icon at bounding box center [43, 132] width 5 height 5
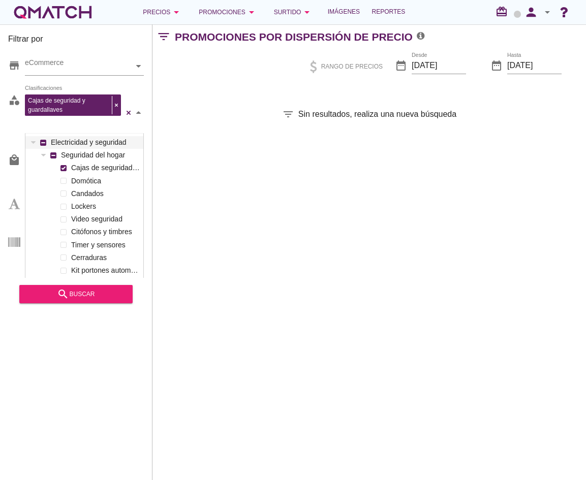
drag, startPoint x: 66, startPoint y: 148, endPoint x: 73, endPoint y: 155, distance: 10.1
click at [66, 148] on div "Electricidad y seguridad Seguridad del hogar Cajas de seguridad y guardallaves …" at bounding box center [84, 251] width 118 height 231
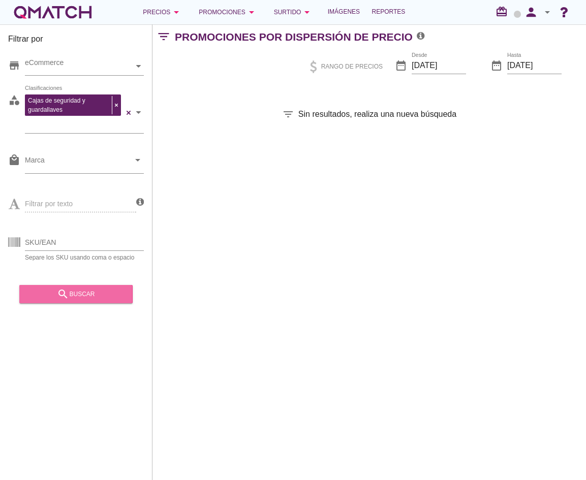
click at [101, 294] on div "search buscar" at bounding box center [75, 294] width 97 height 12
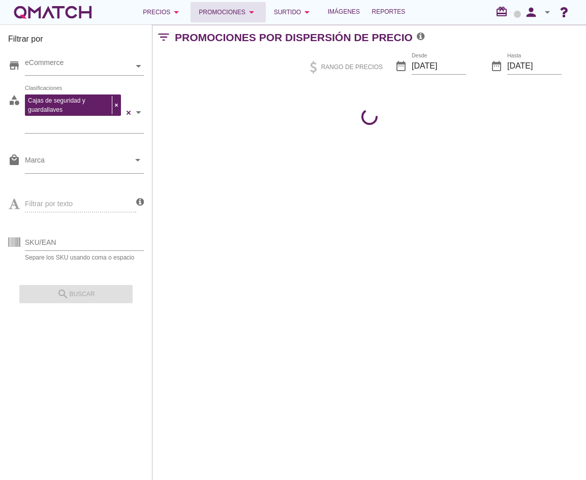
click at [252, 18] on icon "arrow_drop_down" at bounding box center [252, 12] width 12 height 12
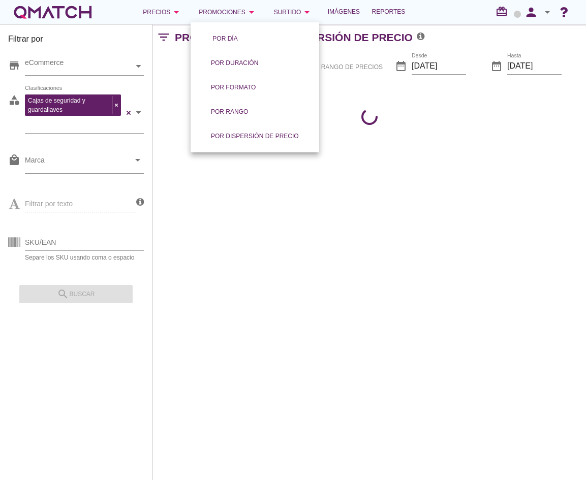
click at [412, 155] on div "Filtrar por store eCommerce category Cajas de seguridad y guardallaves Clasific…" at bounding box center [370, 252] width 434 height 456
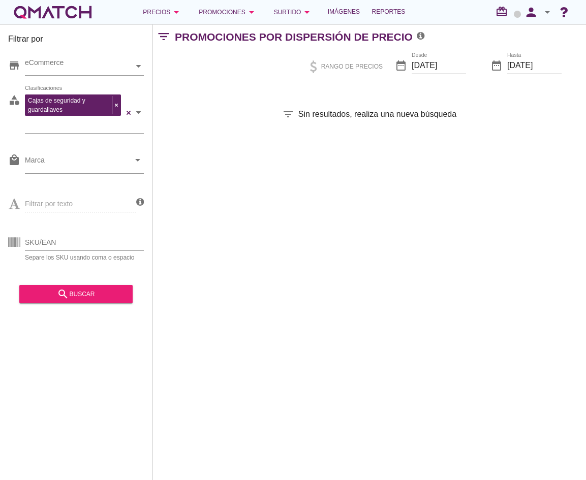
click at [223, 162] on div "Filtrar por store eCommerce category Cajas de seguridad y guardallaves Clasific…" at bounding box center [370, 252] width 434 height 456
click at [82, 296] on div "search buscar" at bounding box center [75, 294] width 97 height 12
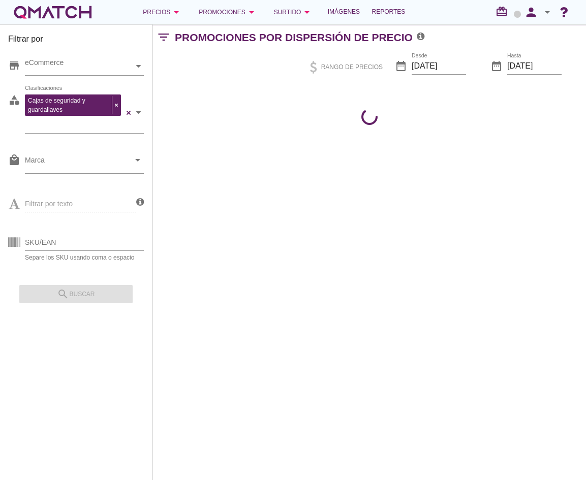
click at [402, 297] on div "Filtrar por store eCommerce category Cajas de seguridad y guardallaves Clasific…" at bounding box center [370, 252] width 434 height 456
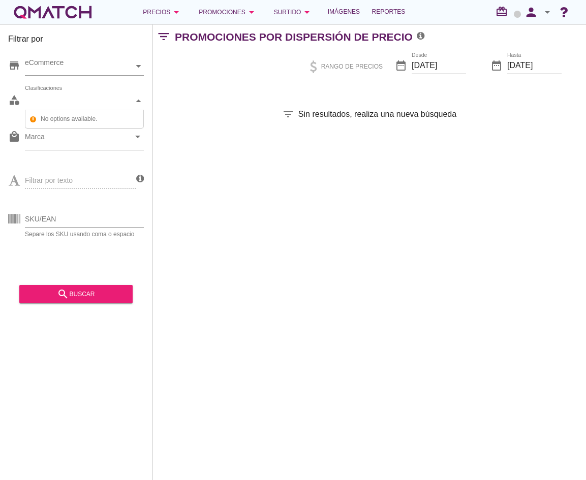
click at [68, 100] on div "Clasificaciones" at bounding box center [79, 101] width 109 height 11
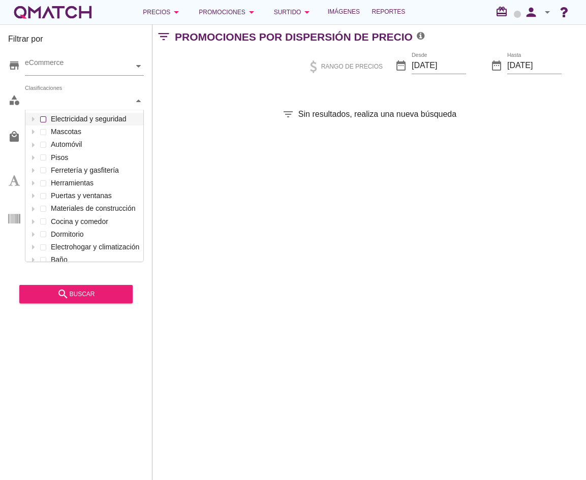
click at [67, 110] on div "Clasificaciones Electricidad y seguridad Mascotas Automóvil Pisos Ferretería y …" at bounding box center [84, 101] width 119 height 18
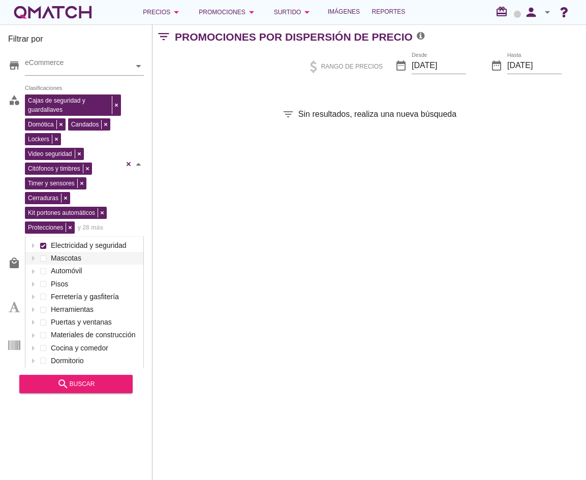
drag, startPoint x: 180, startPoint y: 351, endPoint x: 146, endPoint y: 376, distance: 42.1
click at [180, 351] on div "Filtrar por store eCommerce category Cajas de seguridad y guardallaves Domótica…" at bounding box center [370, 252] width 434 height 456
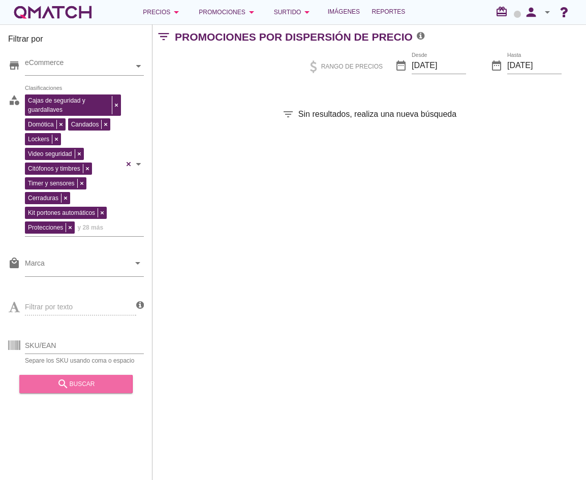
click at [97, 390] on div "search buscar" at bounding box center [75, 384] width 97 height 12
click at [95, 389] on div "search buscar" at bounding box center [75, 384] width 97 height 12
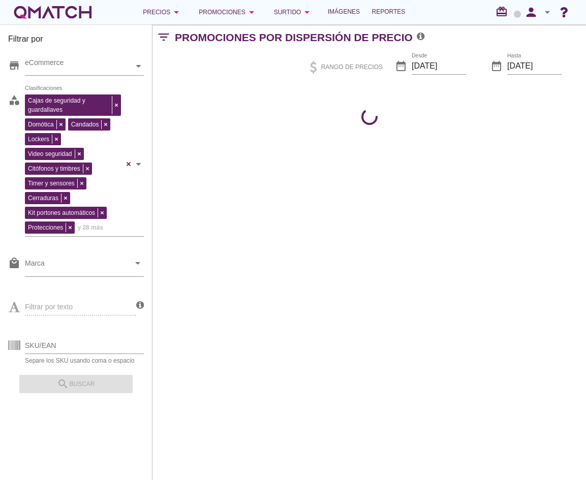
click at [365, 266] on div "Filtrar por store eCommerce category Cajas de seguridad y guardallaves Domótica…" at bounding box center [370, 252] width 434 height 456
click at [384, 280] on div "Filtrar por store eCommerce category Cajas de seguridad y guardallaves Domótica…" at bounding box center [370, 252] width 434 height 456
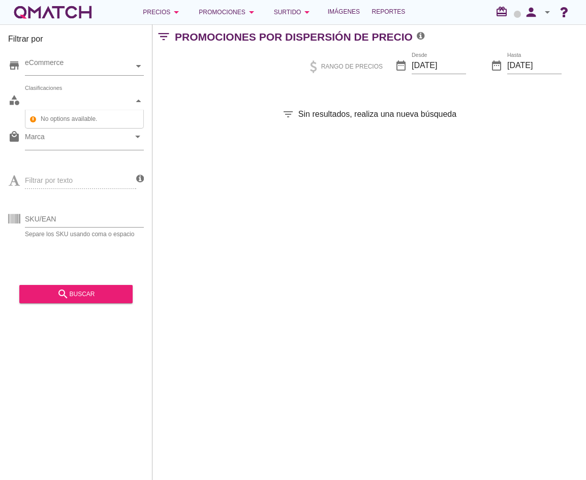
click at [97, 107] on div "Clasificaciones" at bounding box center [79, 101] width 109 height 18
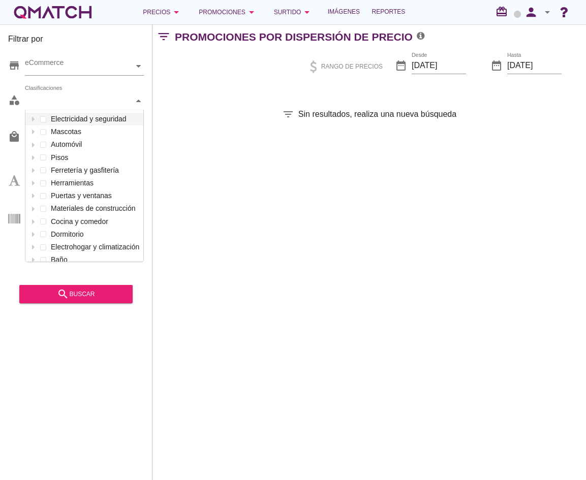
scroll to position [152, 118]
click at [31, 123] on div at bounding box center [33, 119] width 10 height 13
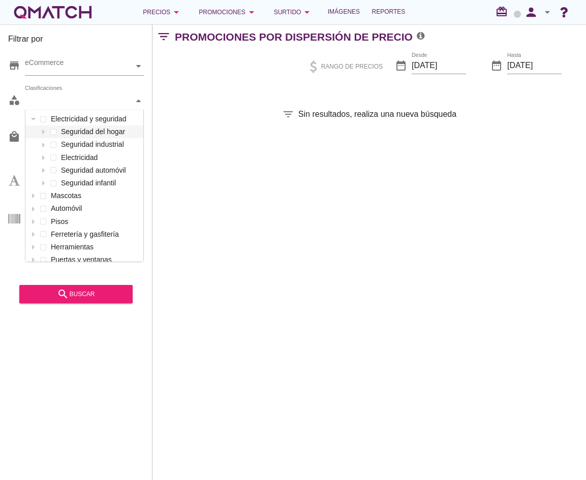
click at [36, 131] on div "Seguridad del hogar" at bounding box center [84, 132] width 118 height 13
click at [42, 133] on div at bounding box center [43, 132] width 10 height 13
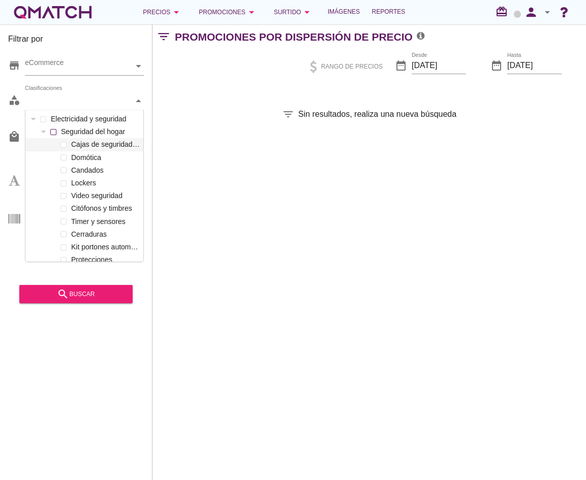
click at [73, 148] on div "Electricidad y seguridad Seguridad del hogar Cajas de seguridad y guardallaves …" at bounding box center [84, 228] width 118 height 231
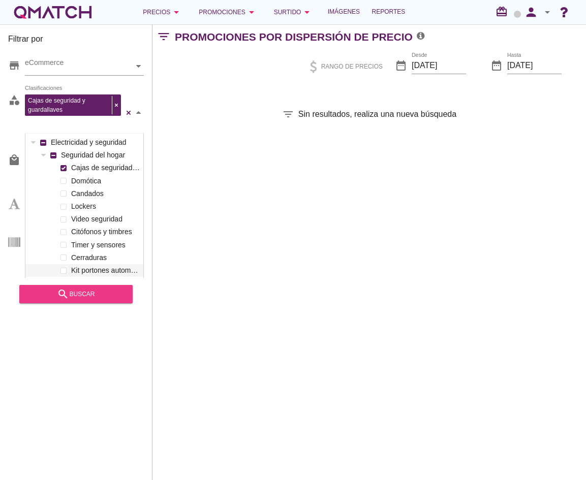
click at [90, 299] on div "search buscar" at bounding box center [75, 294] width 97 height 12
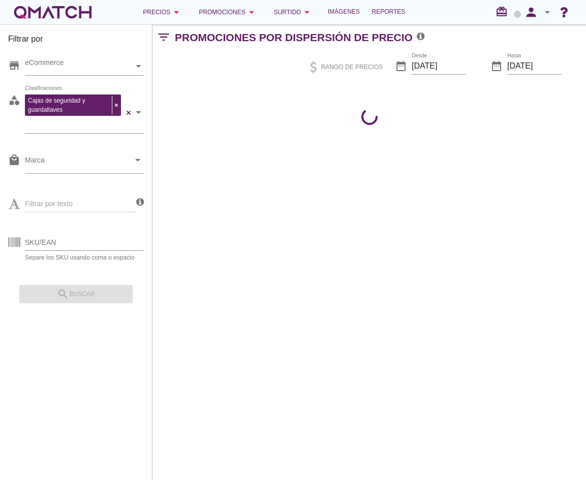
click at [490, 301] on div "Filtrar por store eCommerce category Cajas de seguridad y guardallaves Clasific…" at bounding box center [370, 252] width 434 height 456
click at [442, 325] on div "Filtrar por store eCommerce category Cajas de seguridad y guardallaves Clasific…" at bounding box center [370, 252] width 434 height 456
click at [258, 235] on div "Filtrar por store eCommerce category Cajas de seguridad y guardallaves Clasific…" at bounding box center [370, 252] width 434 height 456
click at [256, 233] on div "Filtrar por store eCommerce category Cajas de seguridad y guardallaves Clasific…" at bounding box center [370, 252] width 434 height 456
click at [254, 233] on div "Filtrar por store eCommerce category Cajas de seguridad y guardallaves Clasific…" at bounding box center [370, 252] width 434 height 456
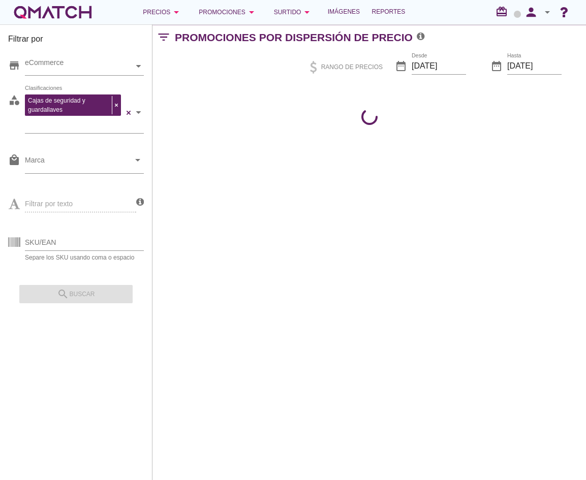
click at [253, 232] on div "Filtrar por store eCommerce category Cajas de seguridad y guardallaves Clasific…" at bounding box center [370, 252] width 434 height 456
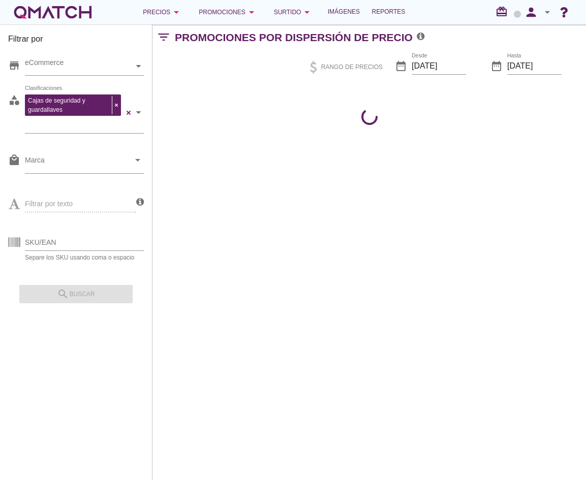
click at [253, 231] on div "Filtrar por store eCommerce category Cajas de seguridad y guardallaves Clasific…" at bounding box center [370, 252] width 434 height 456
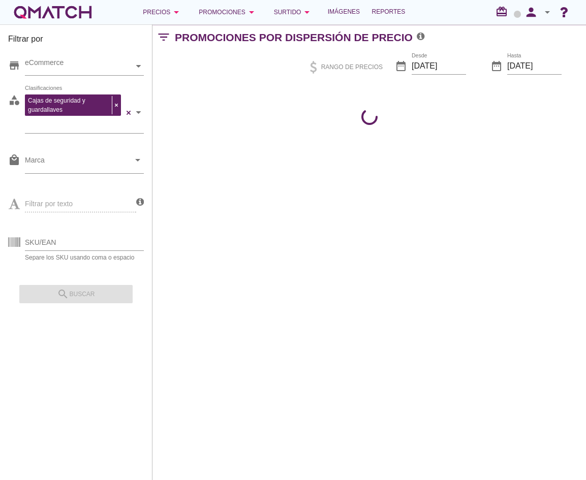
click at [253, 230] on div "Filtrar por store eCommerce category Cajas de seguridad y guardallaves Clasific…" at bounding box center [370, 252] width 434 height 456
click at [408, 232] on div "Filtrar por store eCommerce category Cajas de seguridad y guardallaves Clasific…" at bounding box center [370, 252] width 434 height 456
click at [41, 190] on div "Filtrar por texto" at bounding box center [72, 203] width 128 height 39
click at [145, 15] on div "Precios arrow_drop_down" at bounding box center [163, 12] width 40 height 12
